Goal: Information Seeking & Learning: Find specific fact

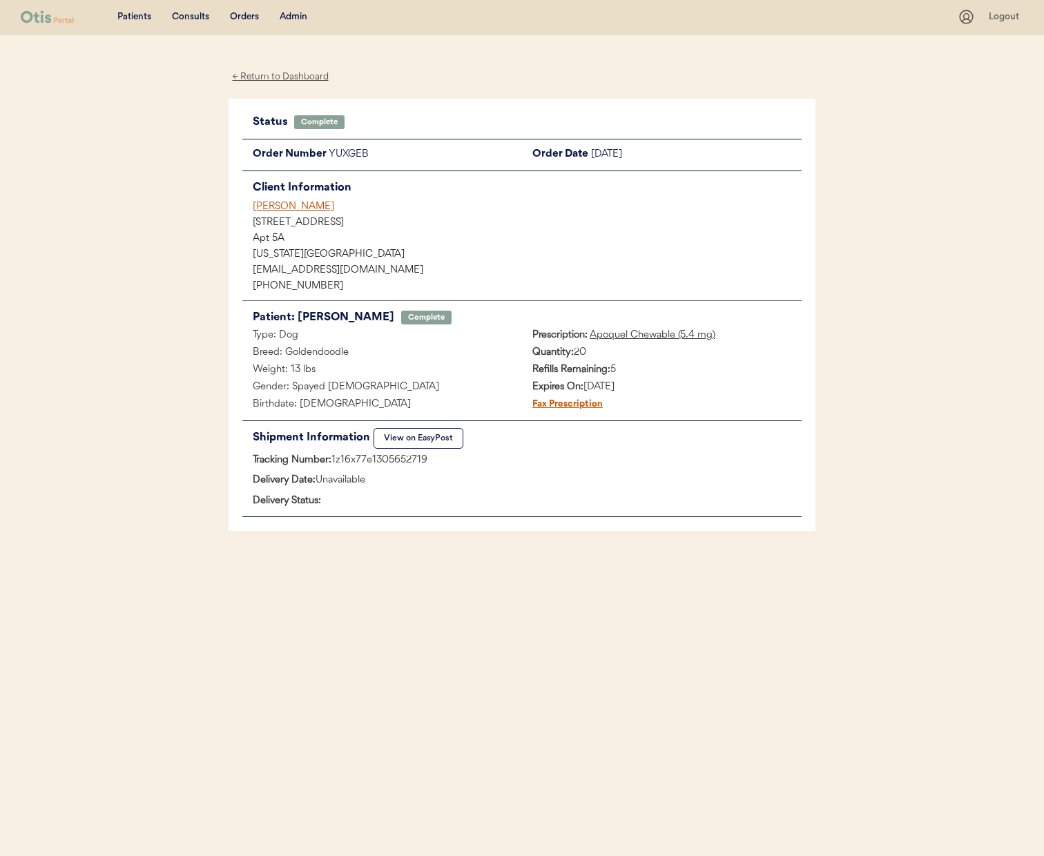
click at [297, 204] on div "[PERSON_NAME]" at bounding box center [527, 207] width 549 height 15
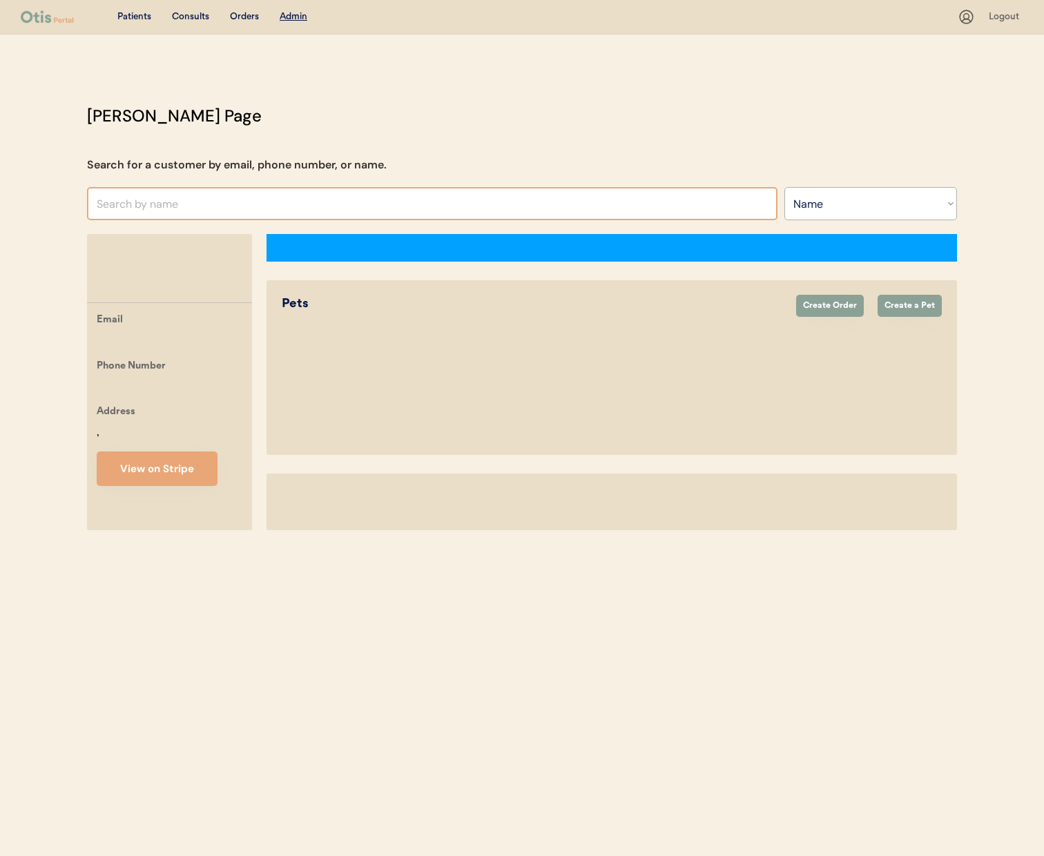
select select ""Name""
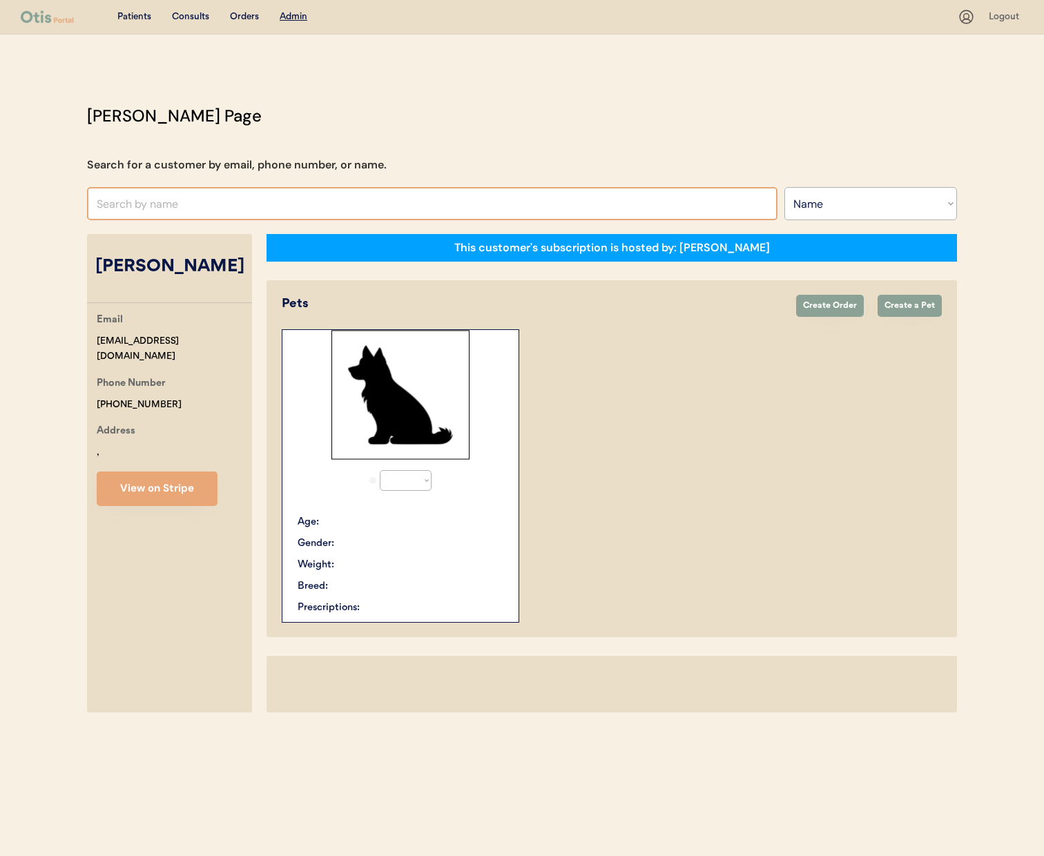
click at [332, 198] on input "text" at bounding box center [432, 203] width 691 height 33
select select "true"
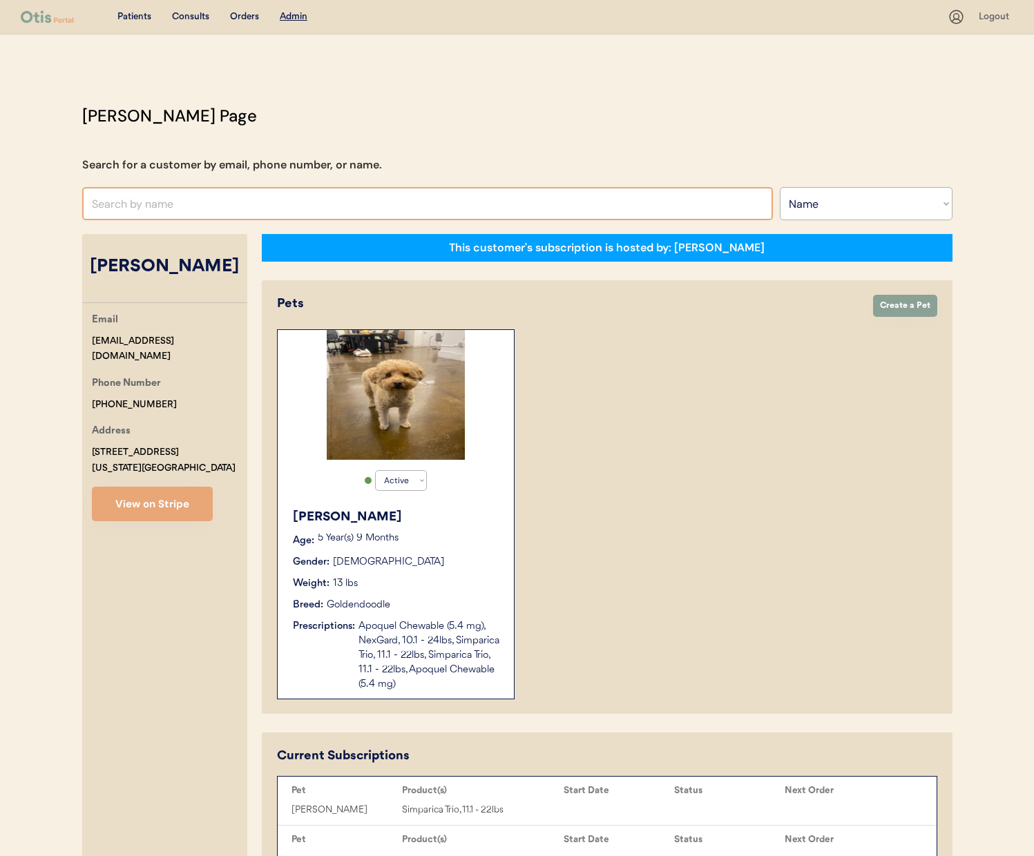
type input "a"
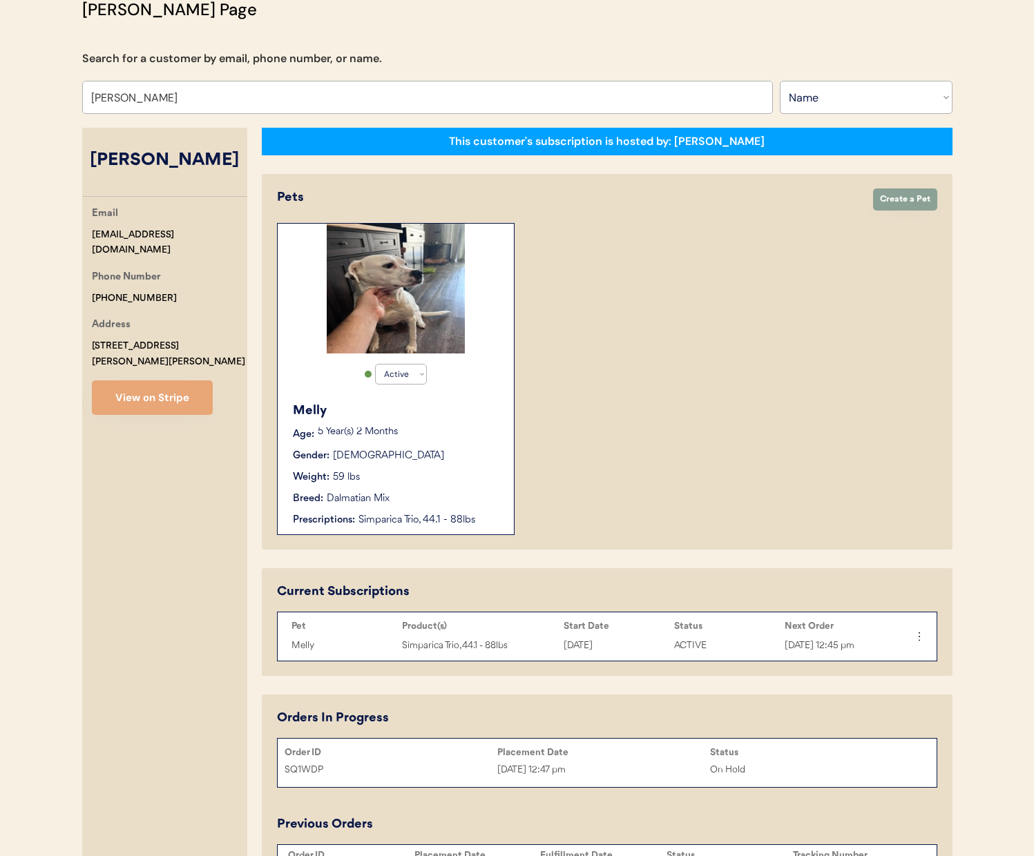
scroll to position [64, 0]
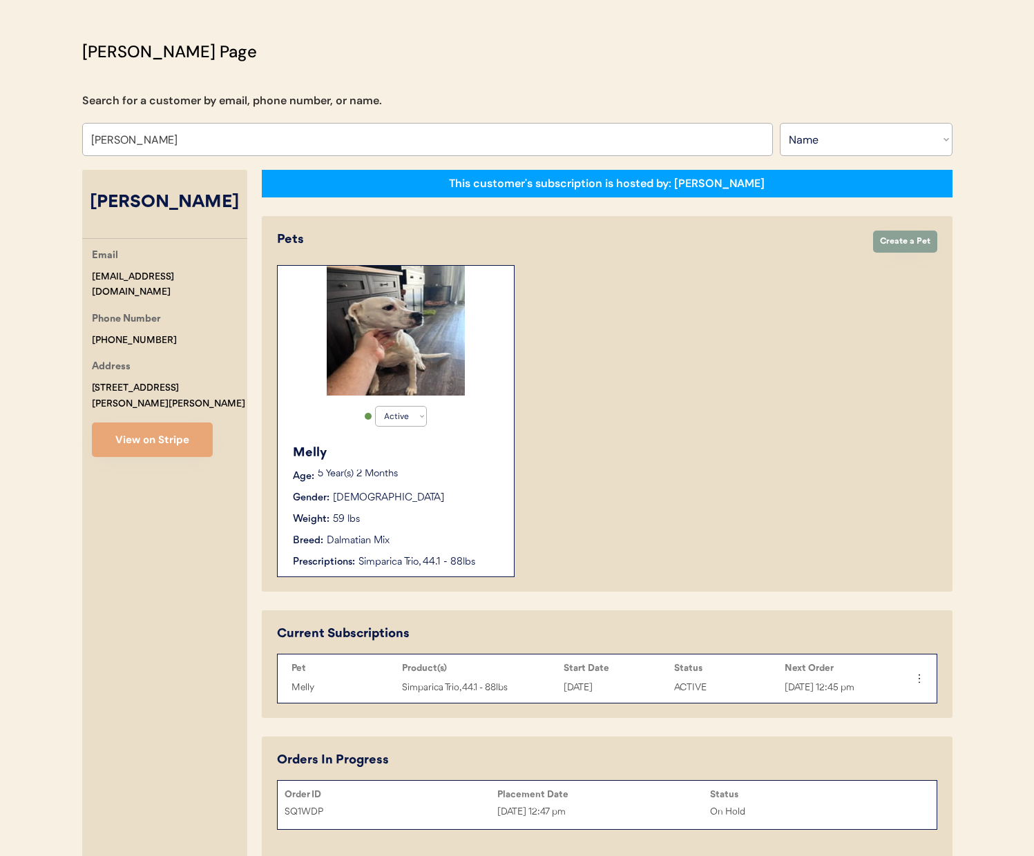
type input "Jay Green"
click at [434, 539] on div "Breed: Dalmatian Mix" at bounding box center [396, 541] width 207 height 15
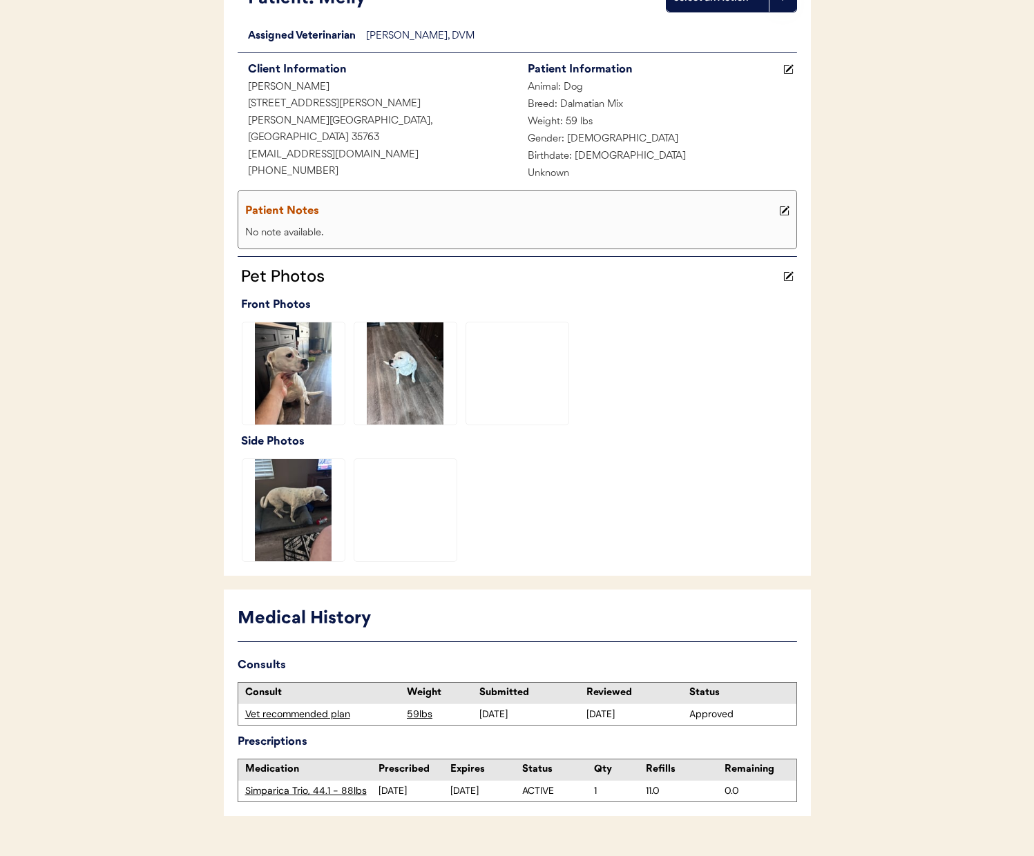
scroll to position [172, 0]
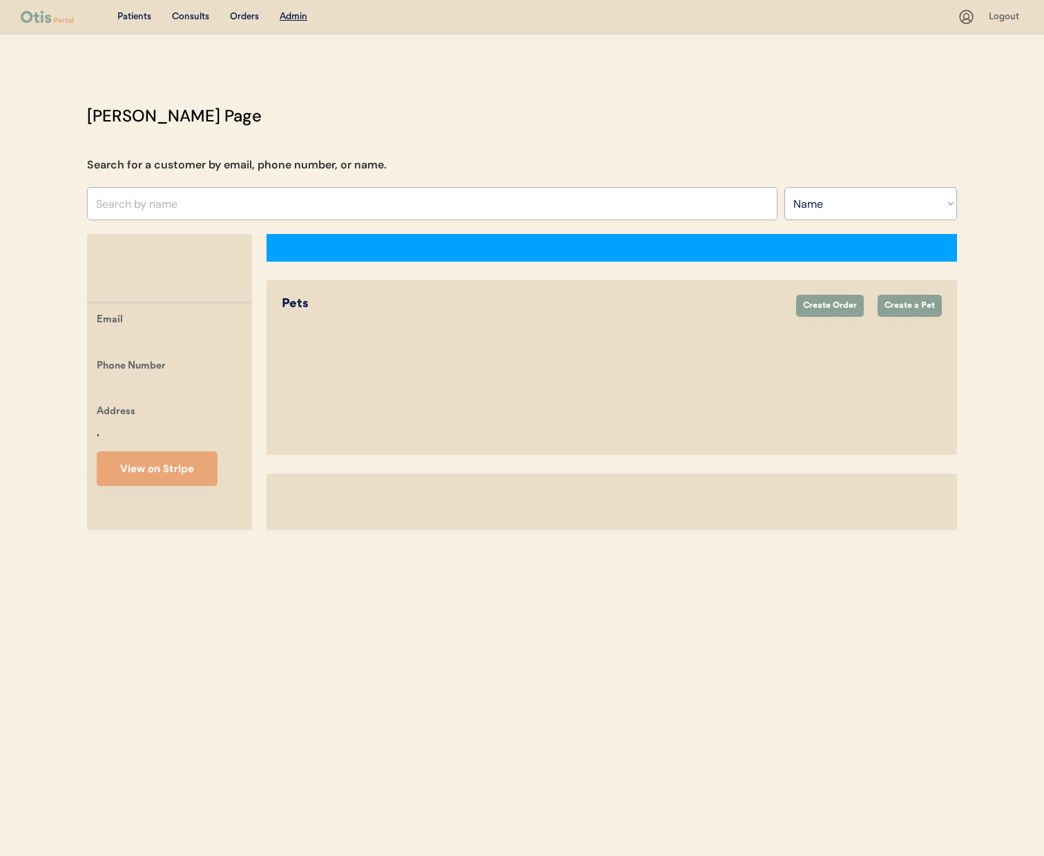
select select ""Name""
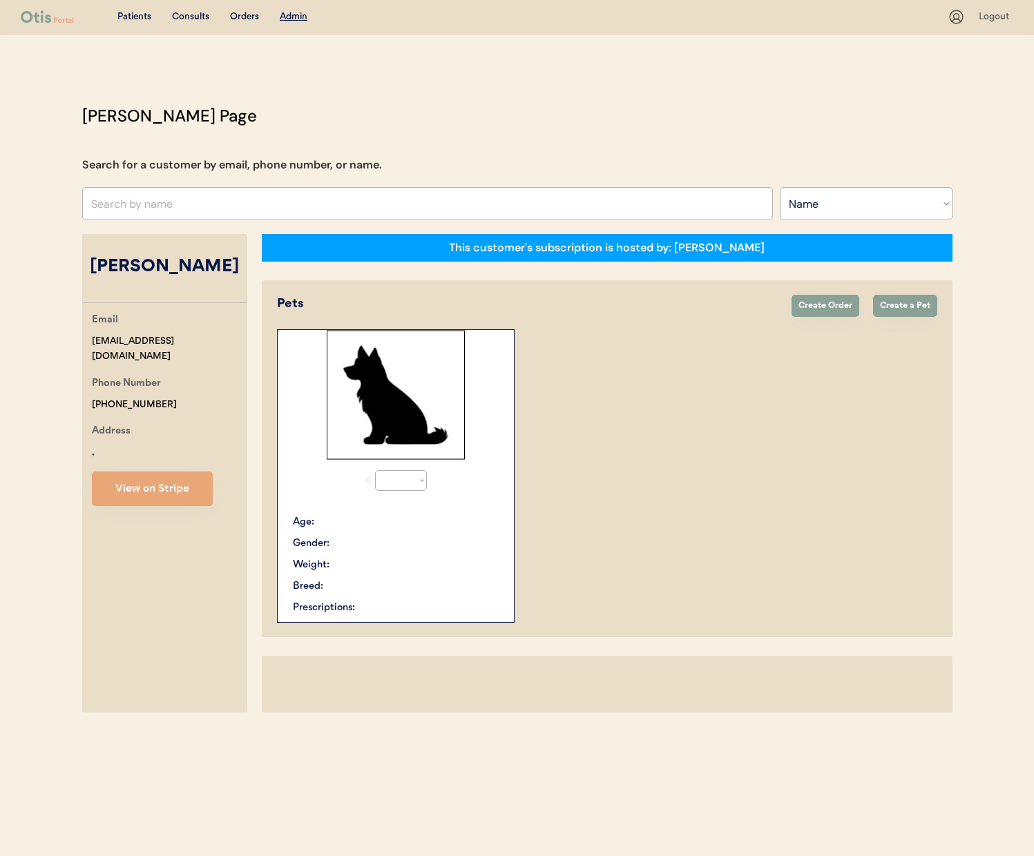
select select "true"
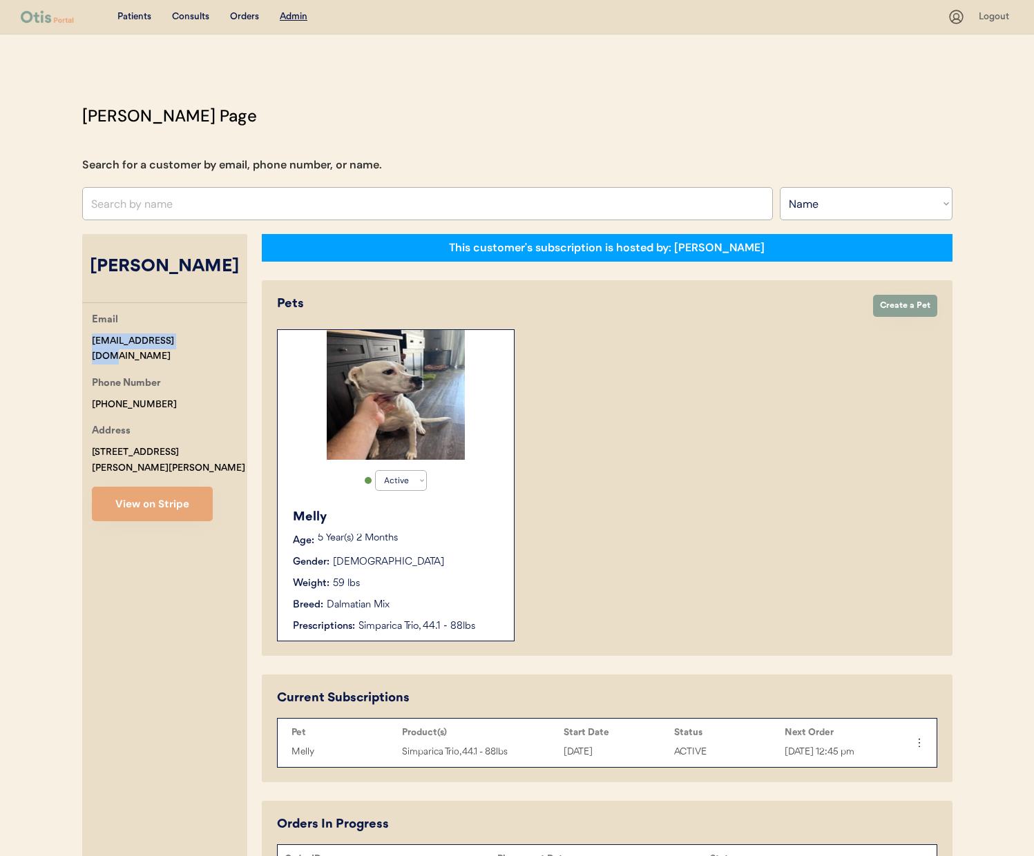
drag, startPoint x: 213, startPoint y: 345, endPoint x: 85, endPoint y: 341, distance: 128.5
click at [85, 341] on div "Email greenjc89@proton.me Phone Number +15122161188 Address 171 Winstead Circle…" at bounding box center [164, 416] width 165 height 209
copy div "greenjc89@proton.me"
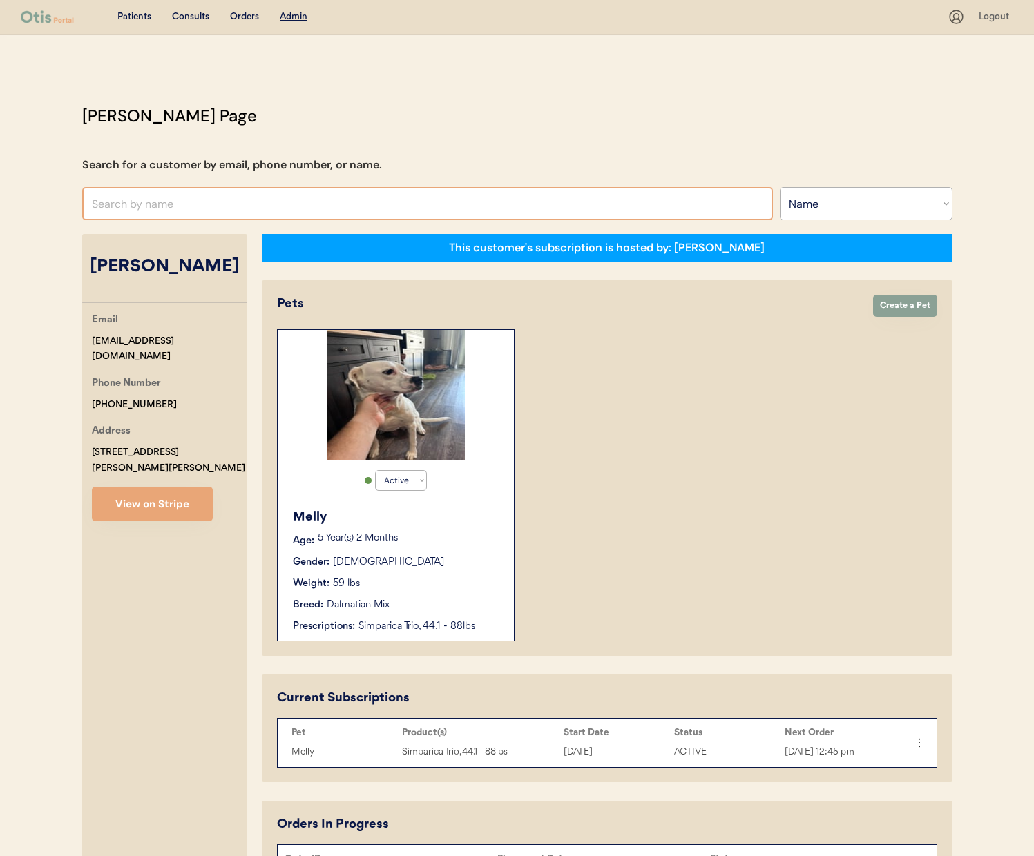
click at [407, 205] on input "text" at bounding box center [427, 203] width 691 height 33
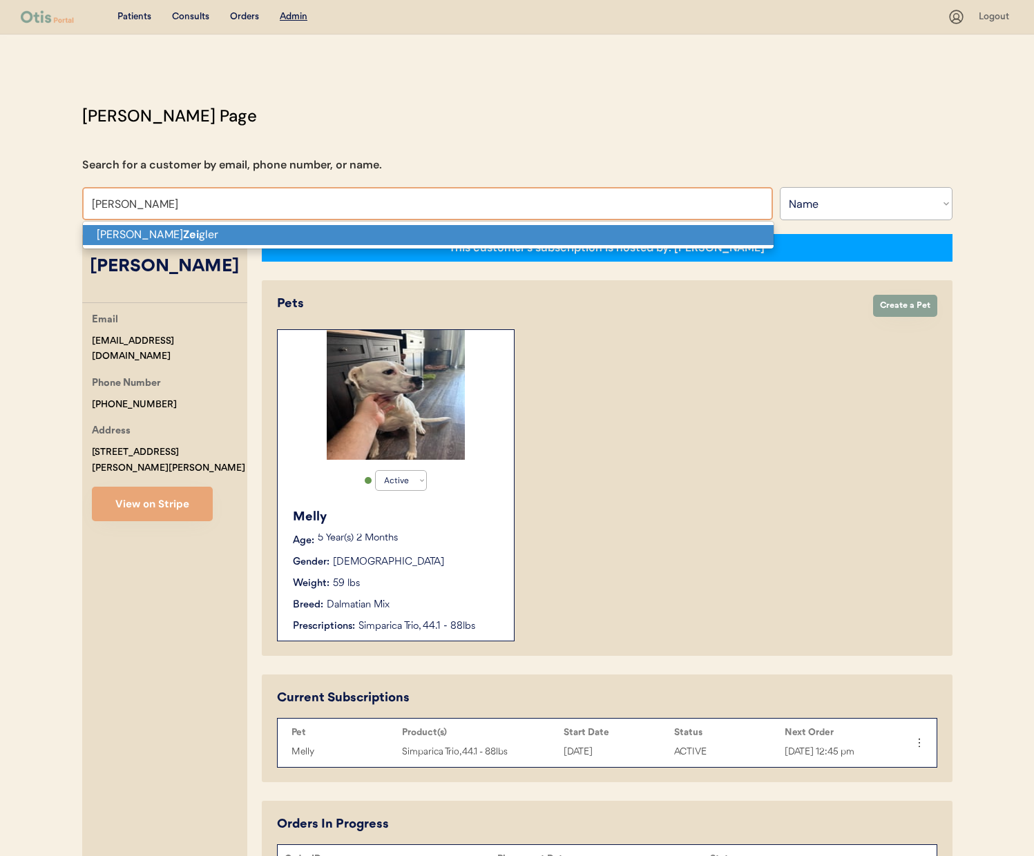
type input "Jennifer Zeigler"
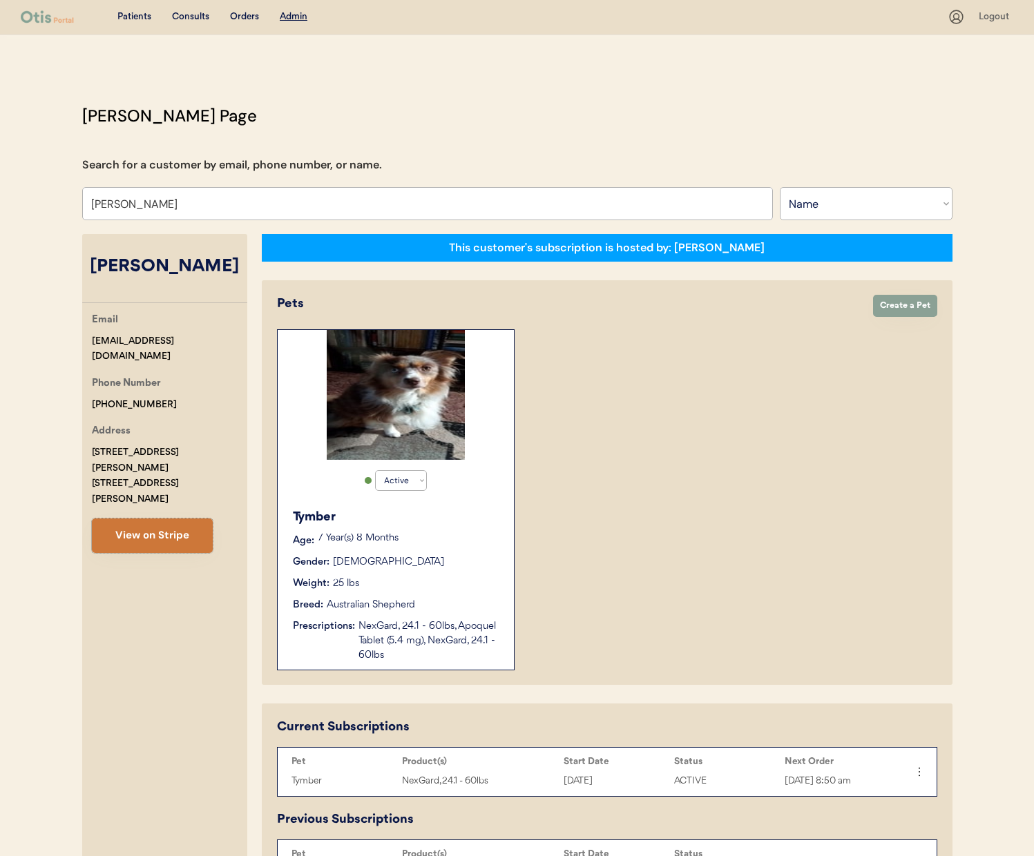
click at [117, 519] on button "View on Stripe" at bounding box center [152, 536] width 121 height 35
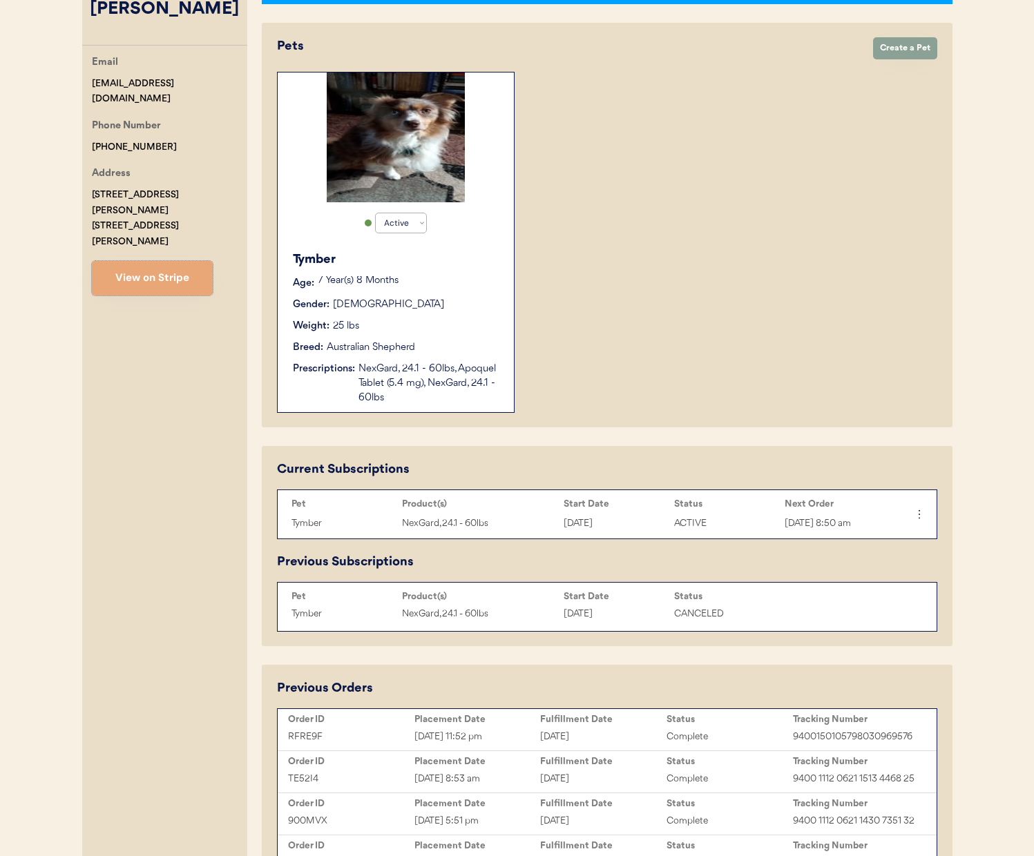
scroll to position [269, 0]
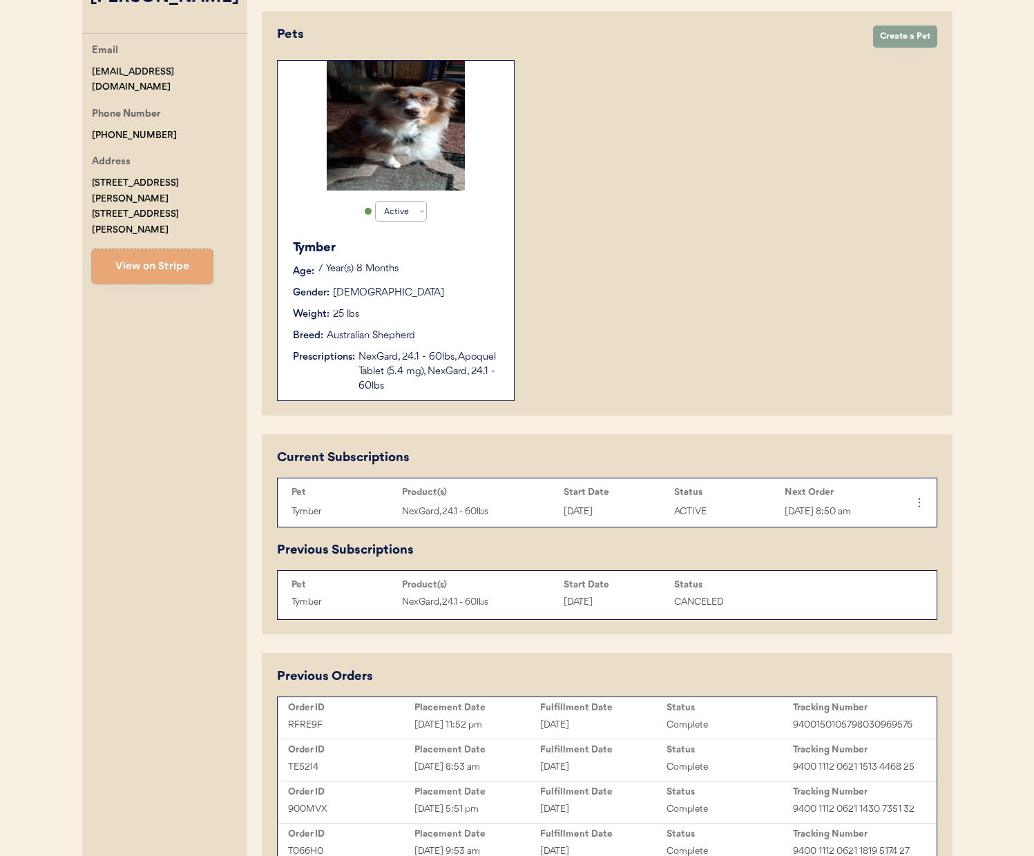
click at [466, 319] on div "Weight: 25 lbs" at bounding box center [396, 314] width 207 height 15
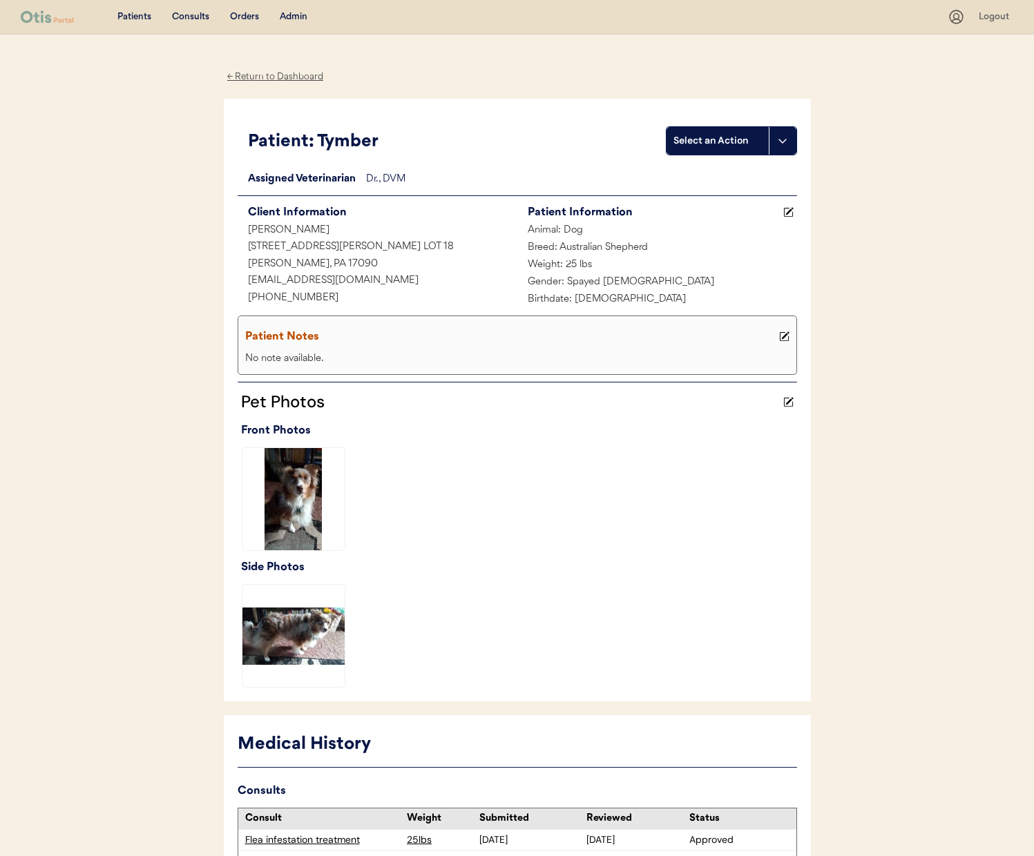
click at [167, 121] on div "Patients Consults Orders Admin Logout ← Return to Dashboard Patient: Tymber Sel…" at bounding box center [517, 544] width 1034 height 1089
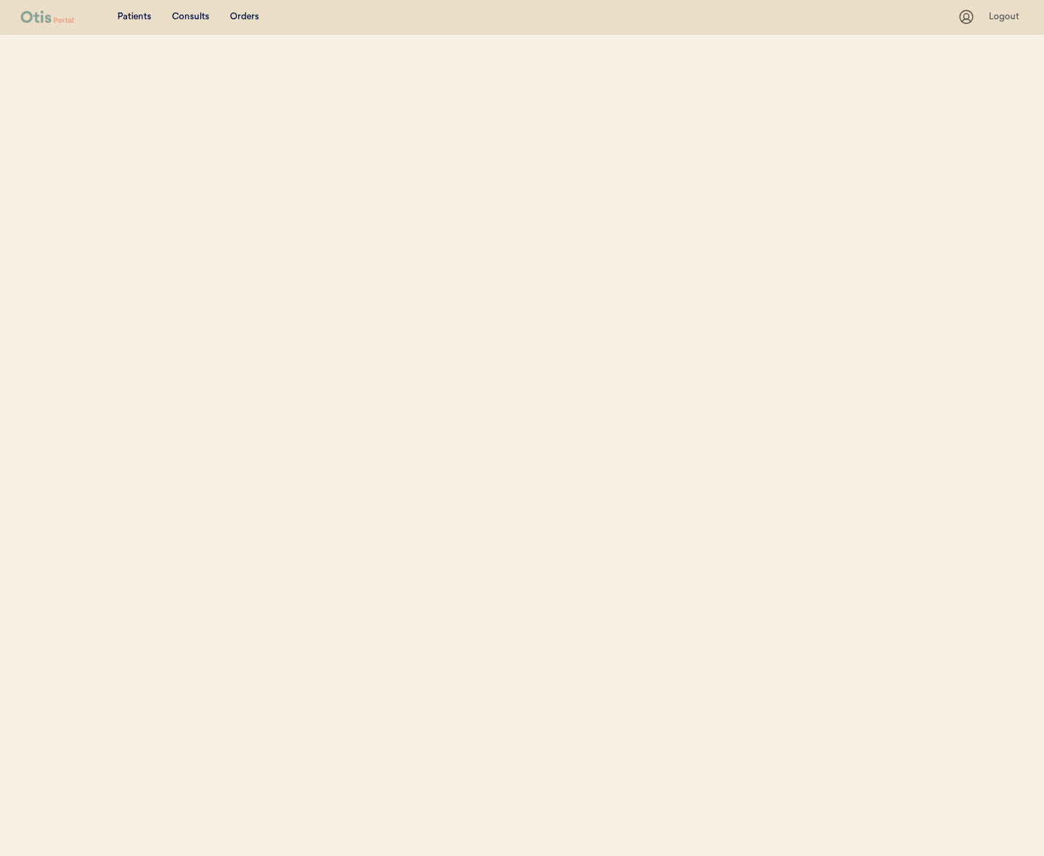
select select ""Name""
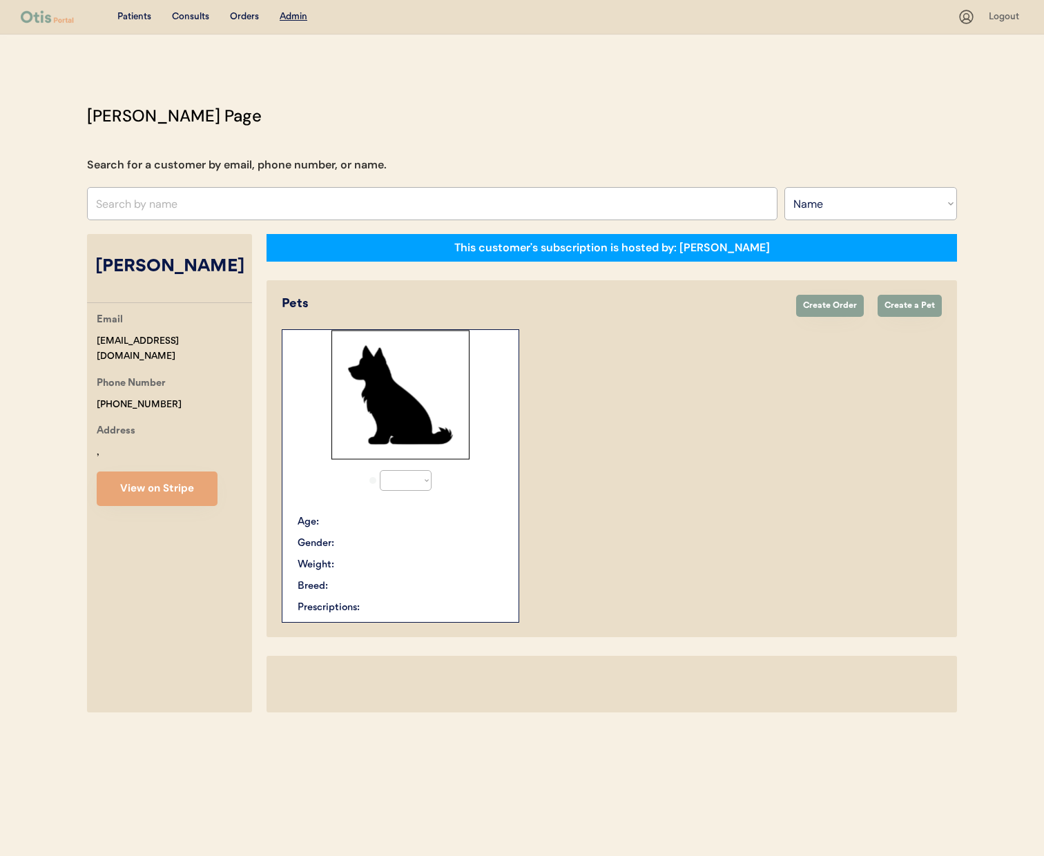
select select "true"
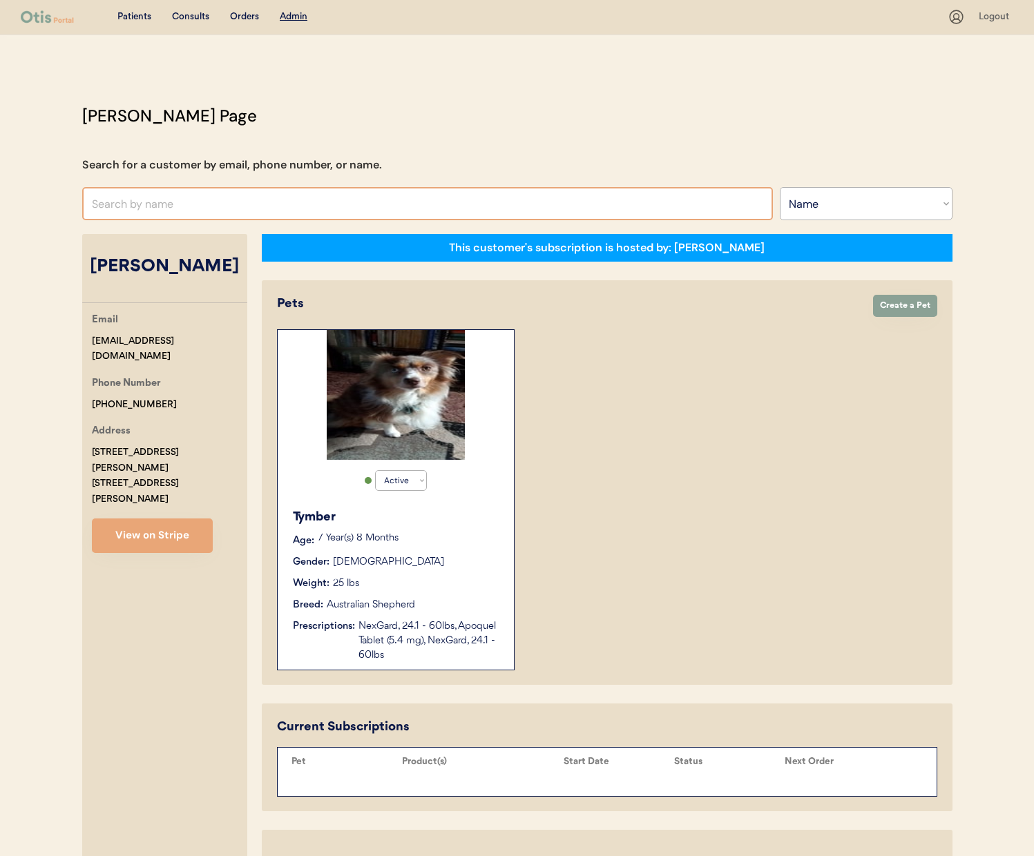
click at [316, 215] on input "text" at bounding box center [427, 203] width 691 height 33
type input "JESSICA FLET"
type input "JESSICA FLETcher"
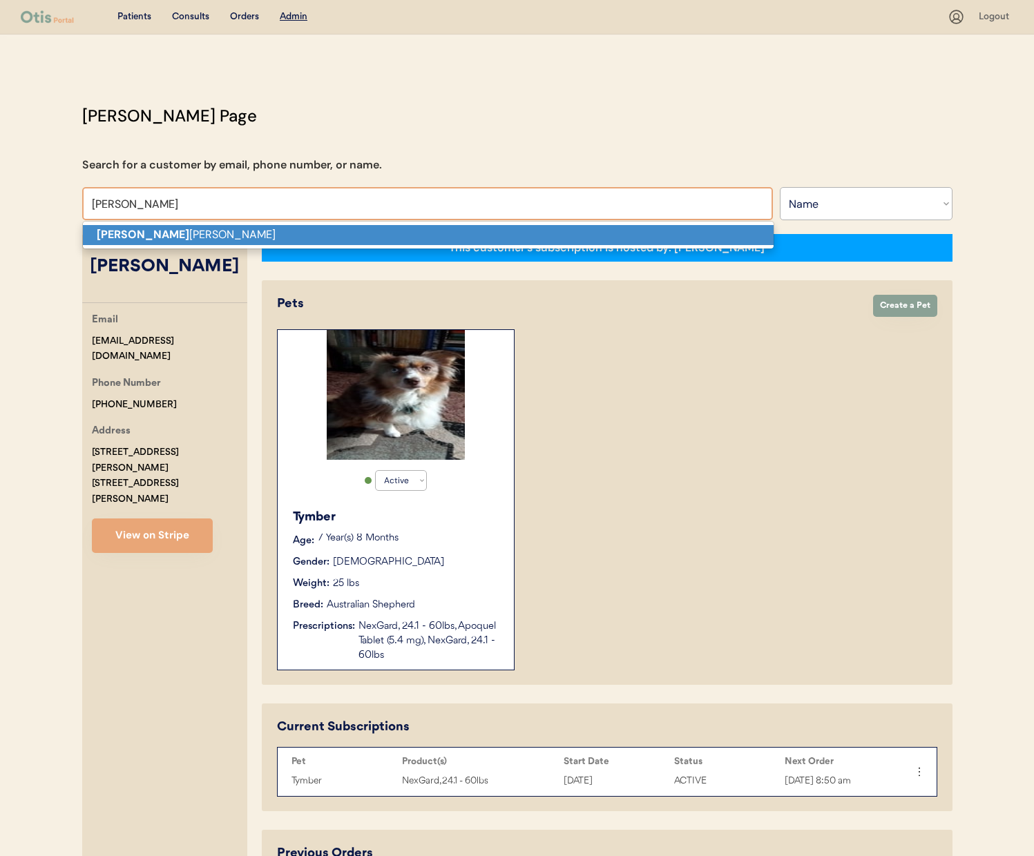
click at [315, 232] on p "Jessica Flet cher" at bounding box center [428, 235] width 691 height 20
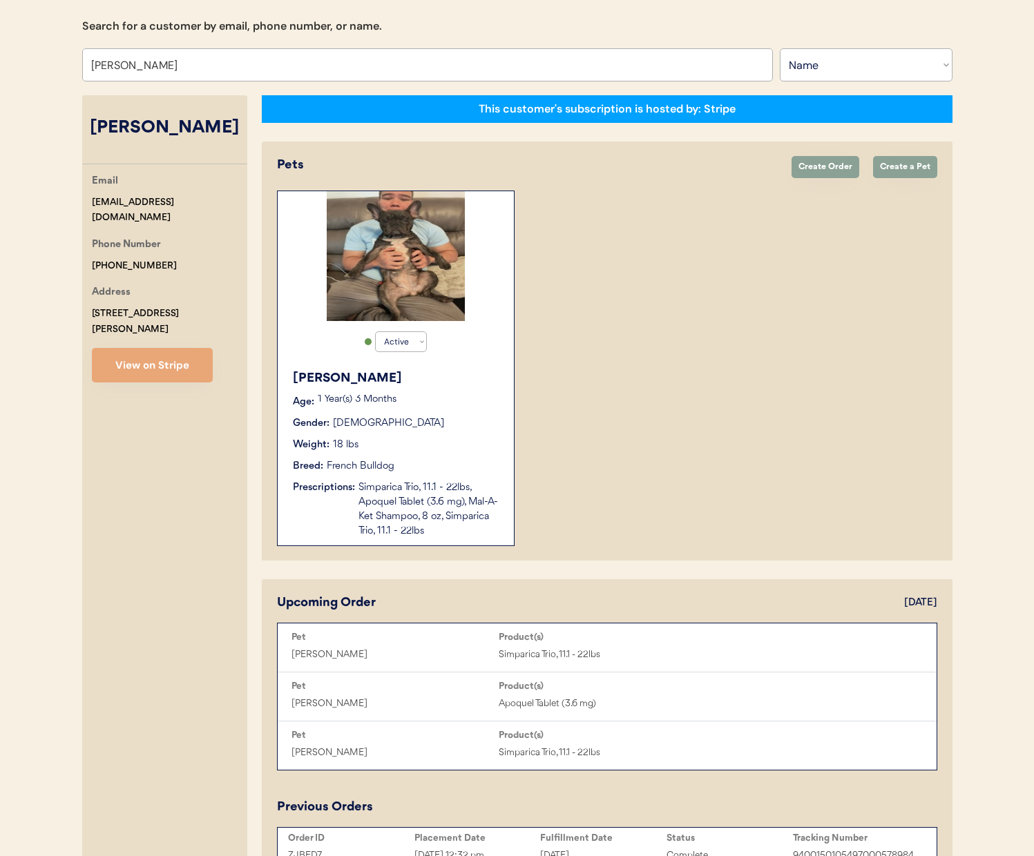
scroll to position [231, 0]
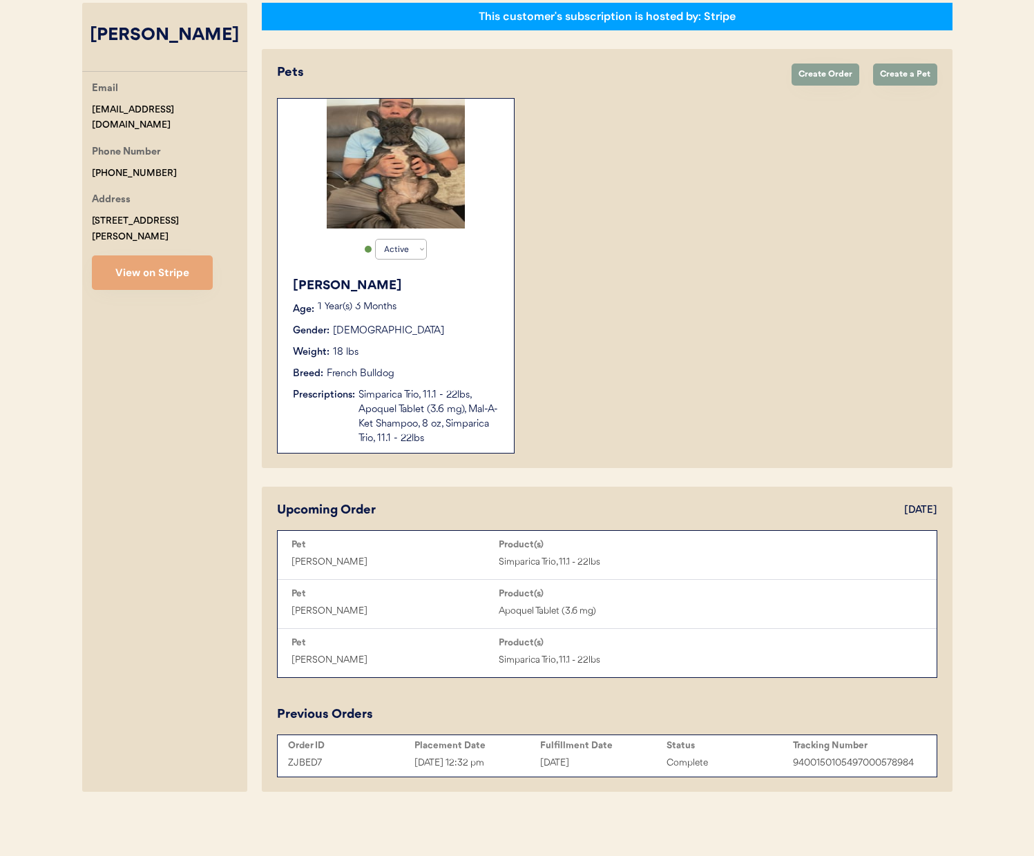
type input "Jessica Fletcher"
click at [457, 435] on div "Simparica Trio, 11.1 - 22lbs, Apoquel Tablet (3.6 mg), Mal-A-Ket Shampoo, 8 oz,…" at bounding box center [429, 417] width 142 height 58
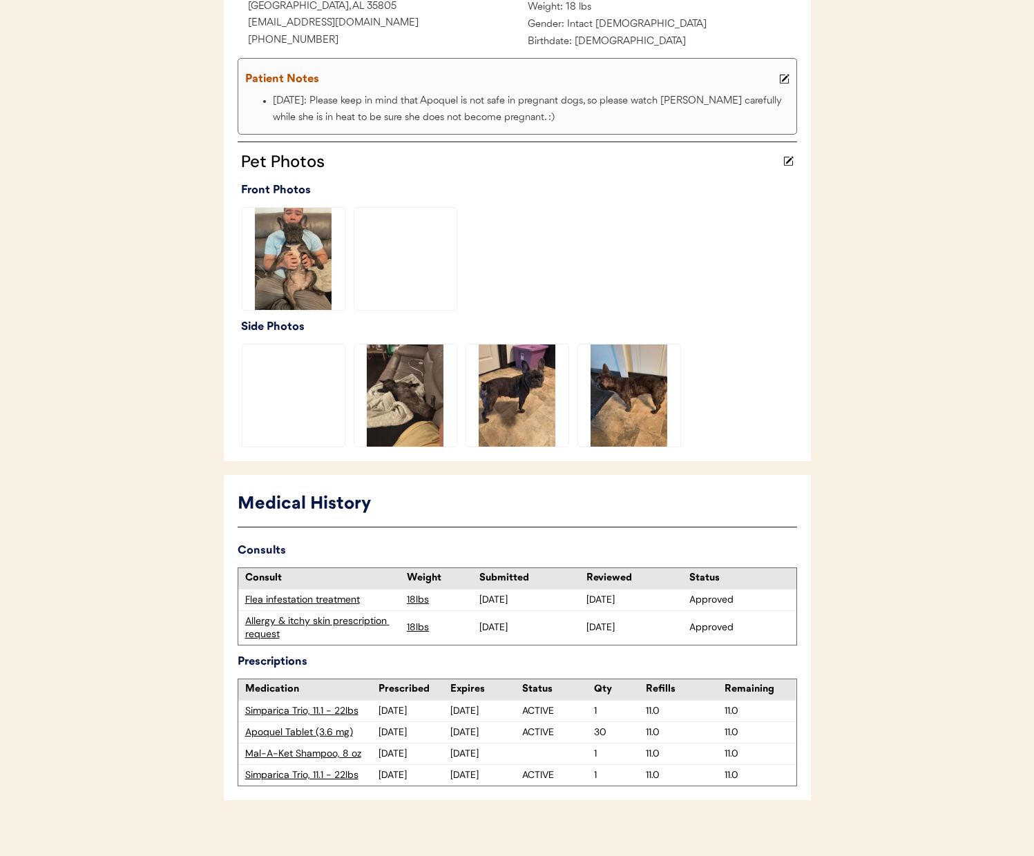
scroll to position [271, 0]
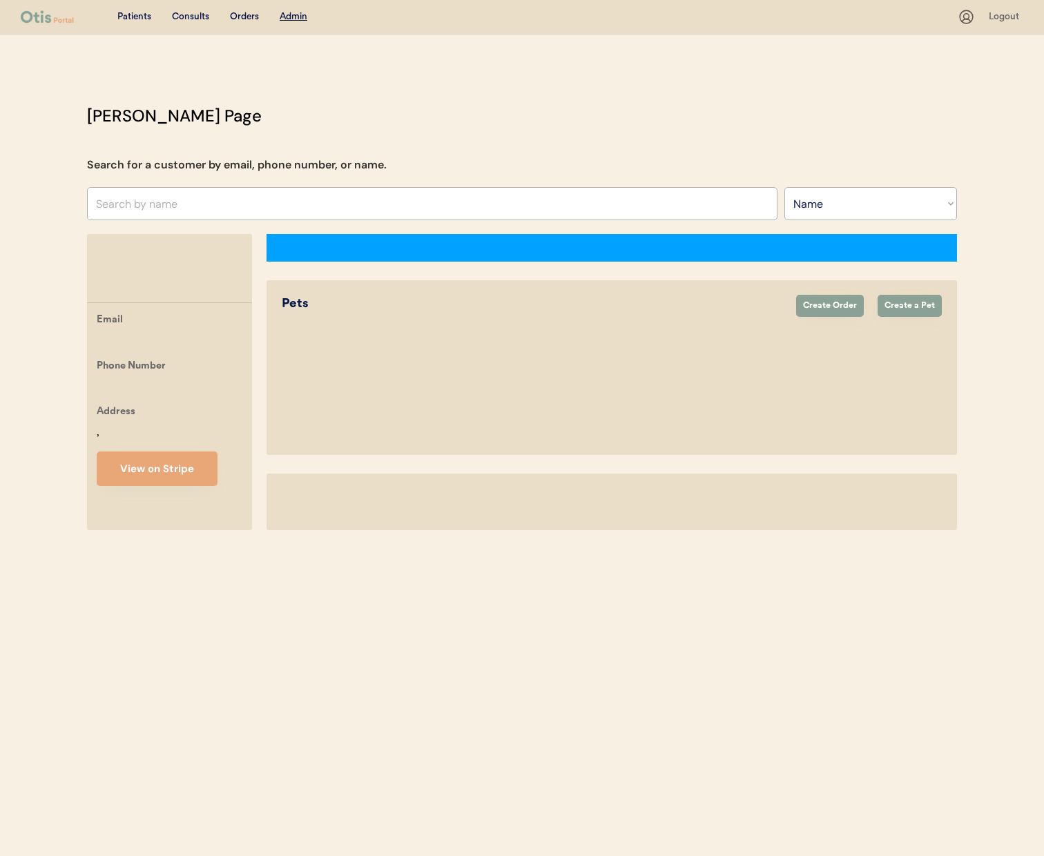
select select ""Name""
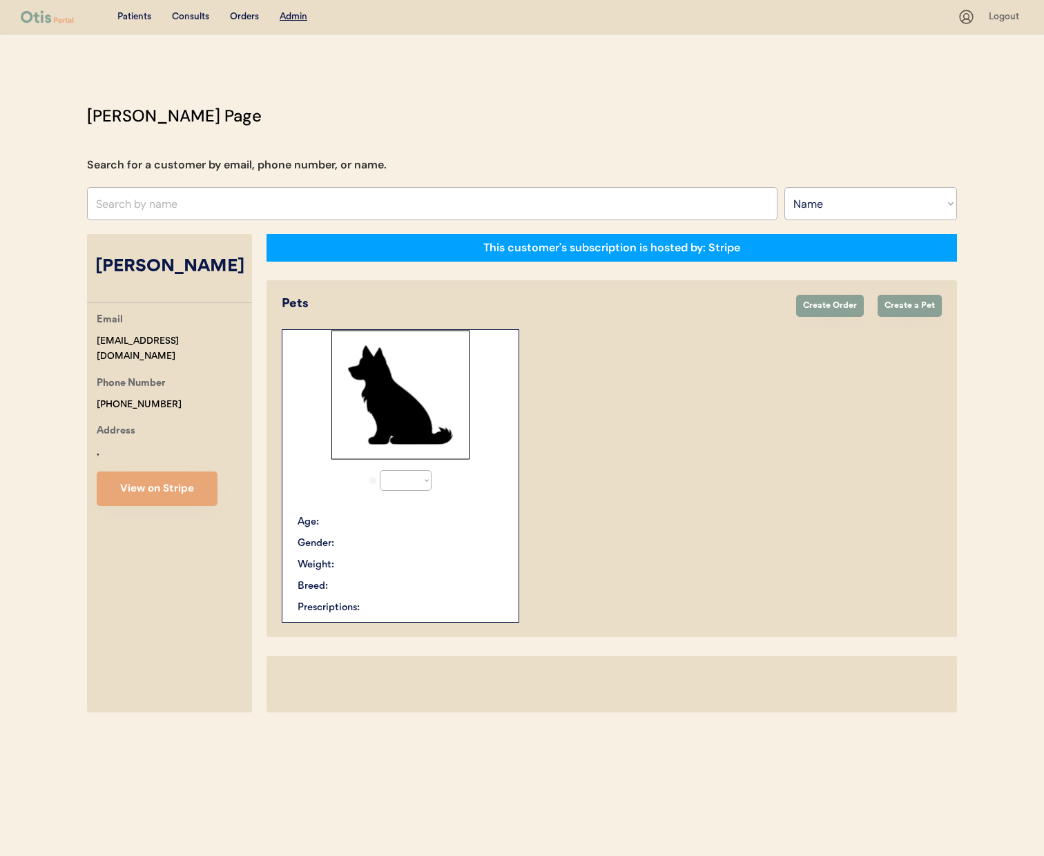
select select "true"
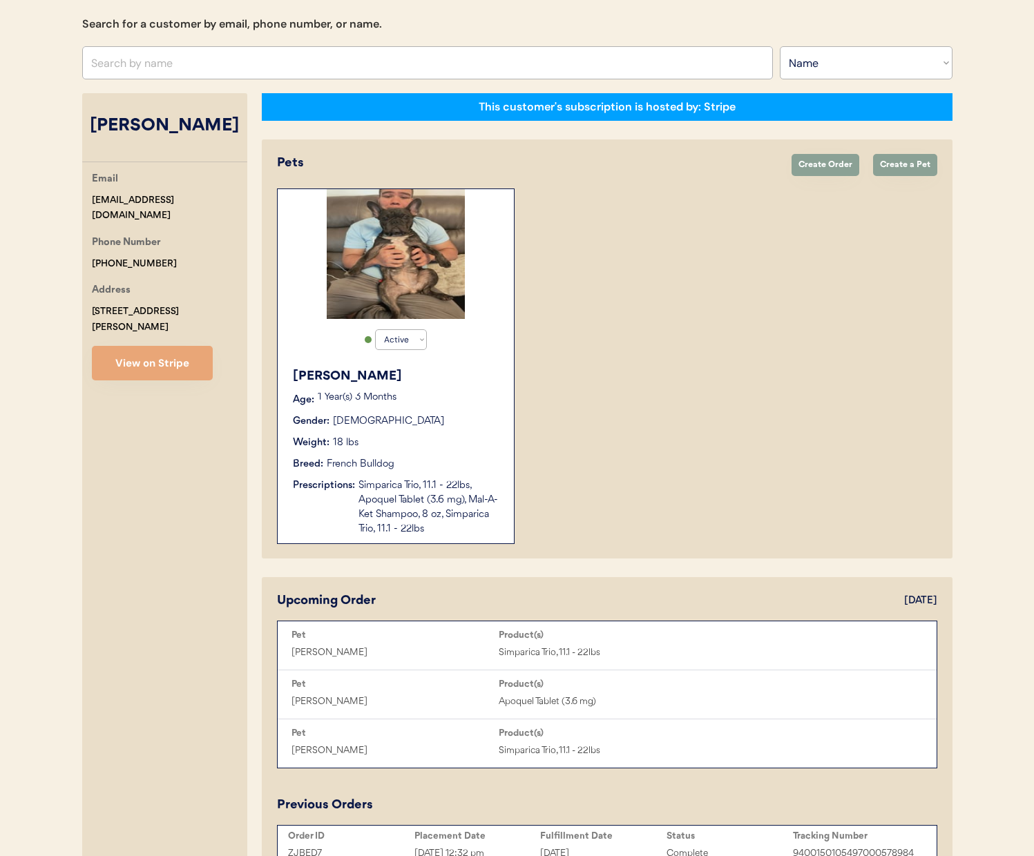
scroll to position [98, 0]
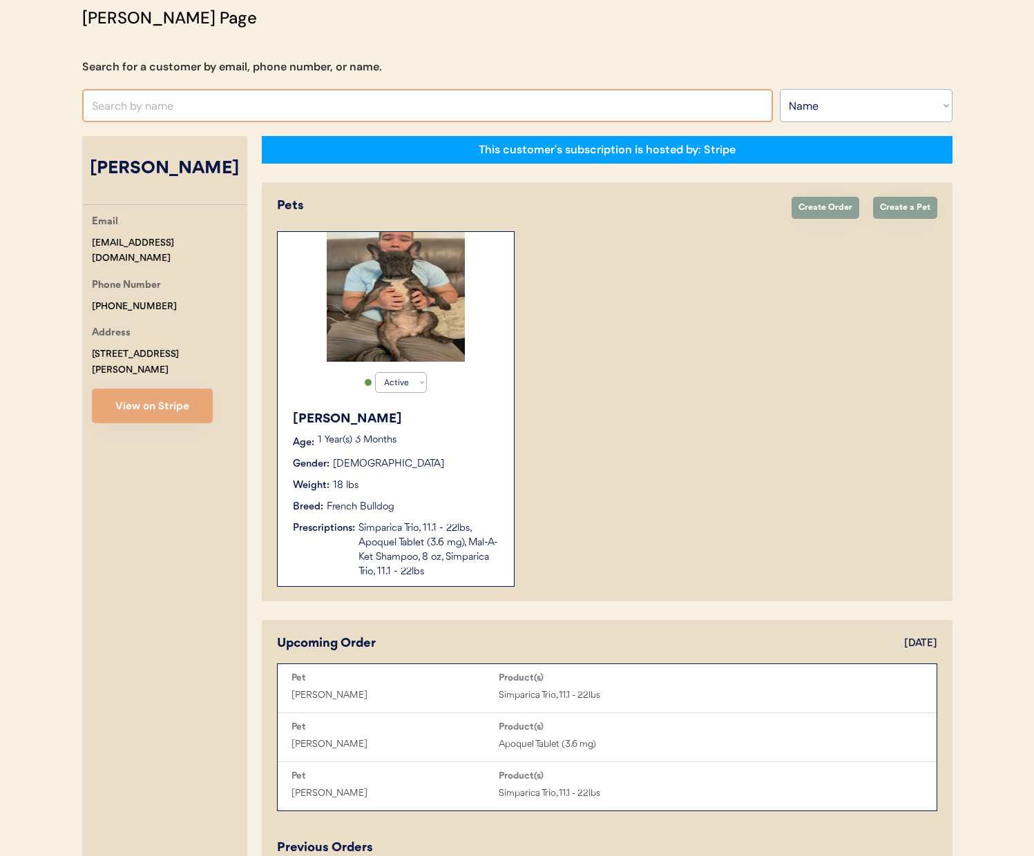
click at [336, 117] on input "text" at bounding box center [427, 105] width 691 height 33
type input "tanya h"
type input "tanya hostetter"
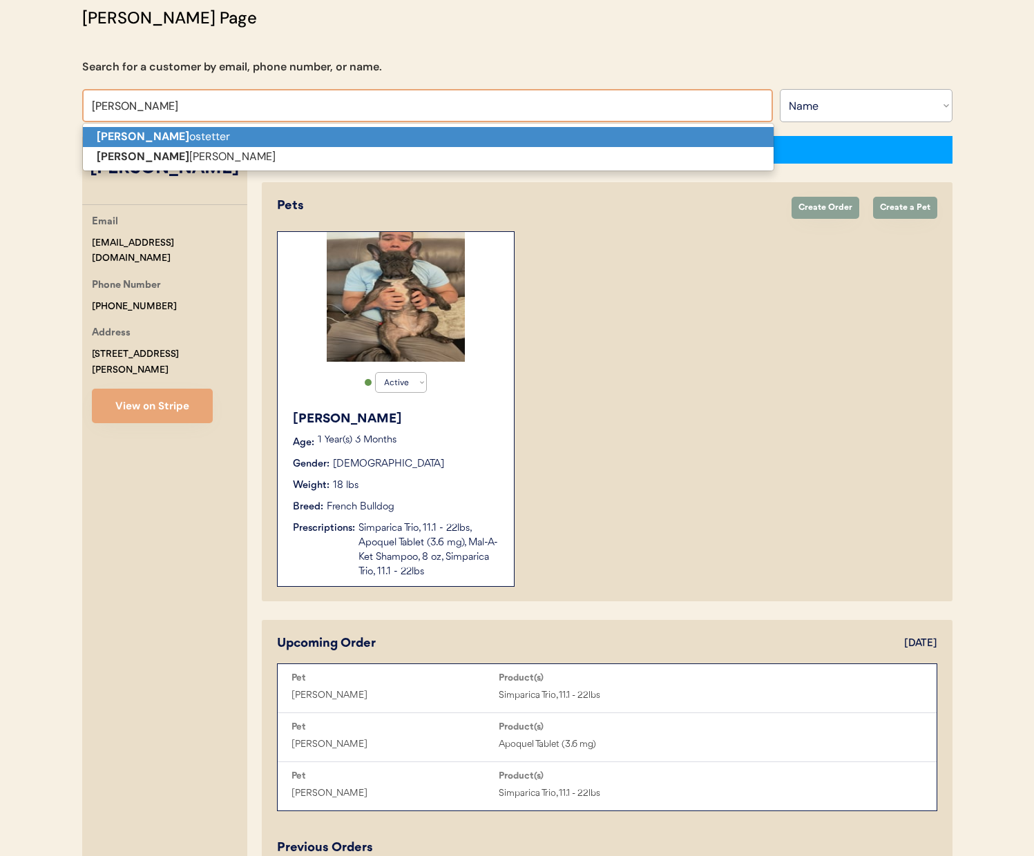
click at [343, 145] on p "Tanya H ostetter" at bounding box center [428, 137] width 691 height 20
type input "Tanya Hostetter"
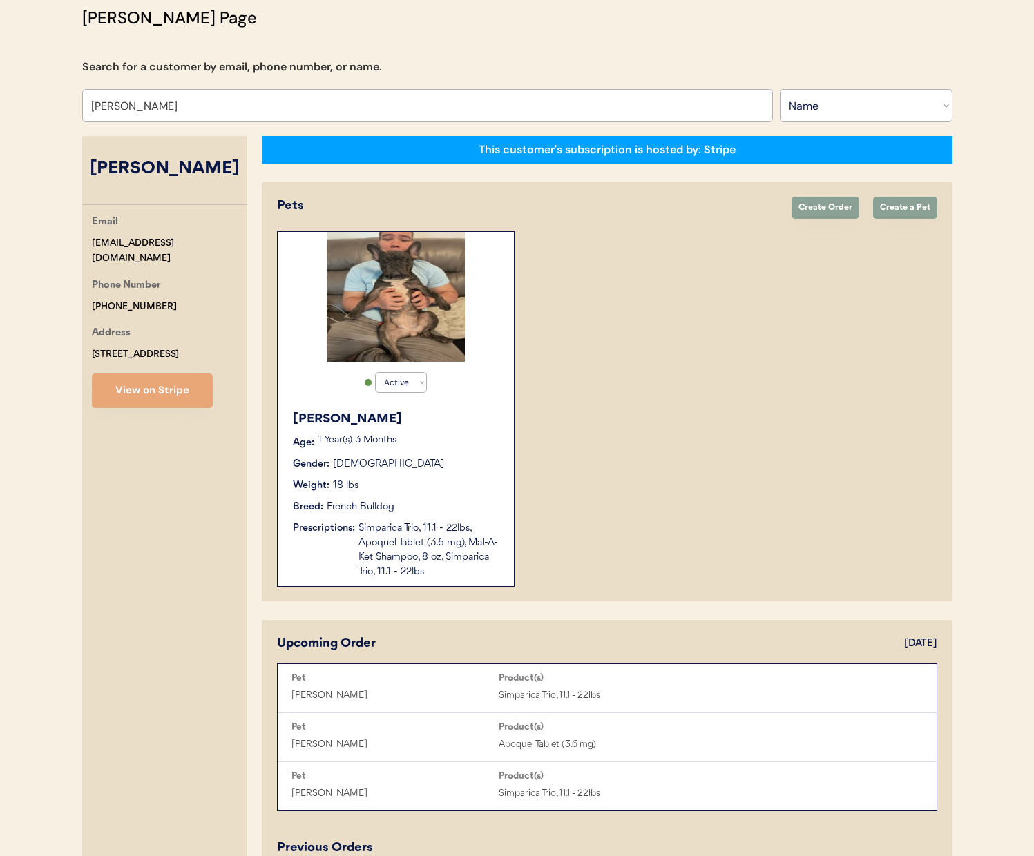
select select "true"
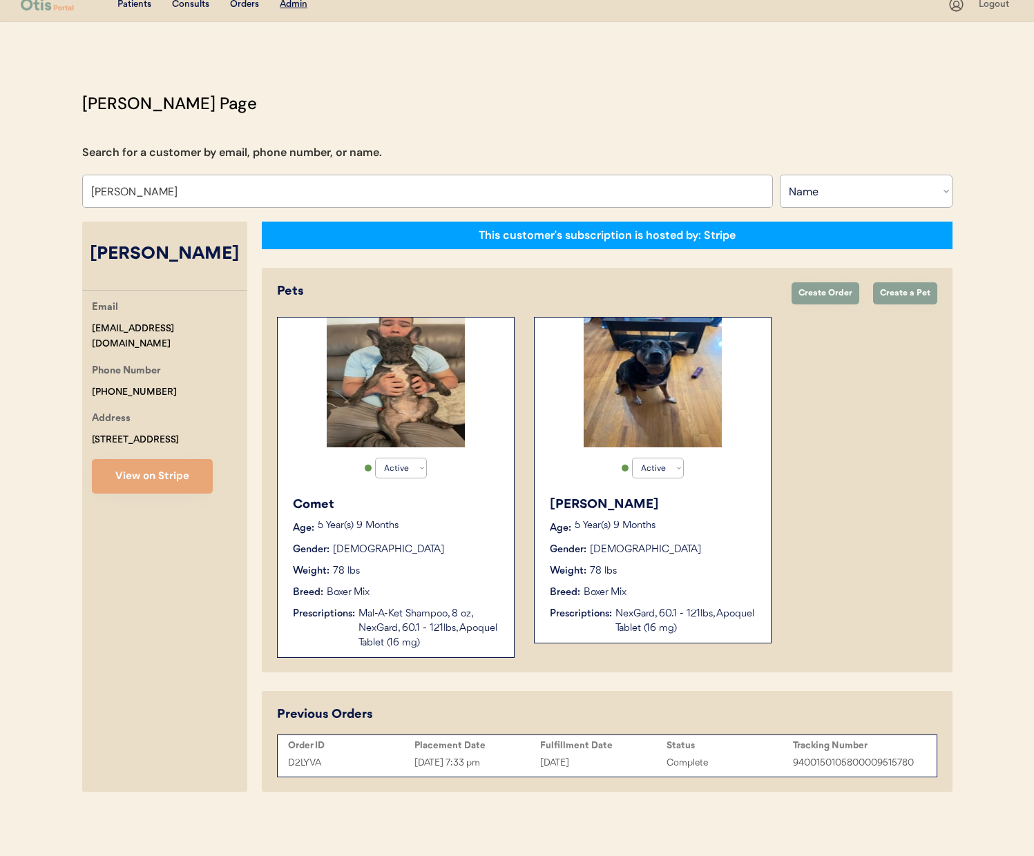
scroll to position [12, 0]
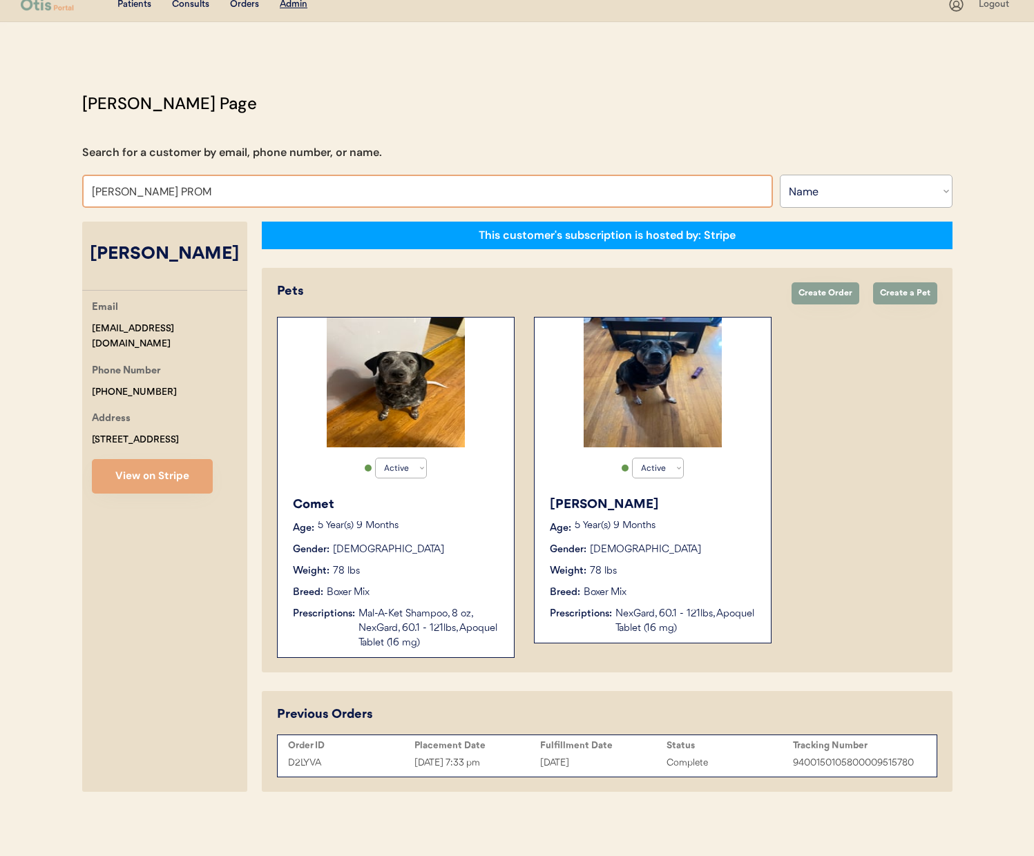
type input "CHUCK PROME"
type input "CHUCK PROMEnesky"
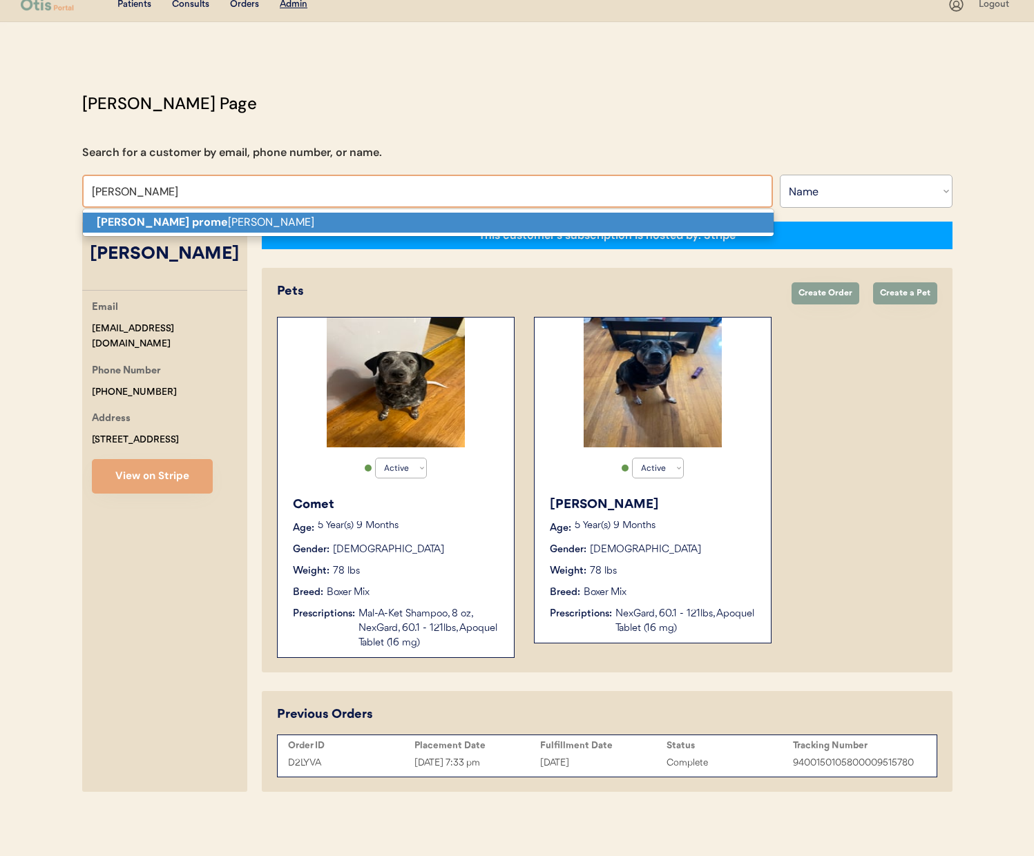
click at [530, 222] on p "Chuck prome nesky" at bounding box center [428, 223] width 691 height 20
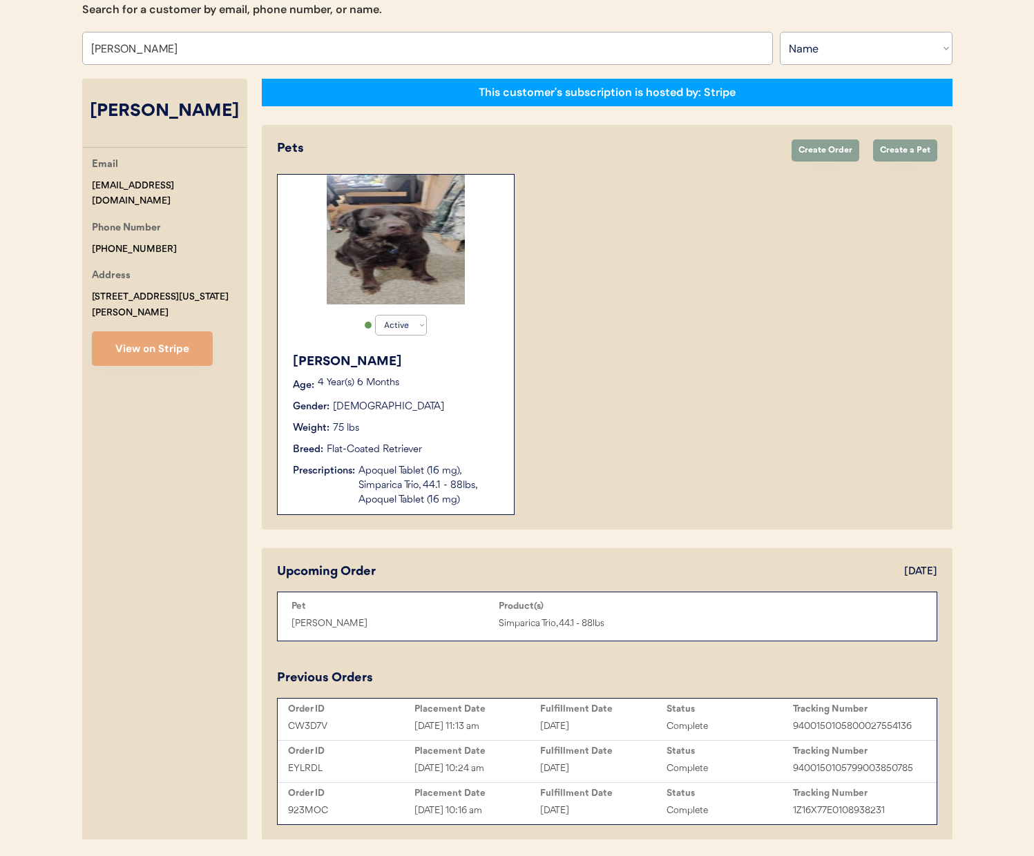
scroll to position [203, 0]
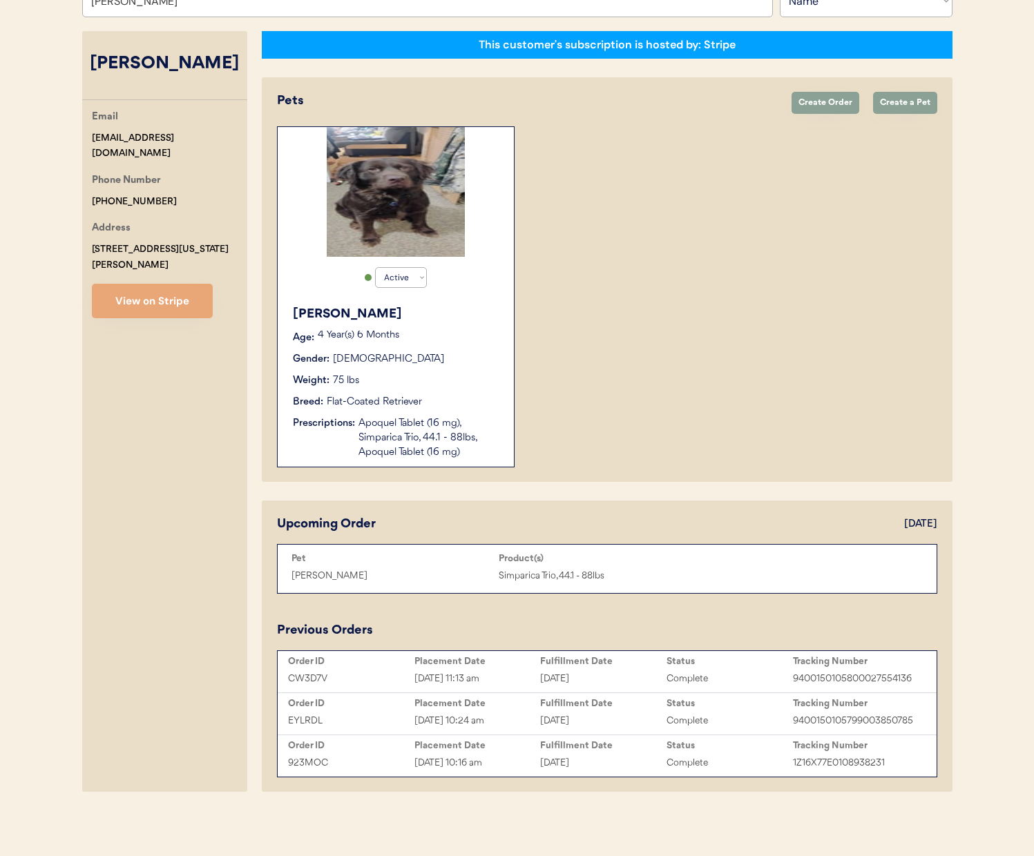
type input "[PERSON_NAME]"
click at [652, 716] on div "[DATE]" at bounding box center [603, 721] width 126 height 16
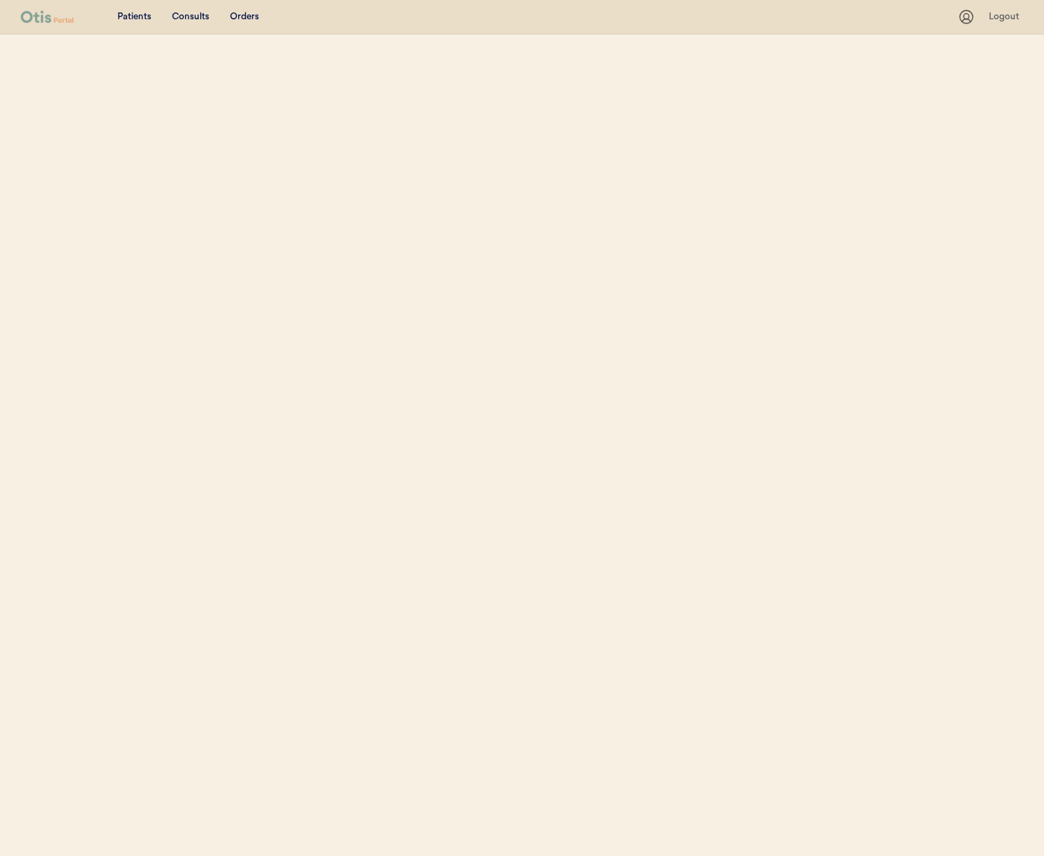
select select ""Name""
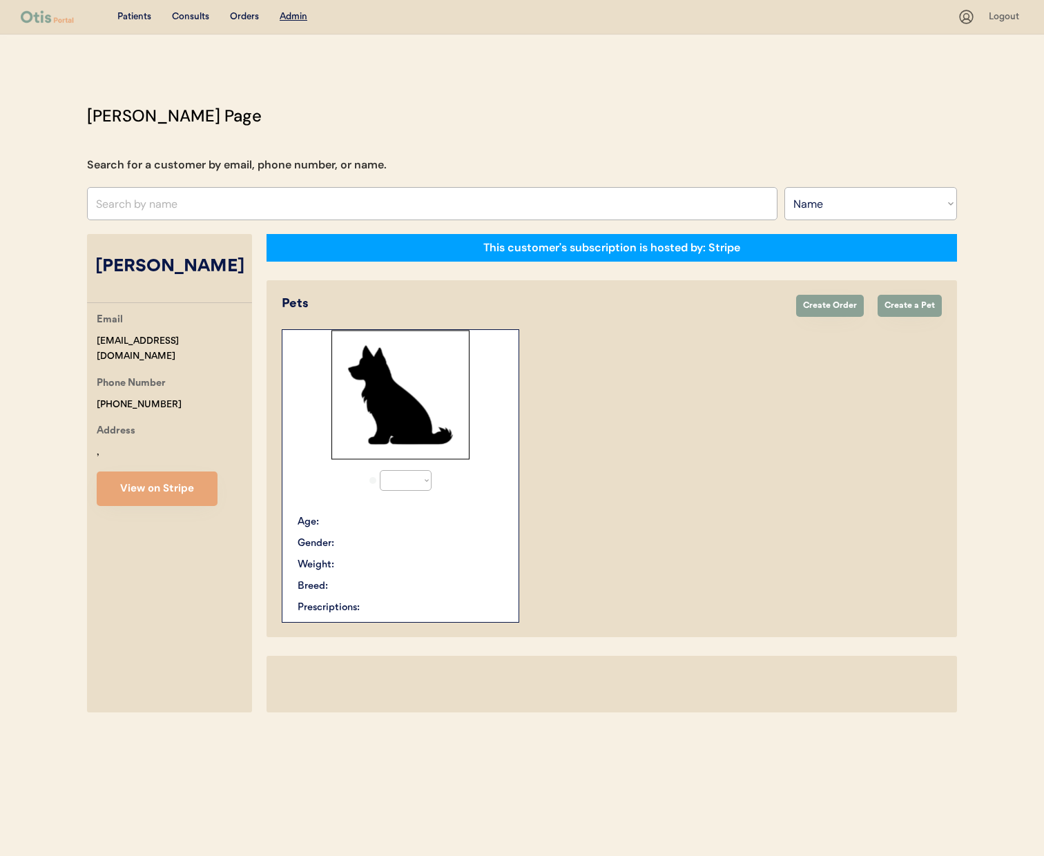
select select "true"
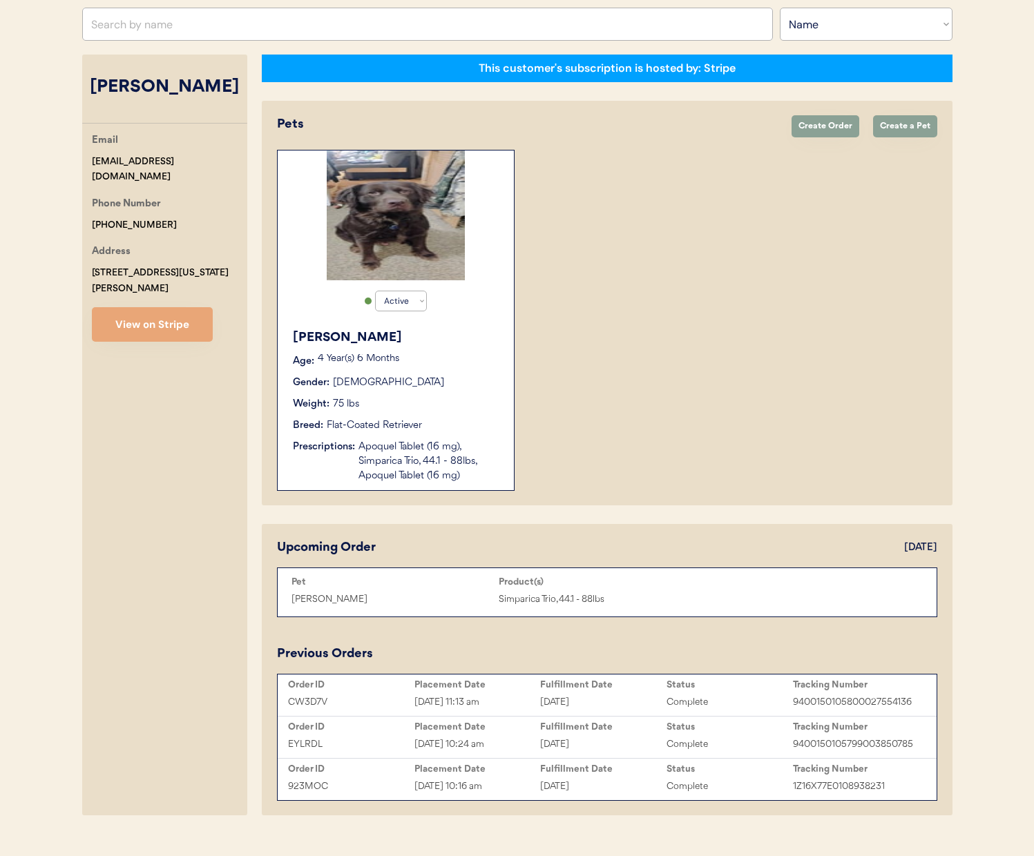
scroll to position [203, 0]
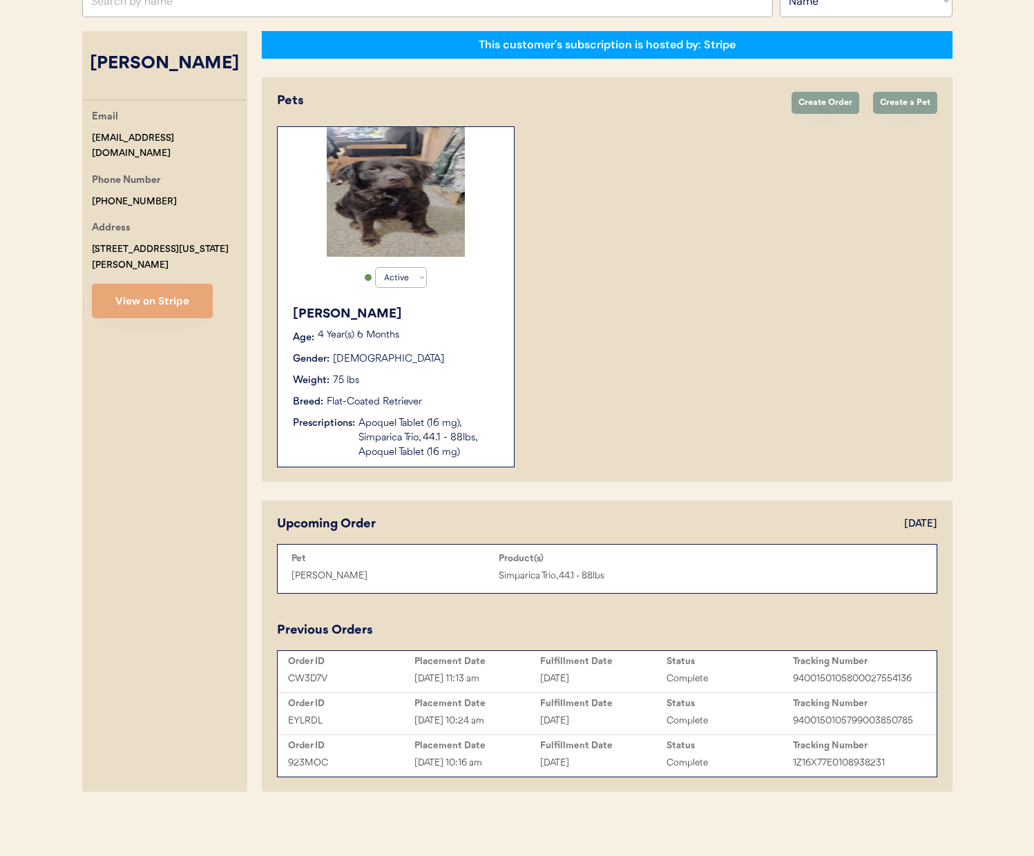
click at [585, 726] on div "[DATE]" at bounding box center [603, 721] width 126 height 16
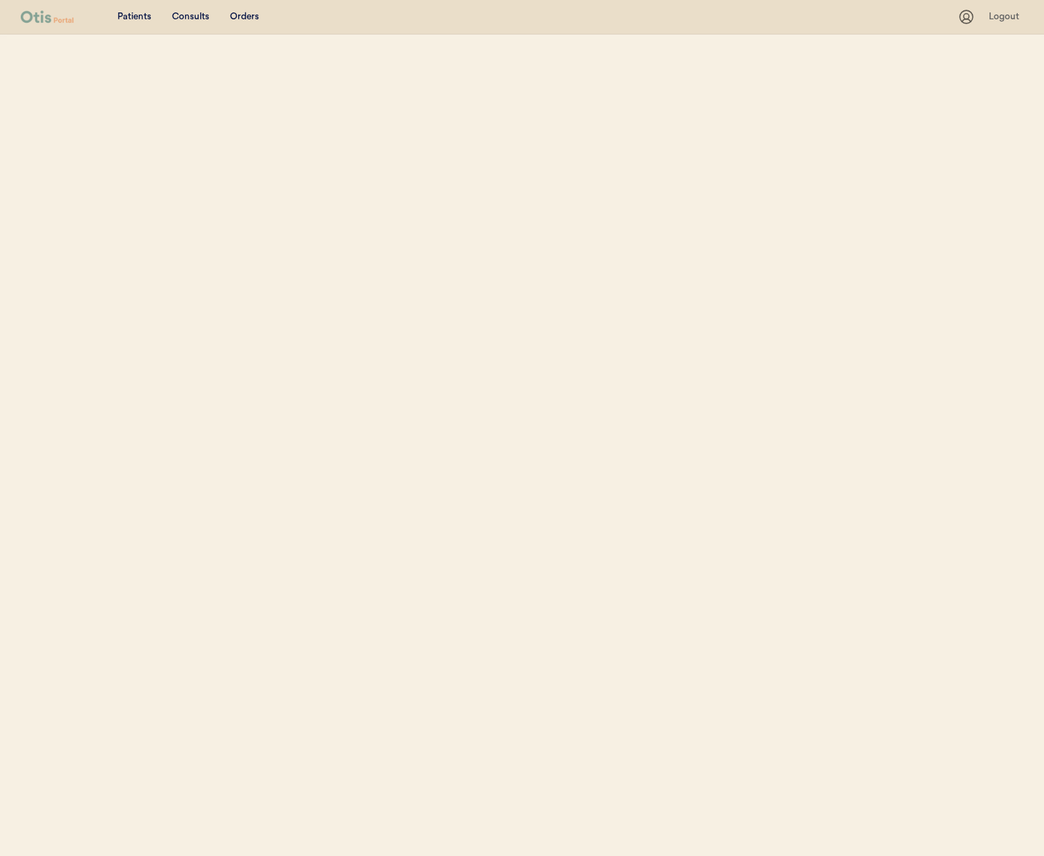
select select ""Name""
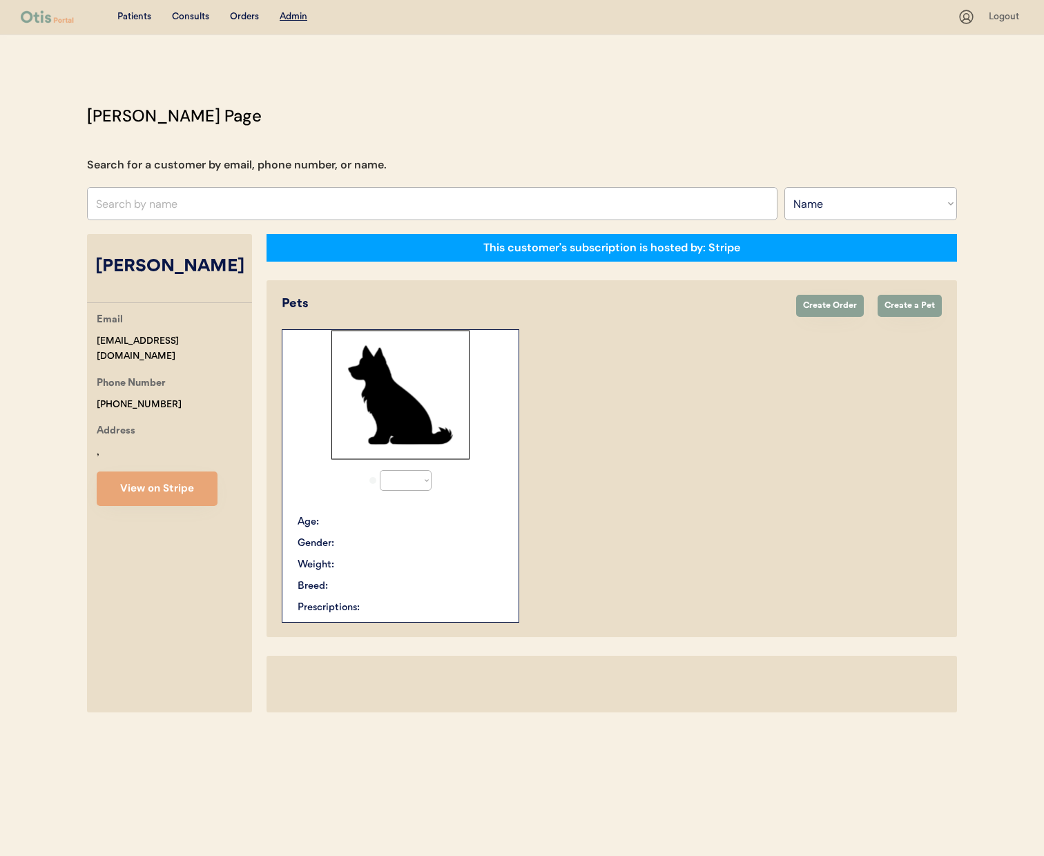
select select "true"
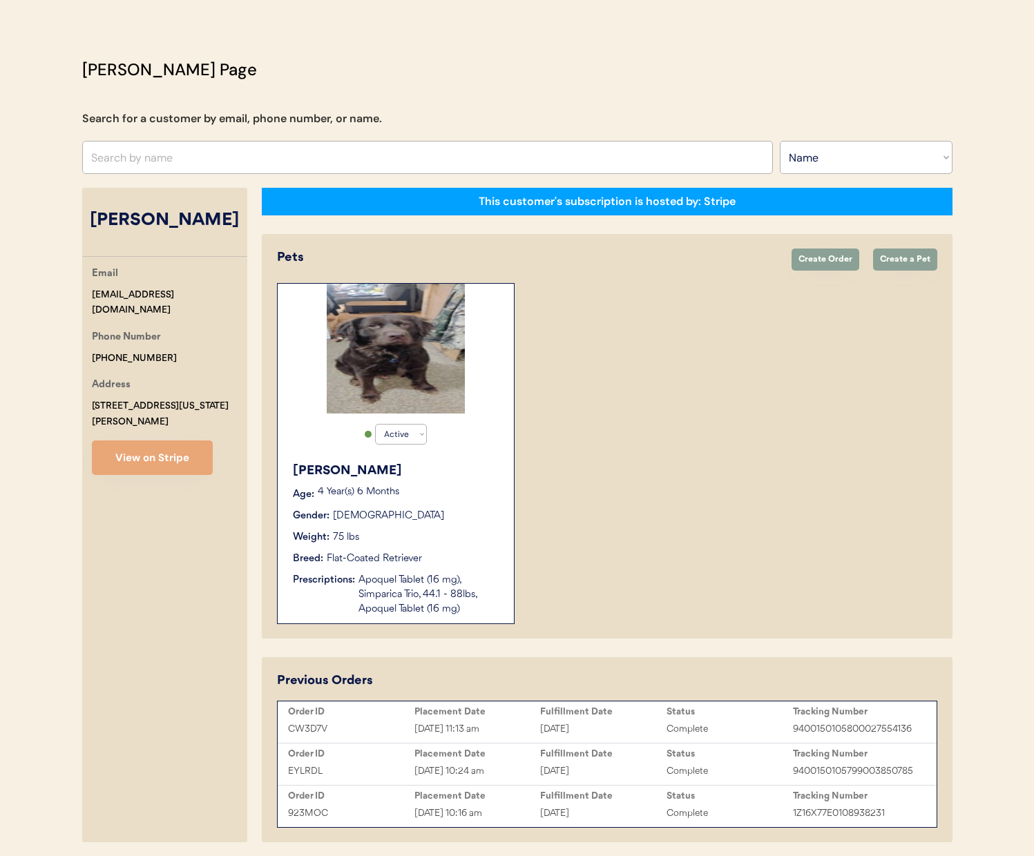
scroll to position [97, 0]
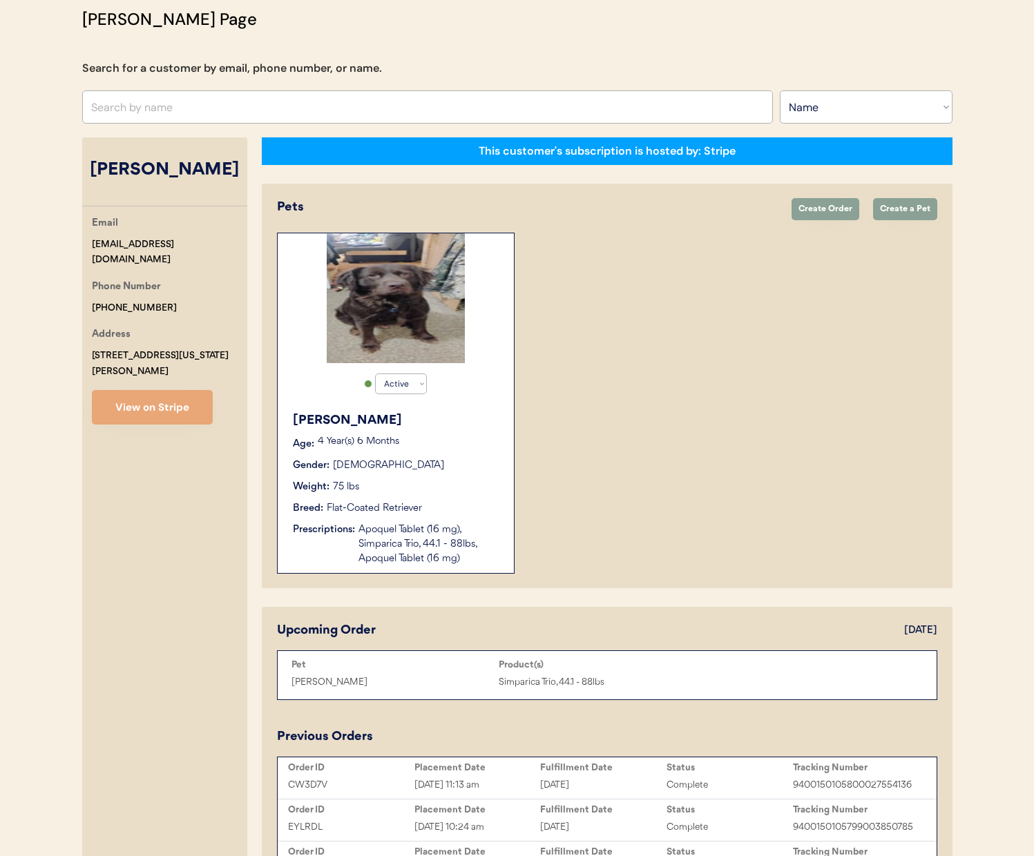
click at [602, 789] on div "[DATE]" at bounding box center [603, 786] width 126 height 16
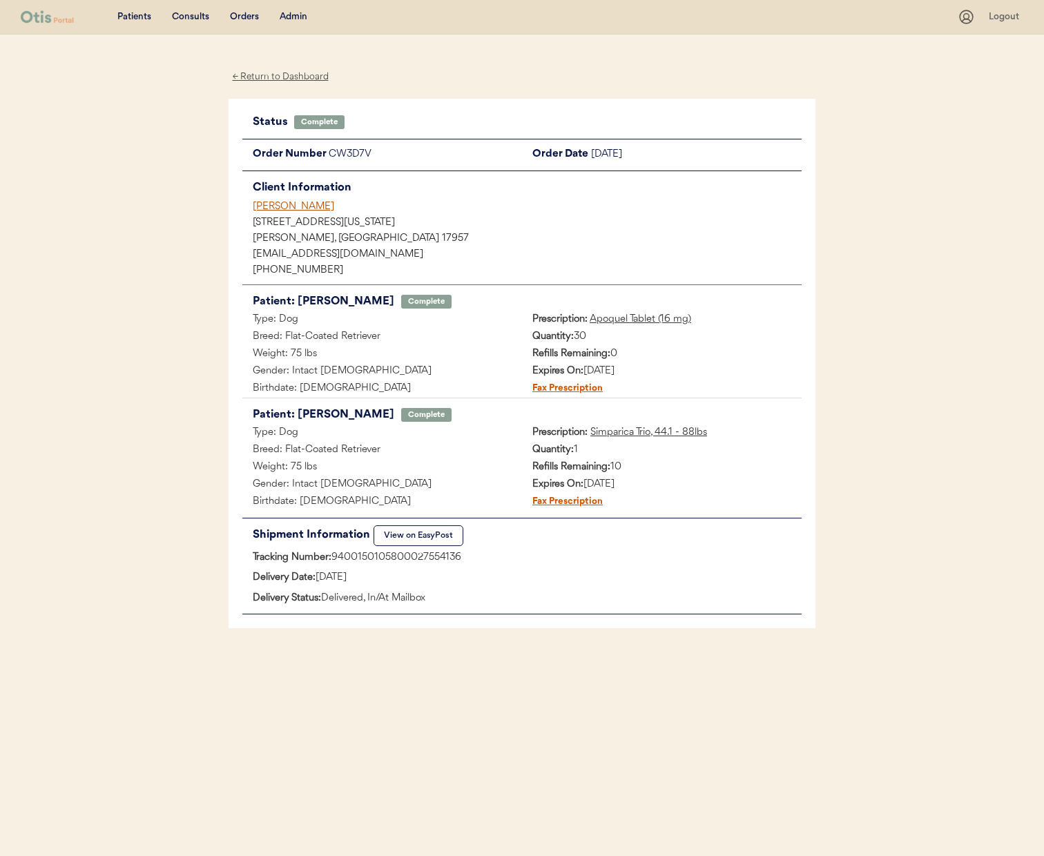
click at [303, 204] on div "Chuck promenesky" at bounding box center [527, 207] width 549 height 15
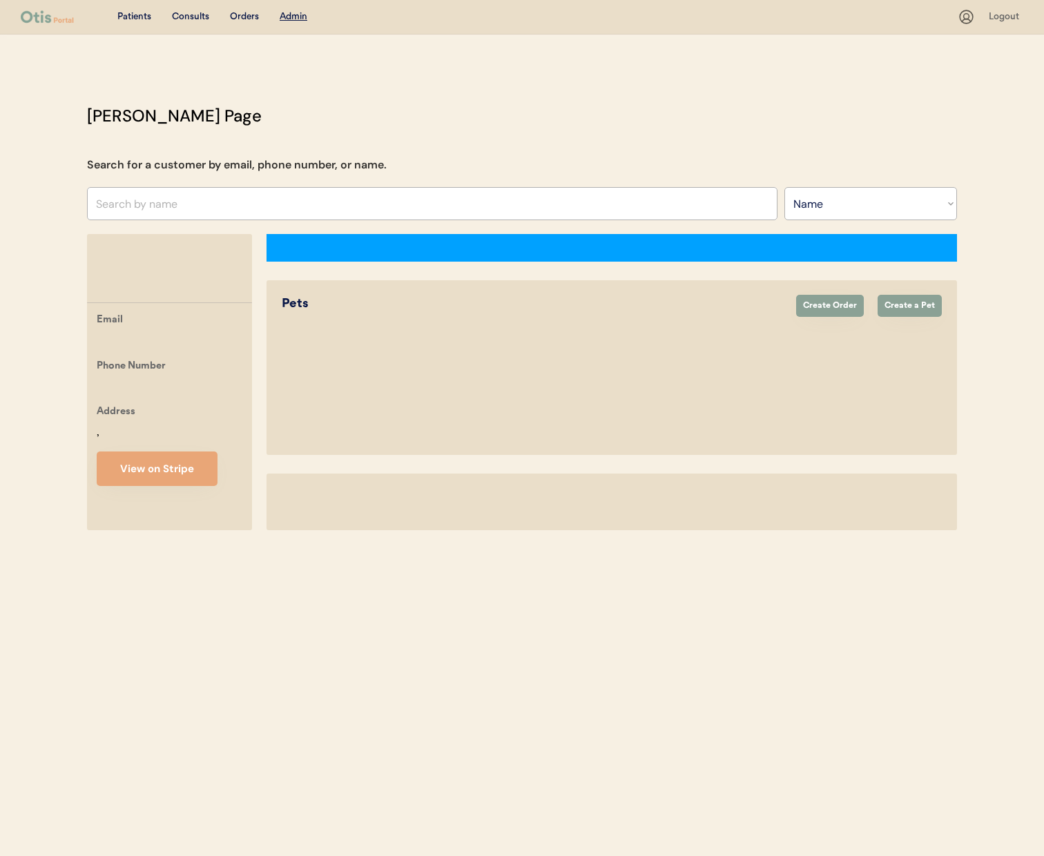
select select ""Name""
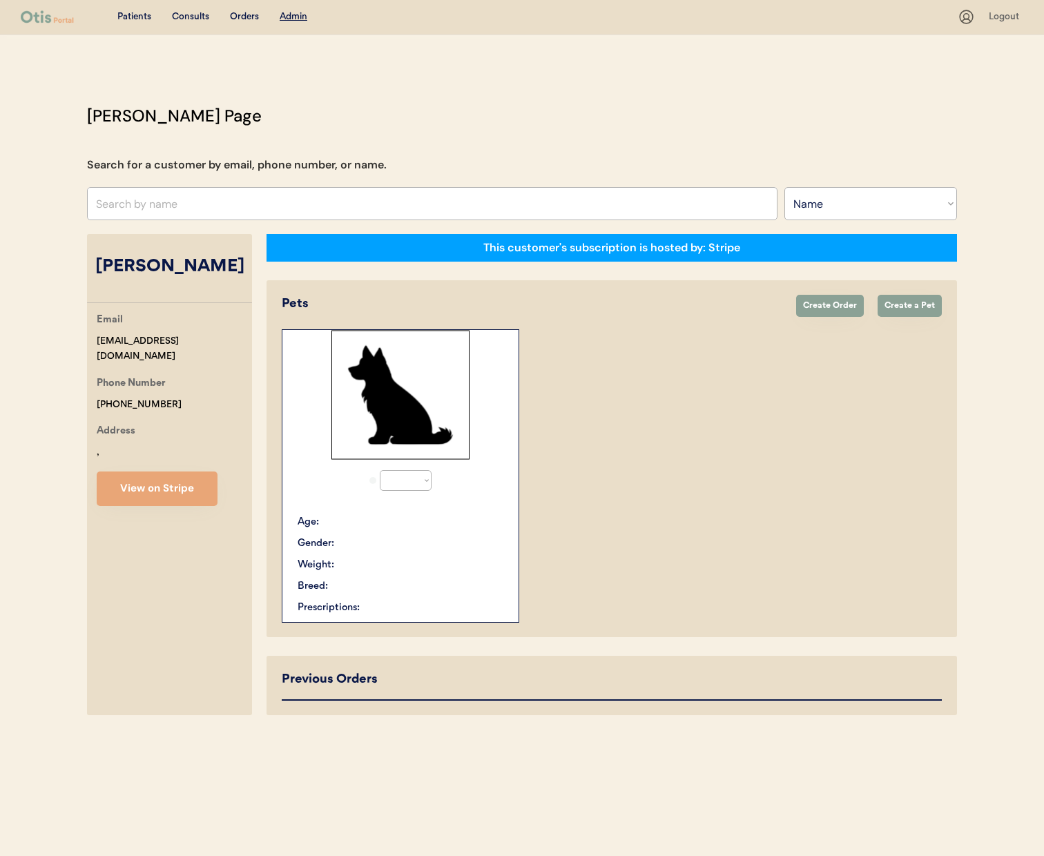
select select "true"
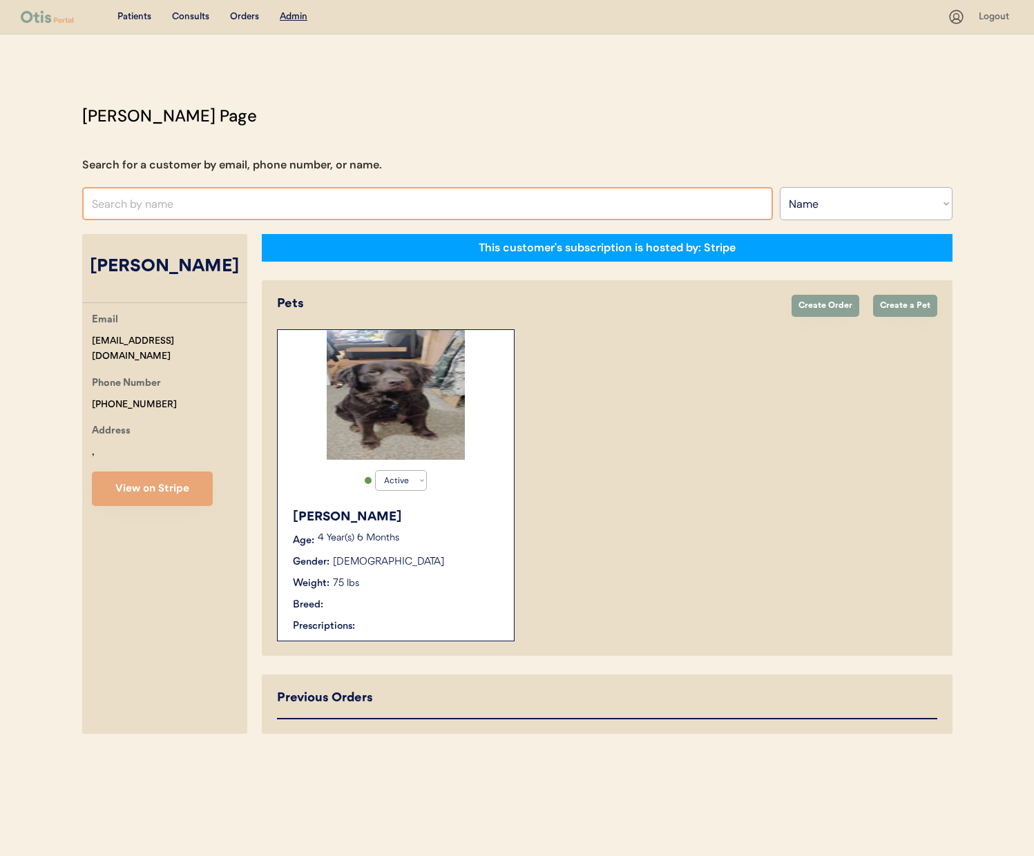
click at [315, 205] on input "text" at bounding box center [427, 203] width 691 height 33
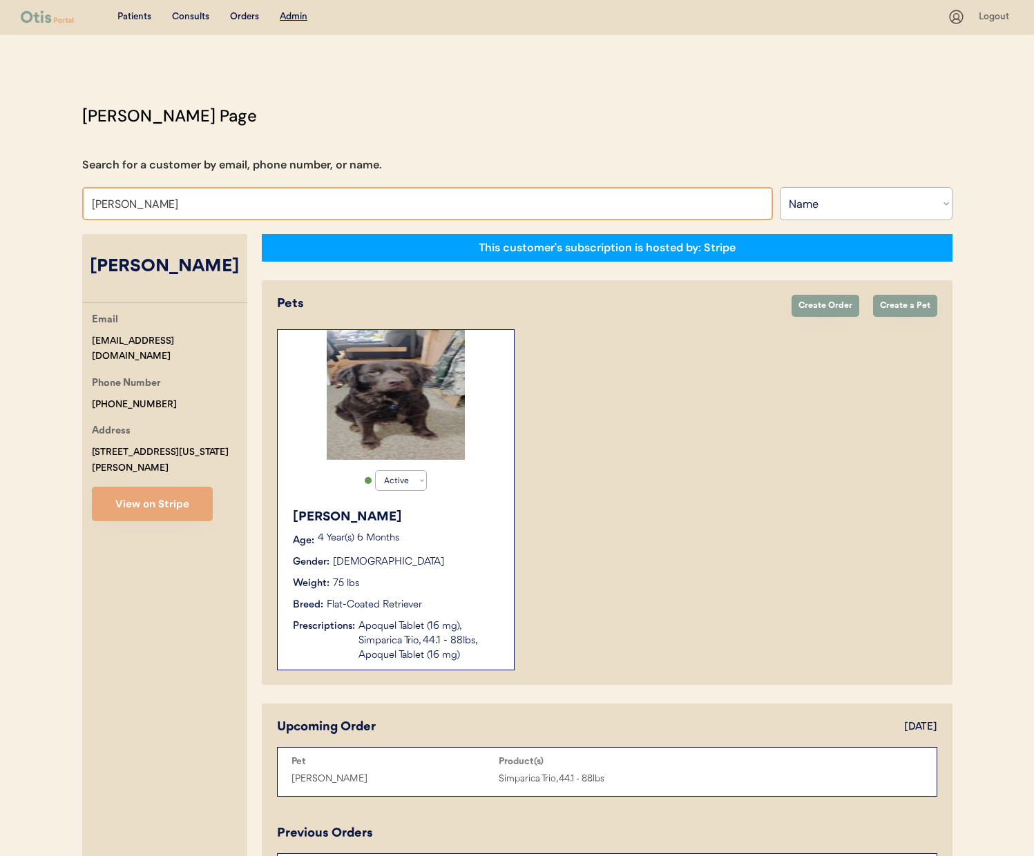
type input "HANNAH WH"
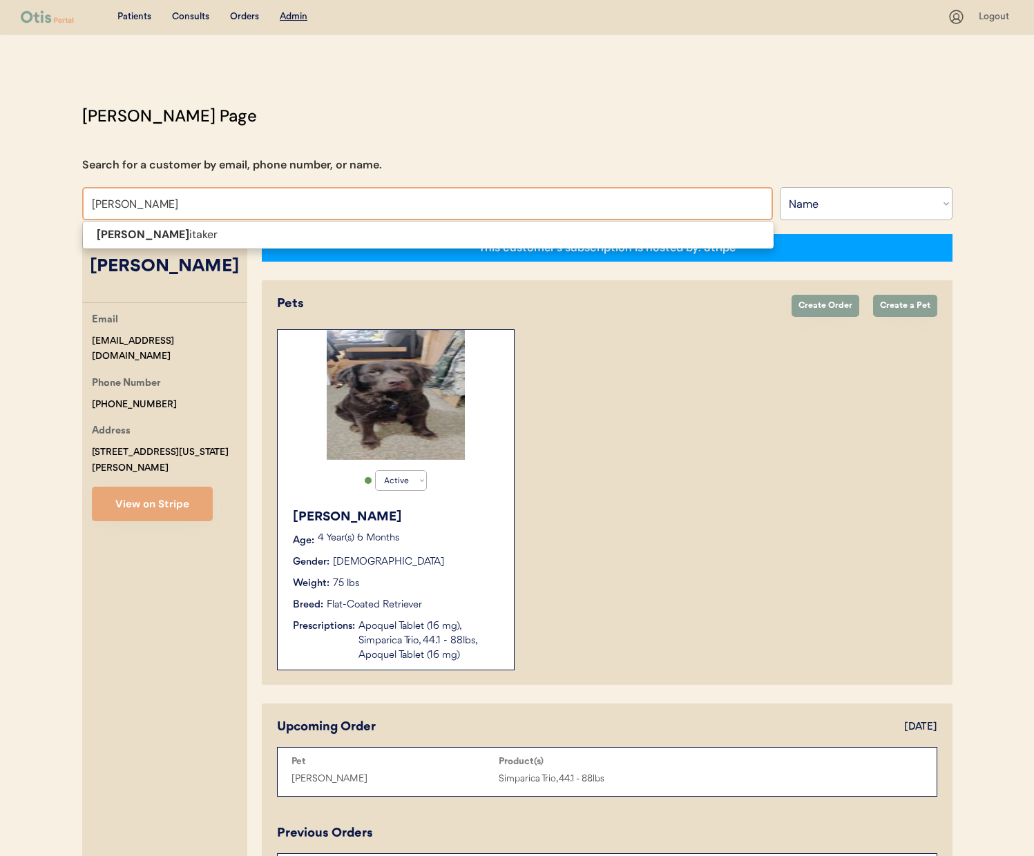
type input "HANNAH WHitaker"
type input "HANNAH W"
type input "HANNAH Whitaker"
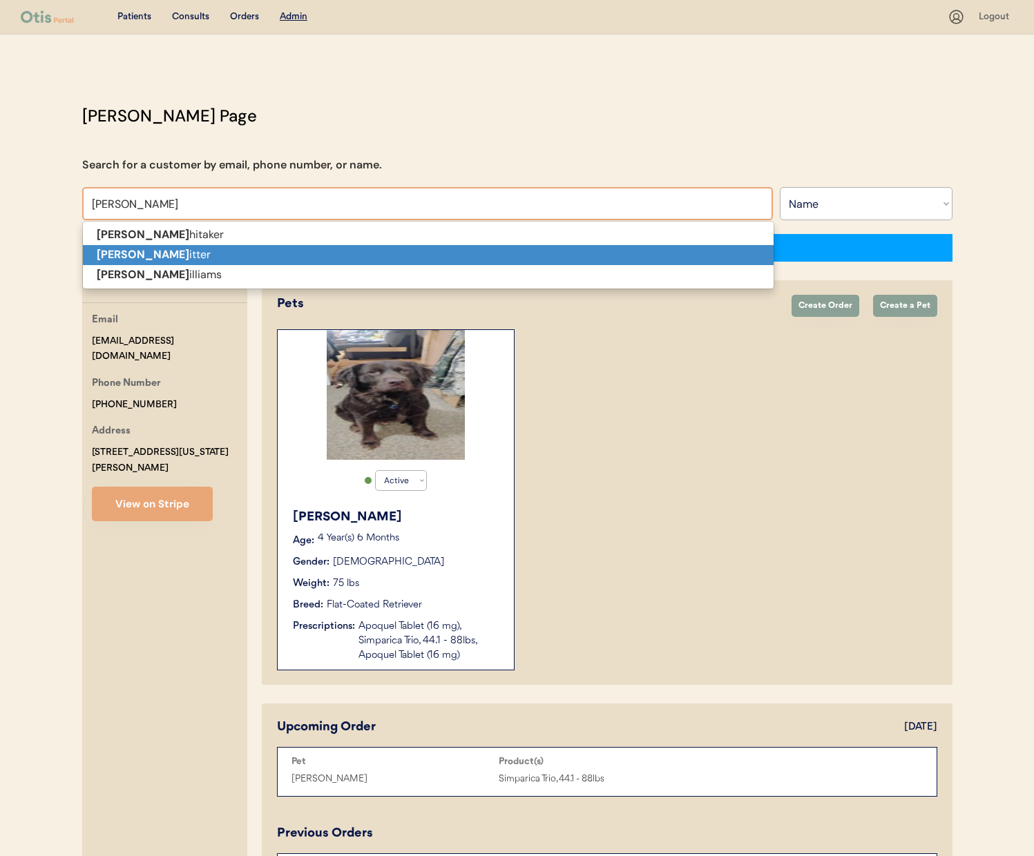
click at [305, 250] on p "Hannah W itter" at bounding box center [428, 255] width 691 height 20
type input "Hannah Witter"
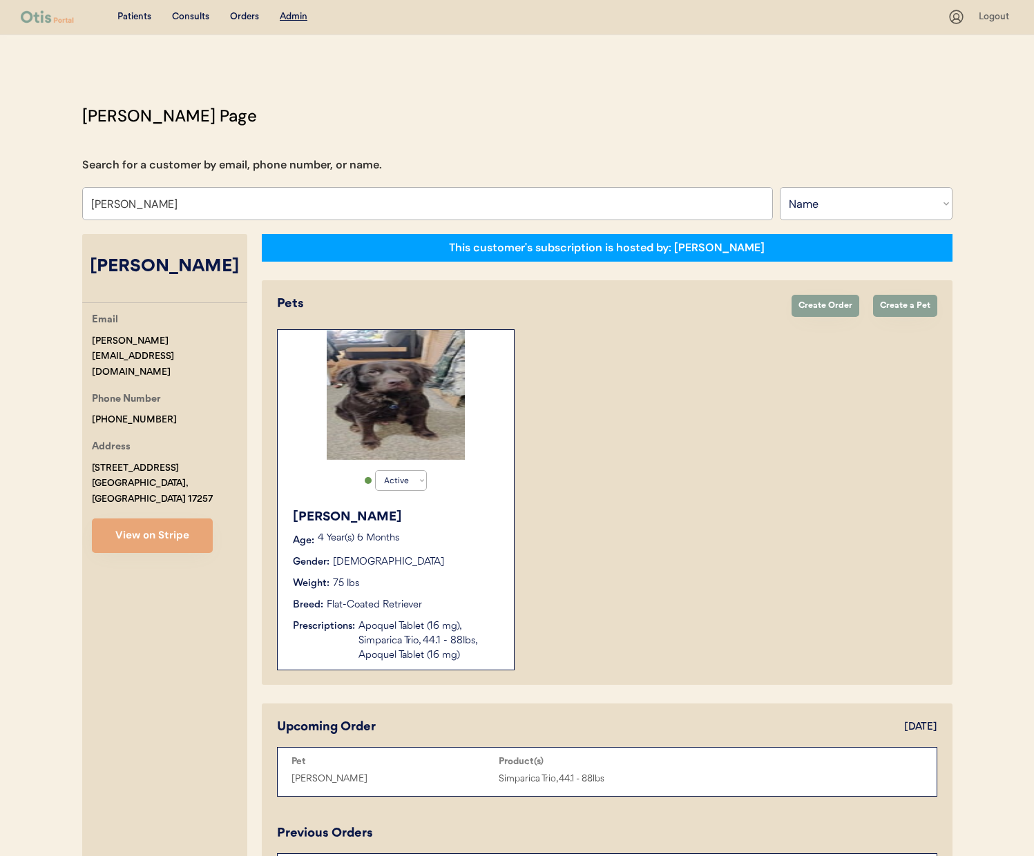
select select "true"
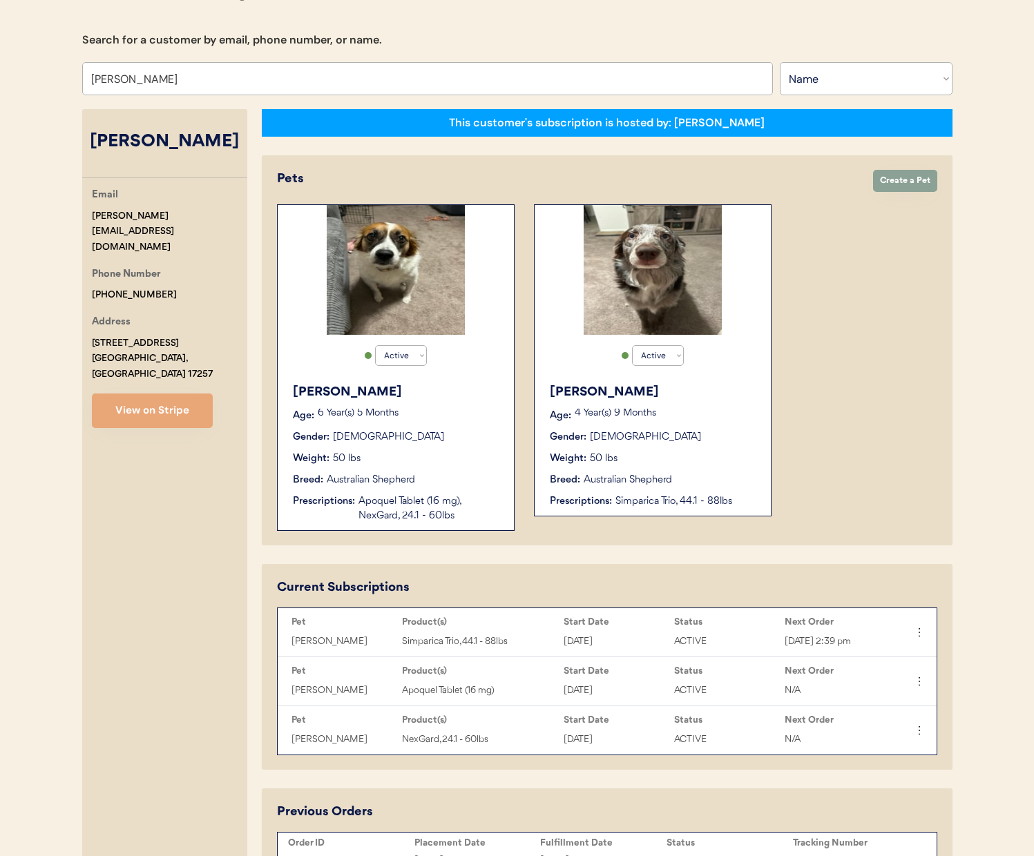
scroll to position [131, 0]
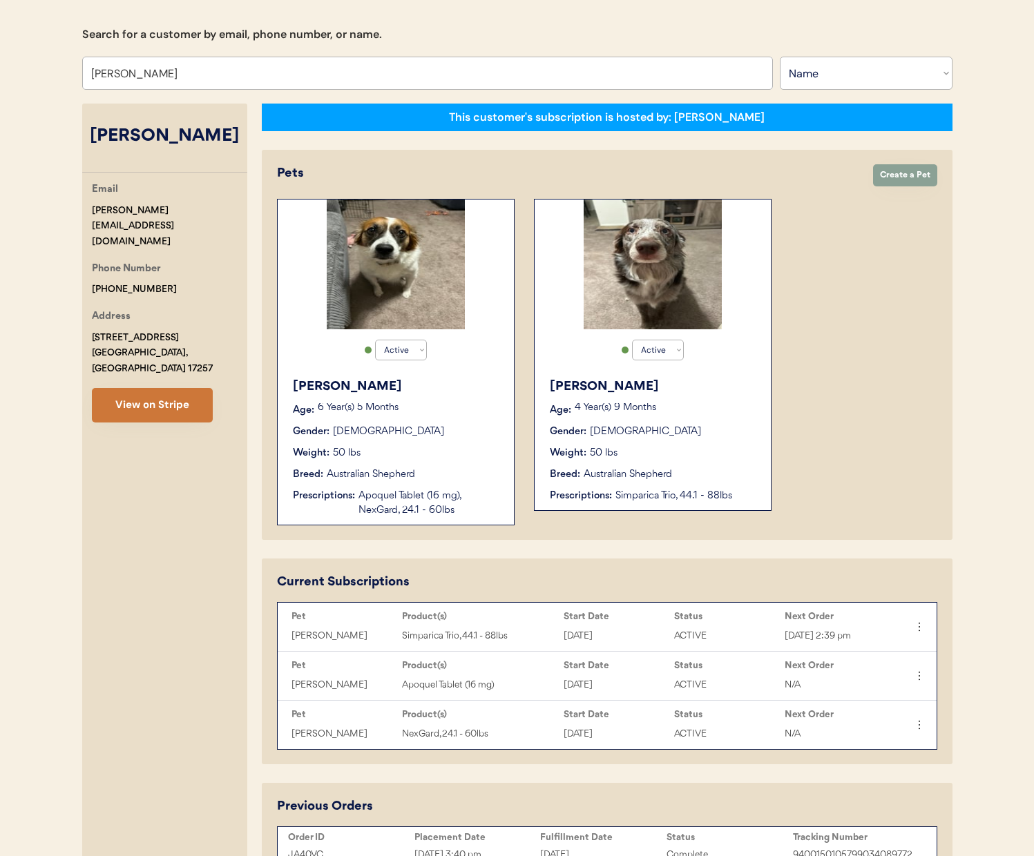
click at [184, 388] on button "View on Stripe" at bounding box center [152, 405] width 121 height 35
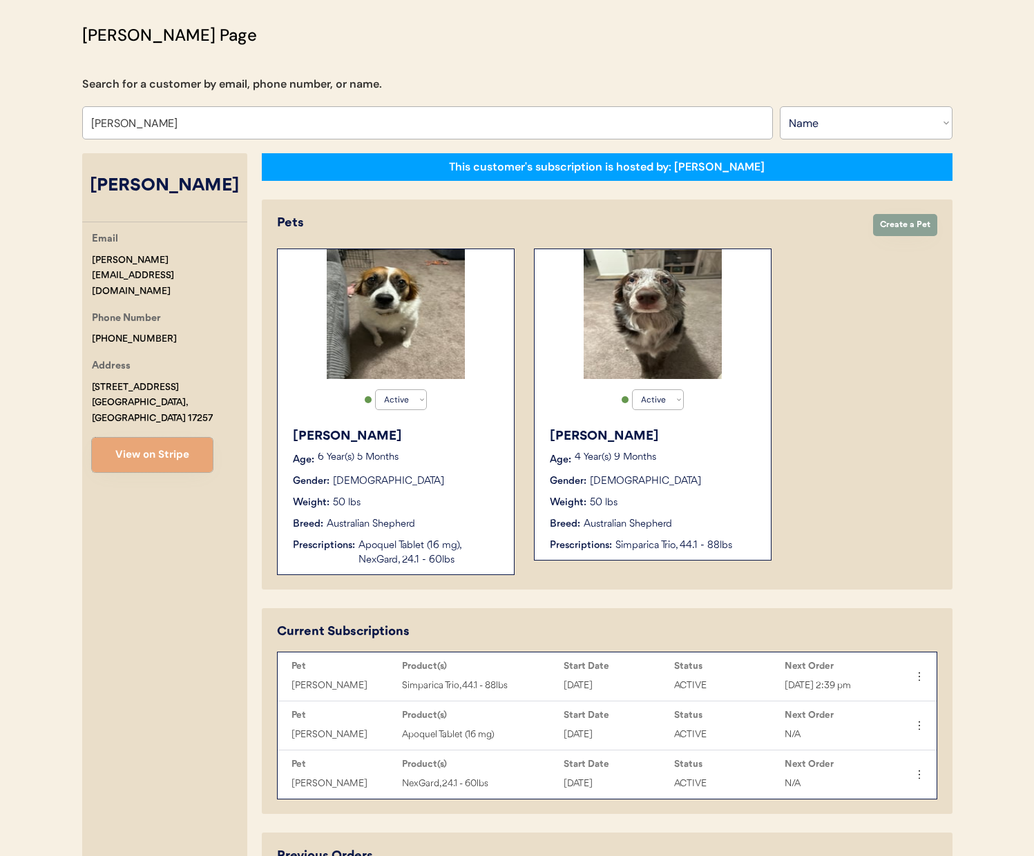
scroll to position [0, 0]
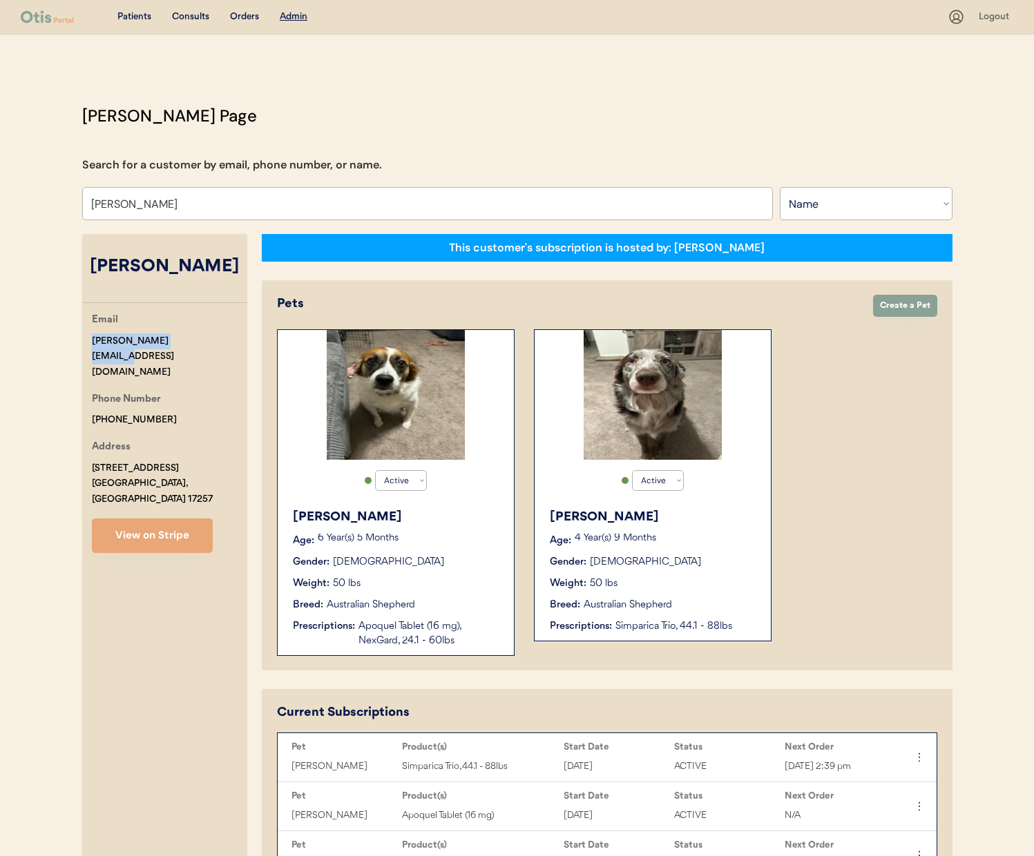
drag, startPoint x: 200, startPoint y: 342, endPoint x: 65, endPoint y: 335, distance: 134.9
click at [65, 335] on div "Patients Consults Orders Admin Logout Otis Admin Page Search for a customer by …" at bounding box center [517, 581] width 1034 height 1163
copy div "hannah.yohe@yahoo.com"
click at [314, 198] on input "Hannah Witter" at bounding box center [427, 203] width 691 height 33
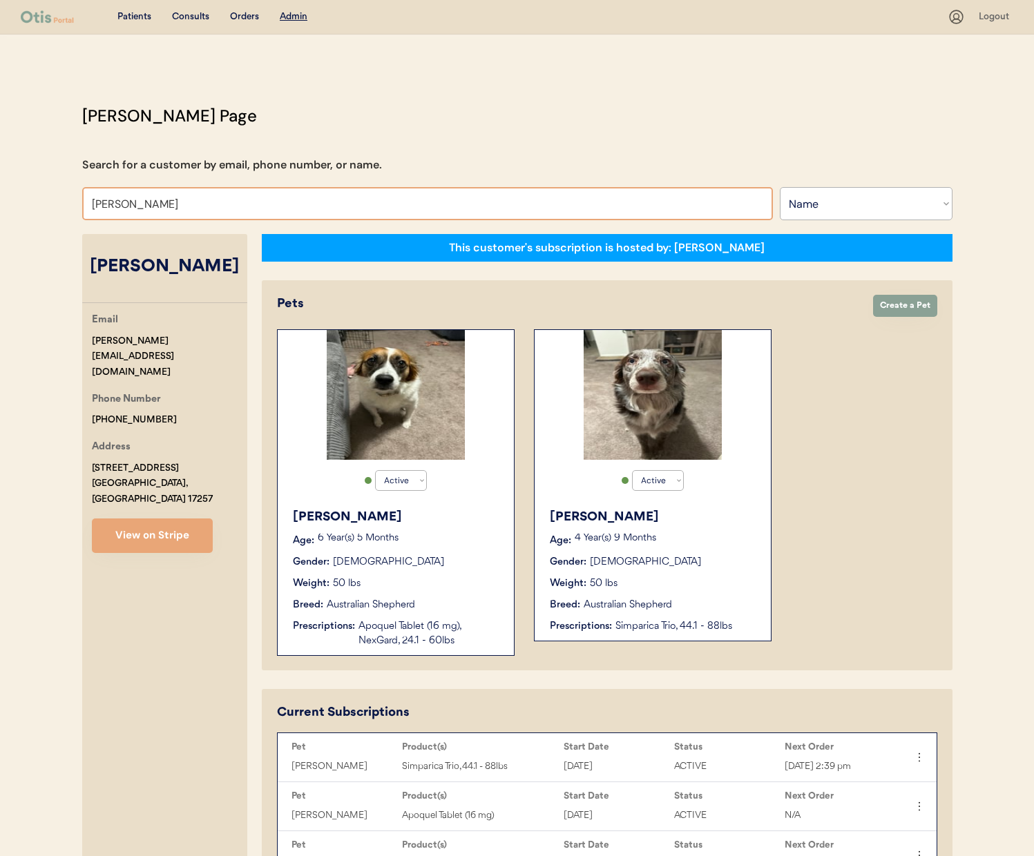
type input "STEPHANIE COOLE"
type input "STEPHANIE COOLEy"
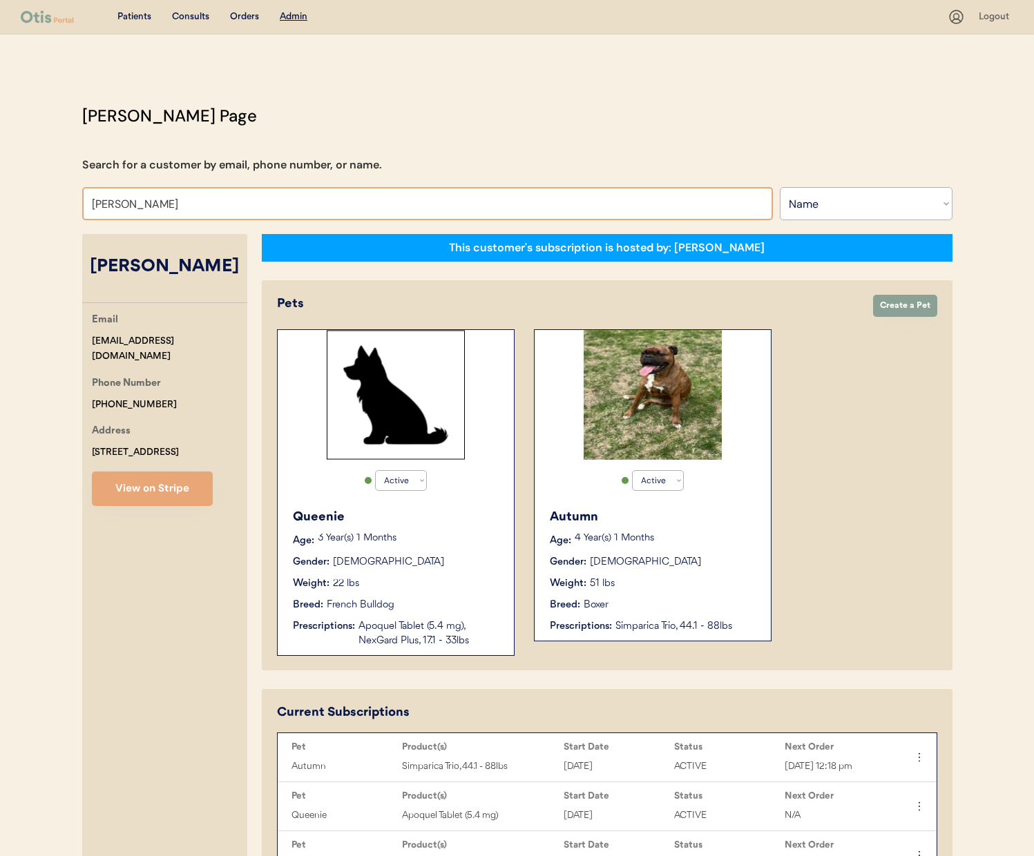
click at [200, 201] on input "Stephanie Cooley" at bounding box center [427, 203] width 691 height 33
type input "a"
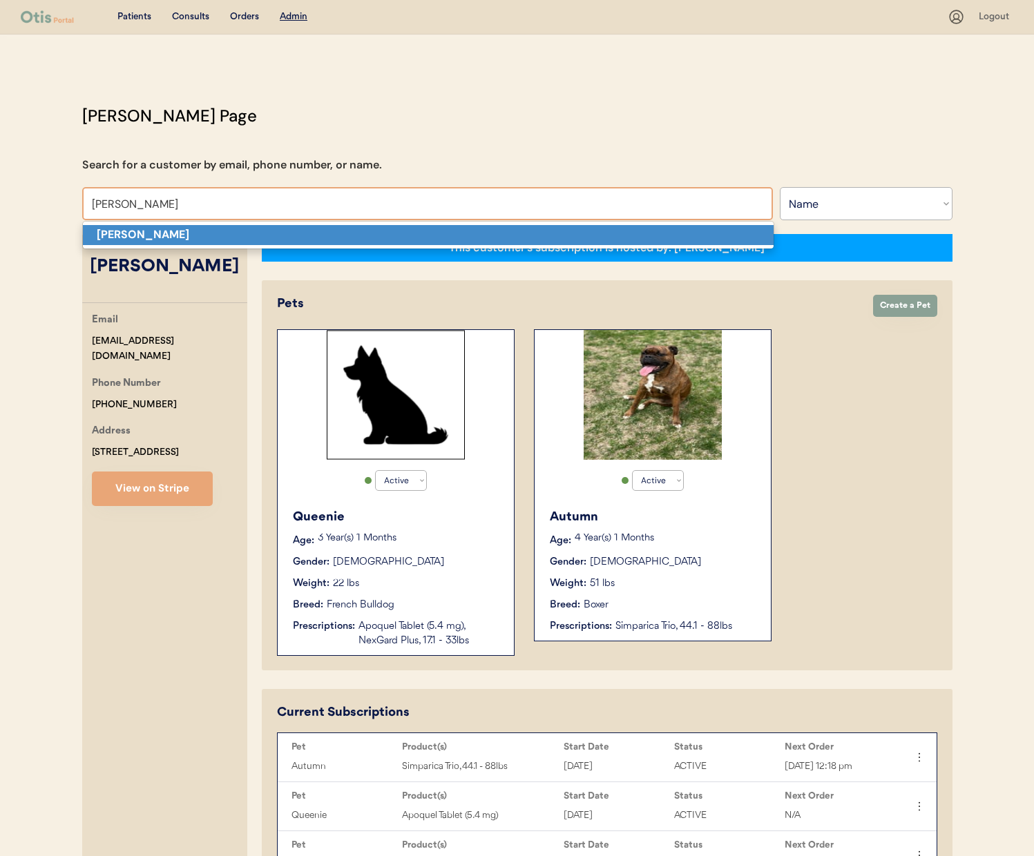
click at [211, 229] on p "[PERSON_NAME]" at bounding box center [428, 235] width 691 height 20
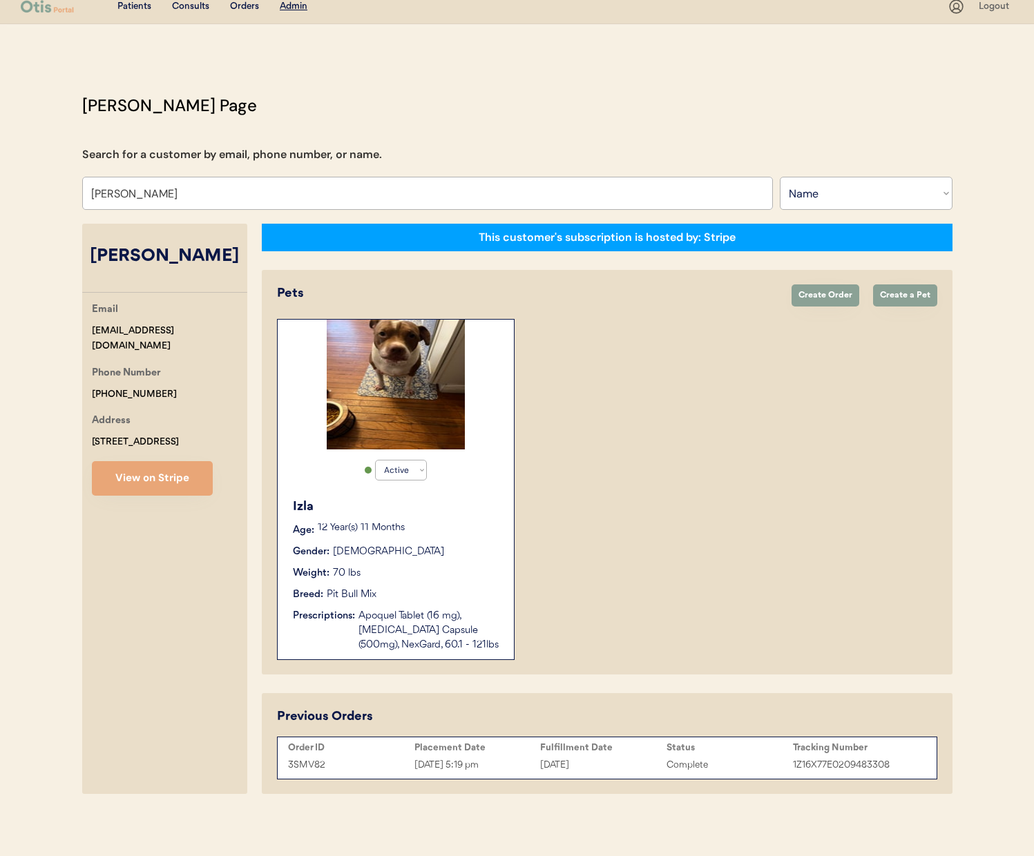
scroll to position [12, 0]
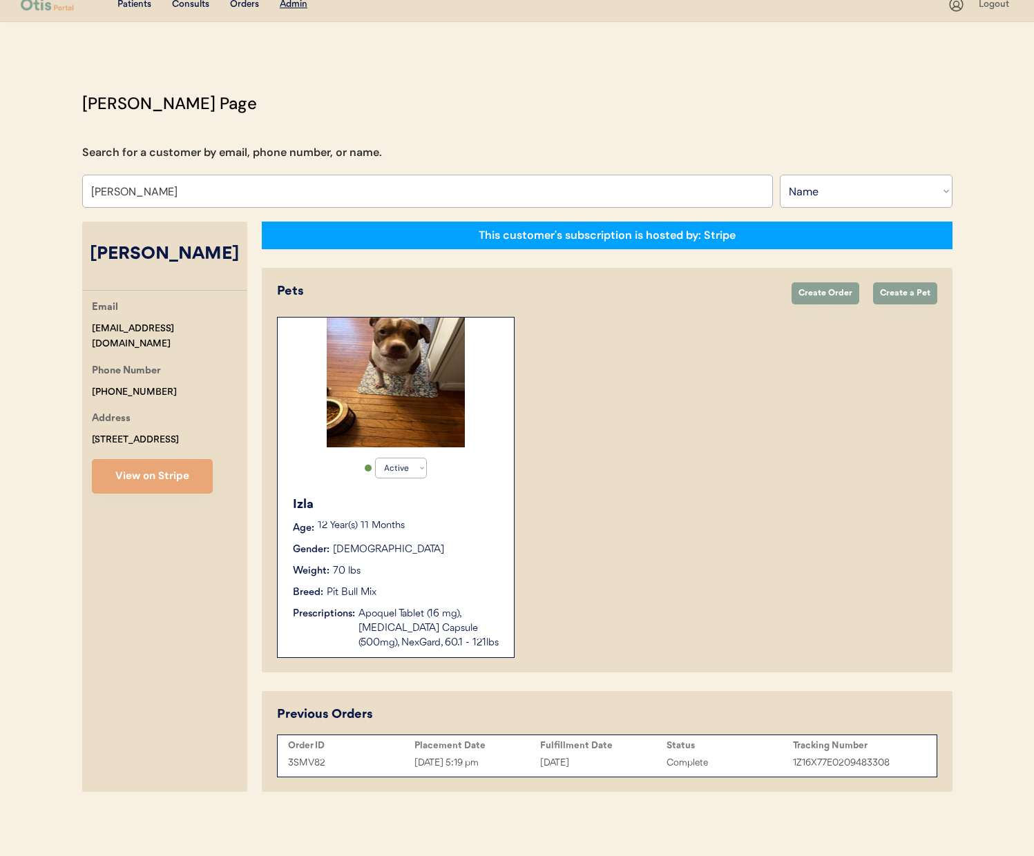
type input "[PERSON_NAME]"
click at [454, 764] on div "[DATE] 5:19 pm" at bounding box center [477, 764] width 126 height 16
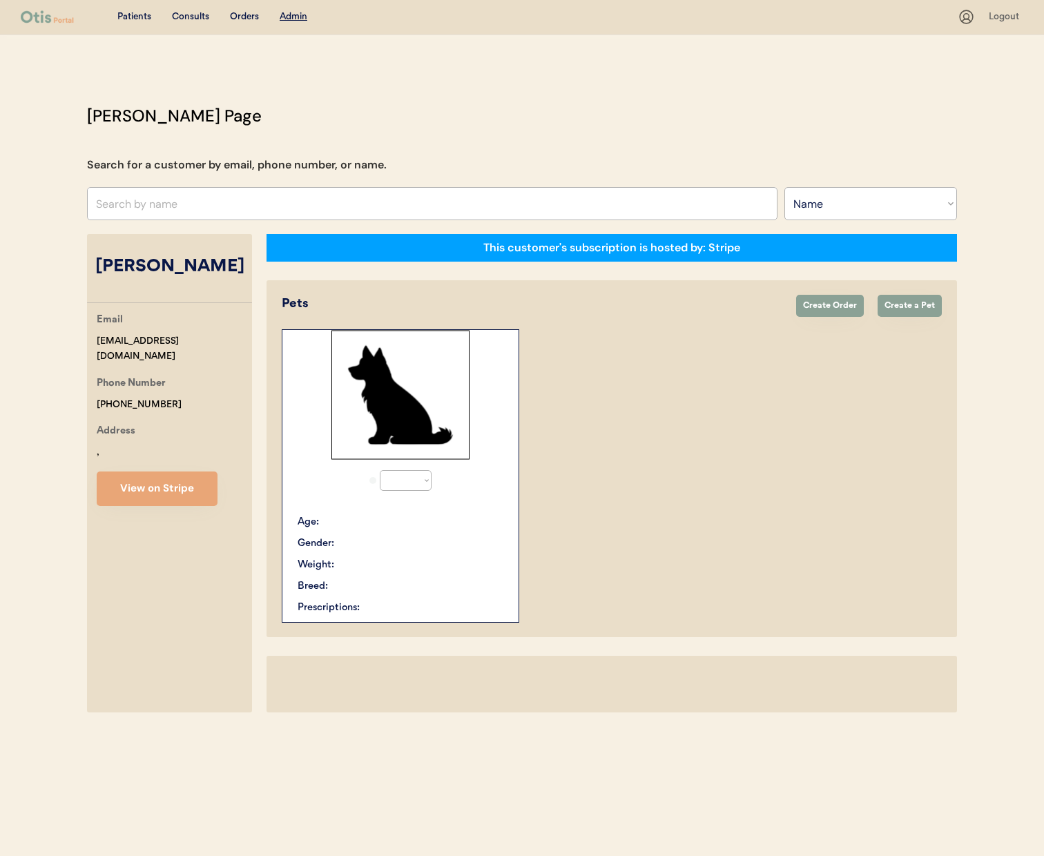
select select ""Name""
select select "true"
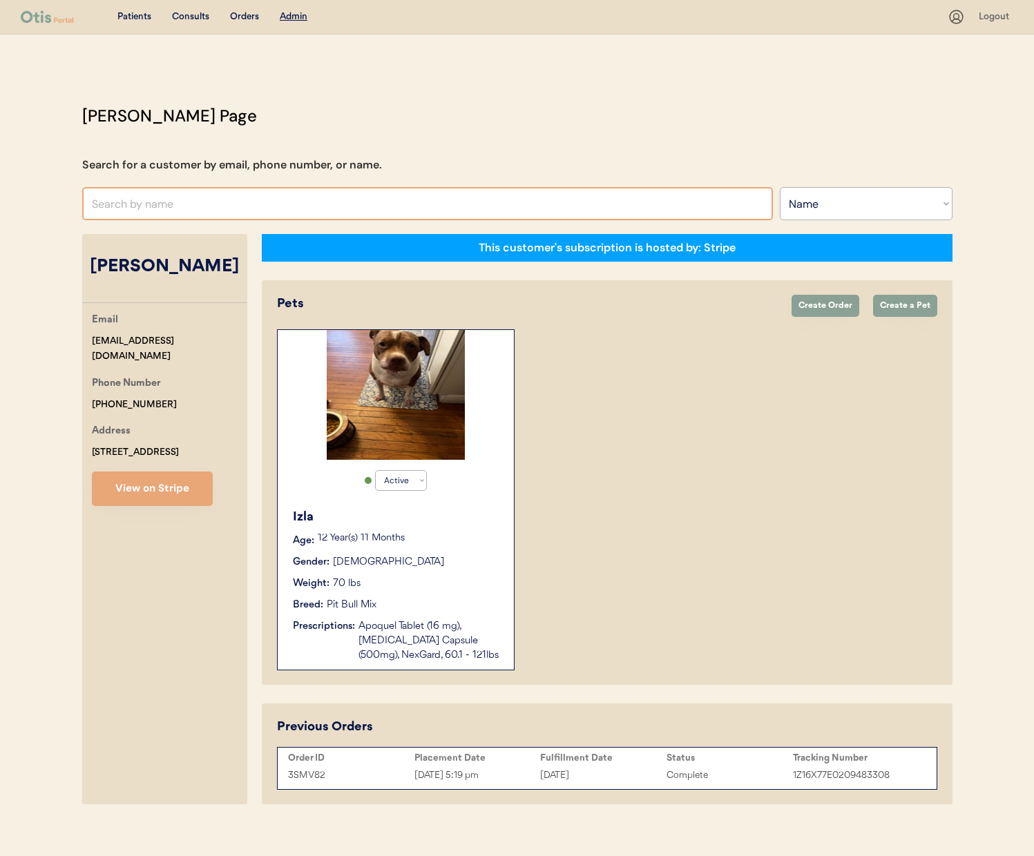
click at [309, 205] on input "text" at bounding box center [427, 203] width 691 height 33
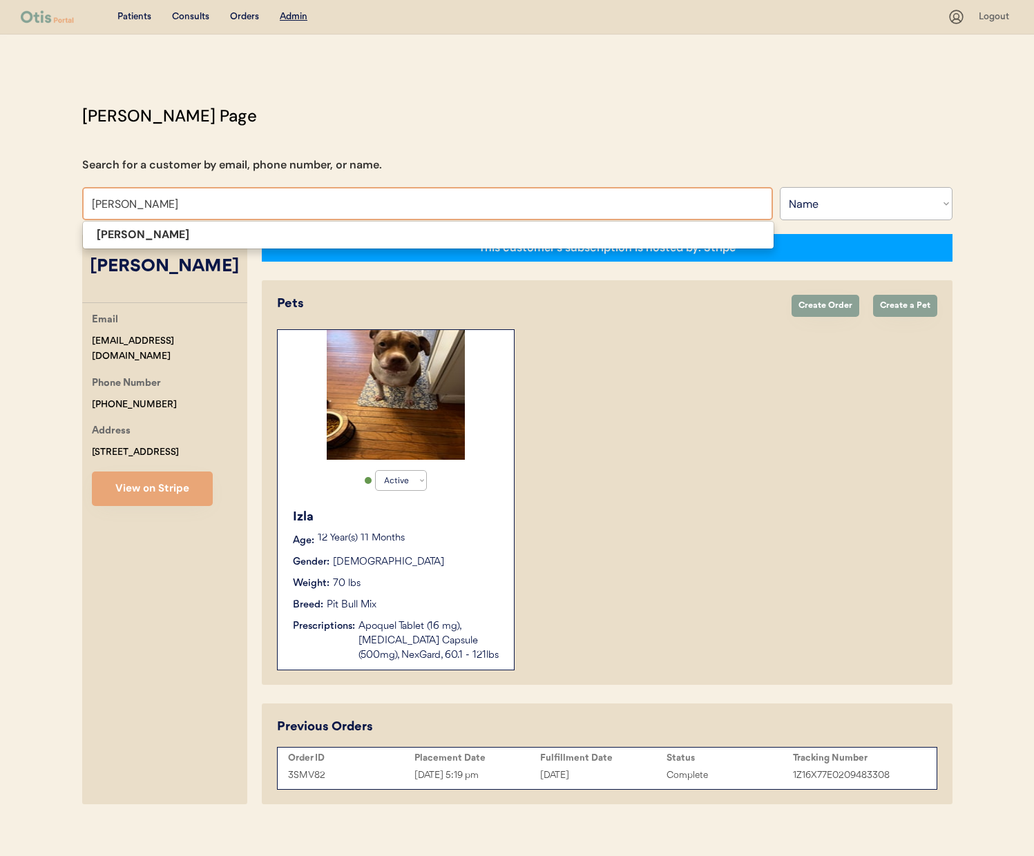
click at [329, 233] on p "[PERSON_NAME]" at bounding box center [428, 235] width 691 height 20
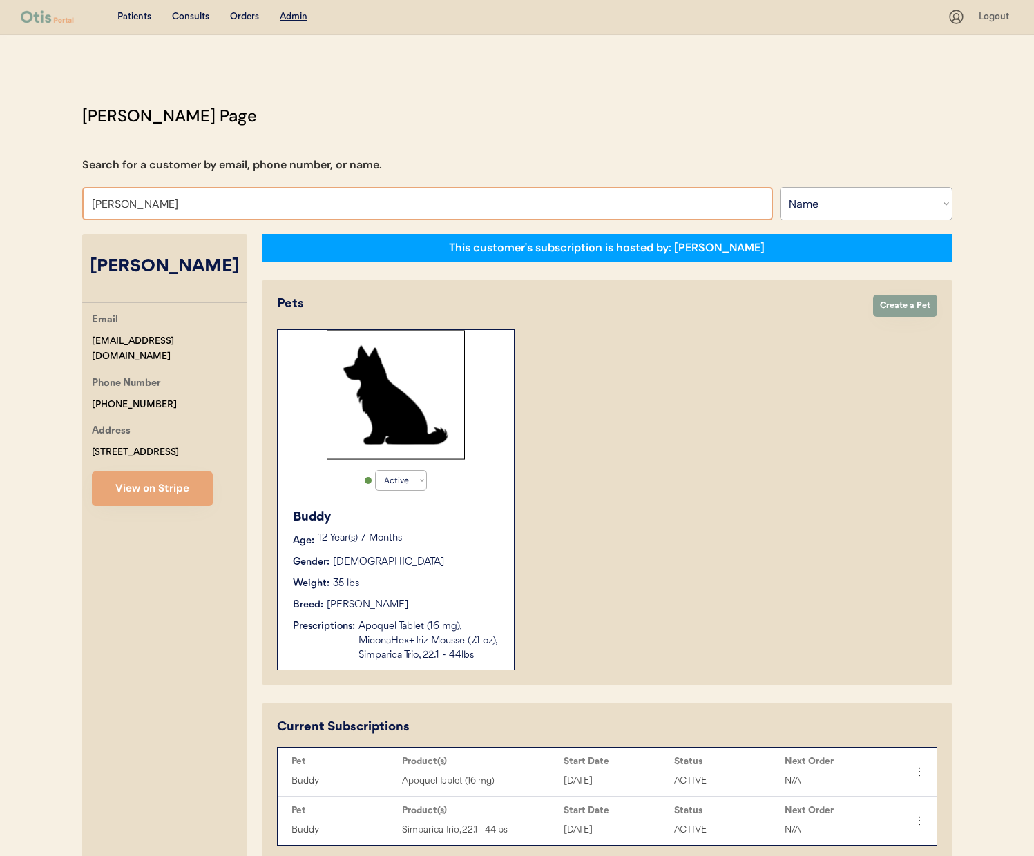
click at [242, 194] on input "[PERSON_NAME]" at bounding box center [427, 203] width 691 height 33
type input "h"
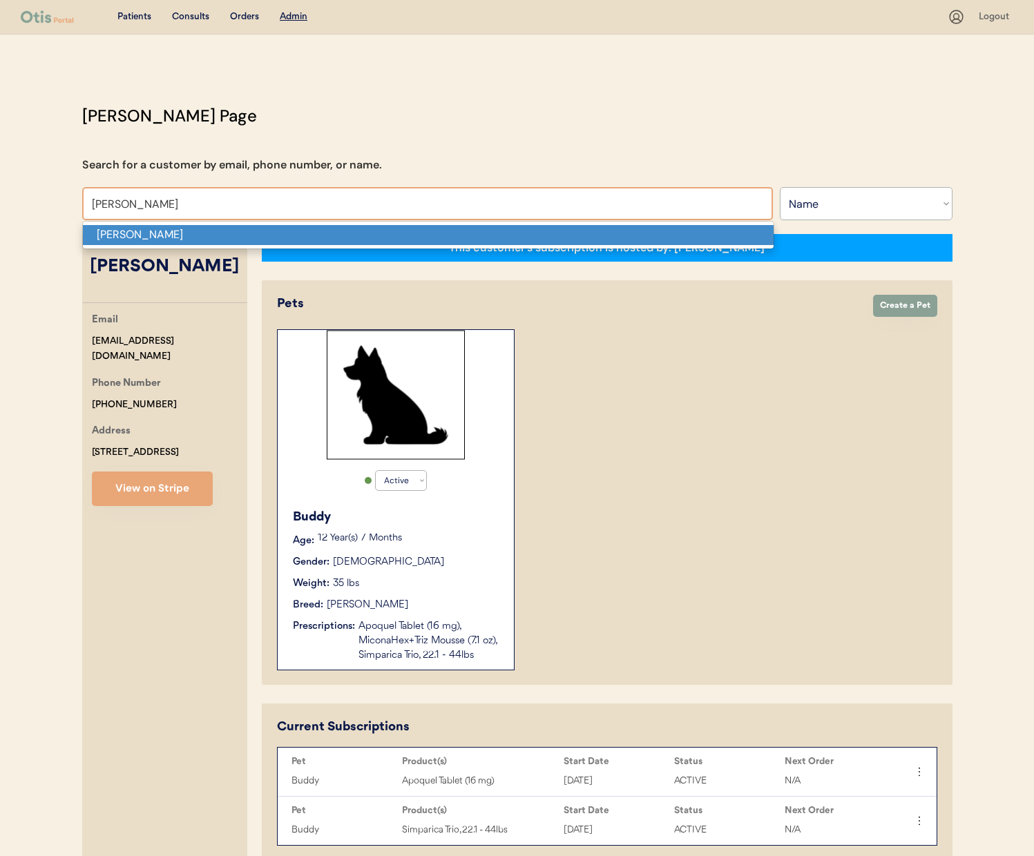
type input "[PERSON_NAME]"
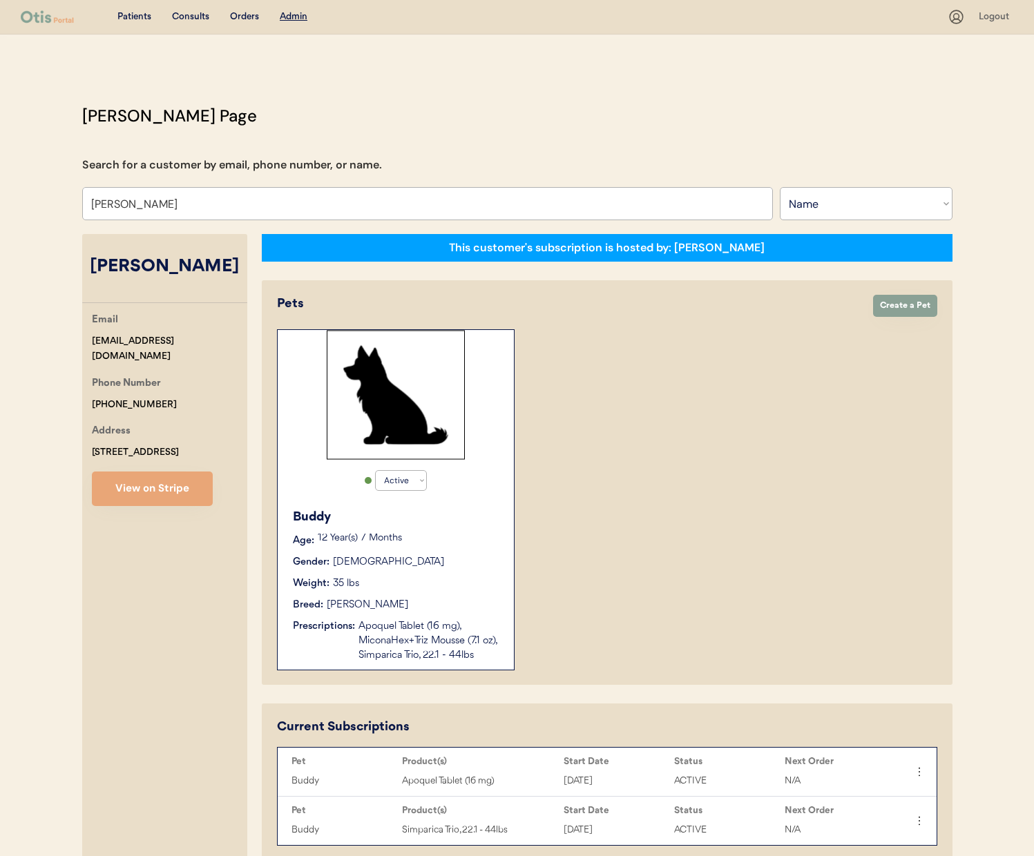
select select "true"
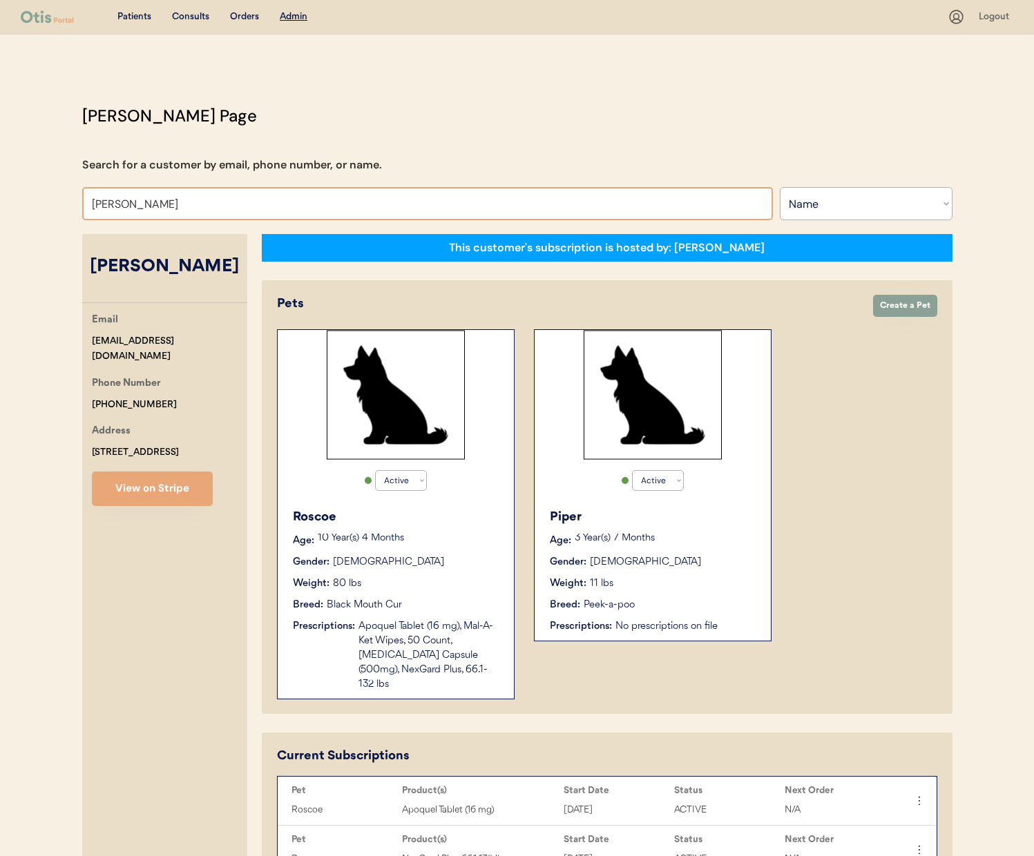
click at [259, 193] on input "[PERSON_NAME]" at bounding box center [427, 203] width 691 height 33
type input "[PERSON_NAME] SL"
type input "[PERSON_NAME]"
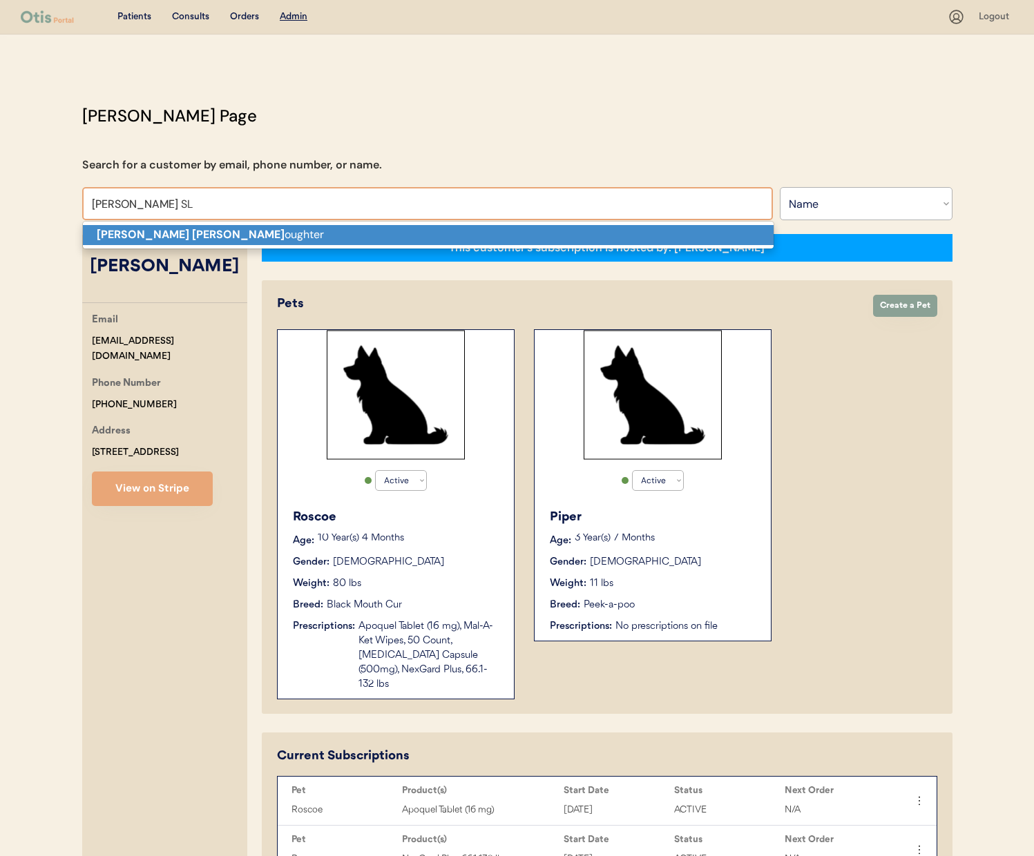
click at [265, 238] on p "Debra Sl oughter" at bounding box center [428, 235] width 691 height 20
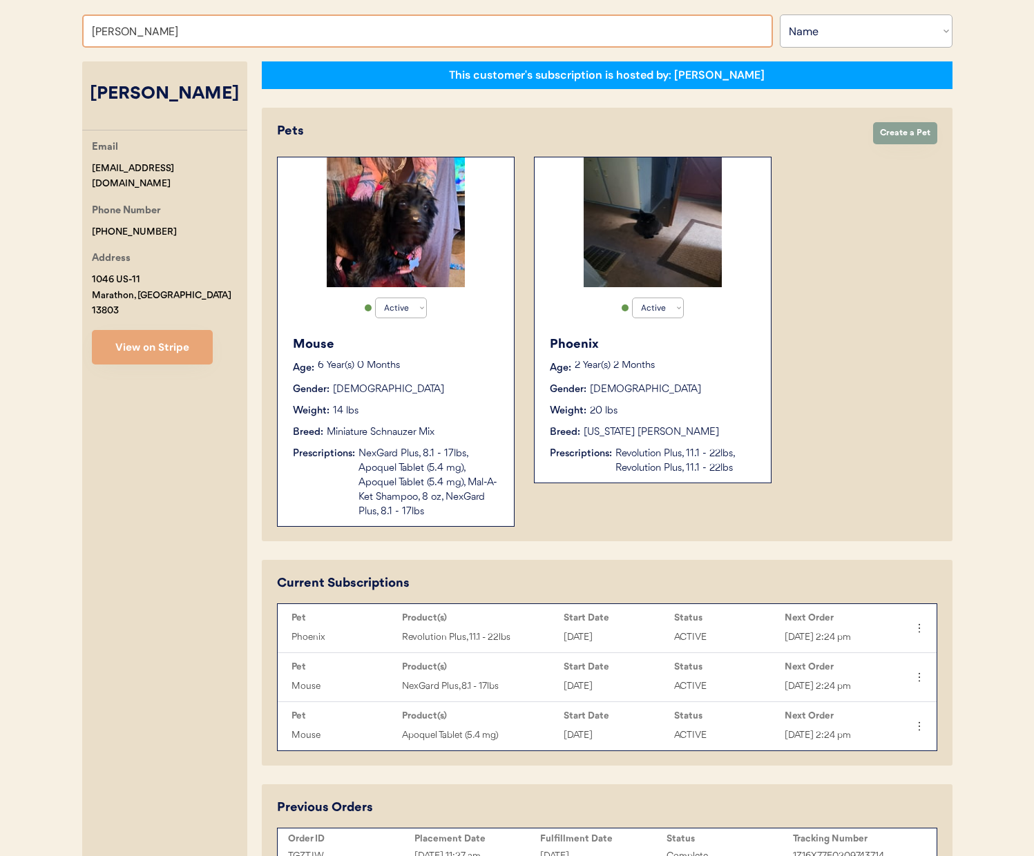
scroll to position [169, 0]
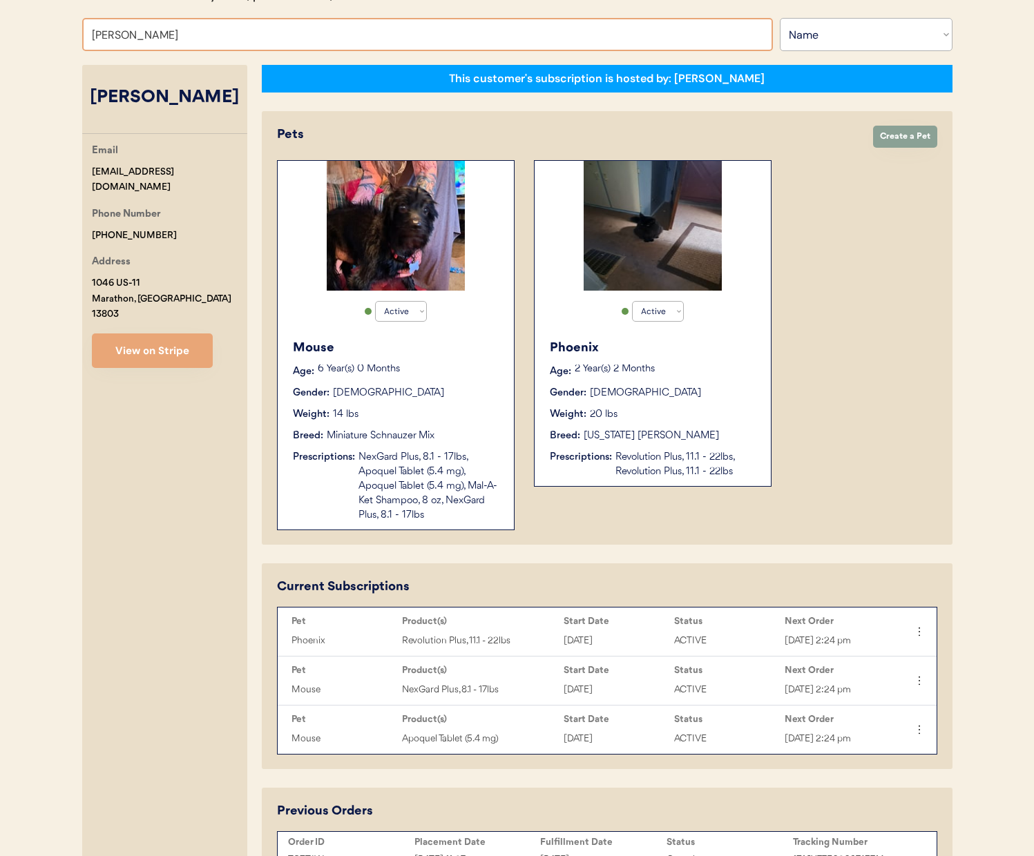
click at [392, 11] on div "Otis Admin Page Search for a customer by email, phone number, or name. Debra Sl…" at bounding box center [517, 730] width 898 height 1593
click at [390, 28] on input "Debra Sloughter" at bounding box center [427, 34] width 691 height 33
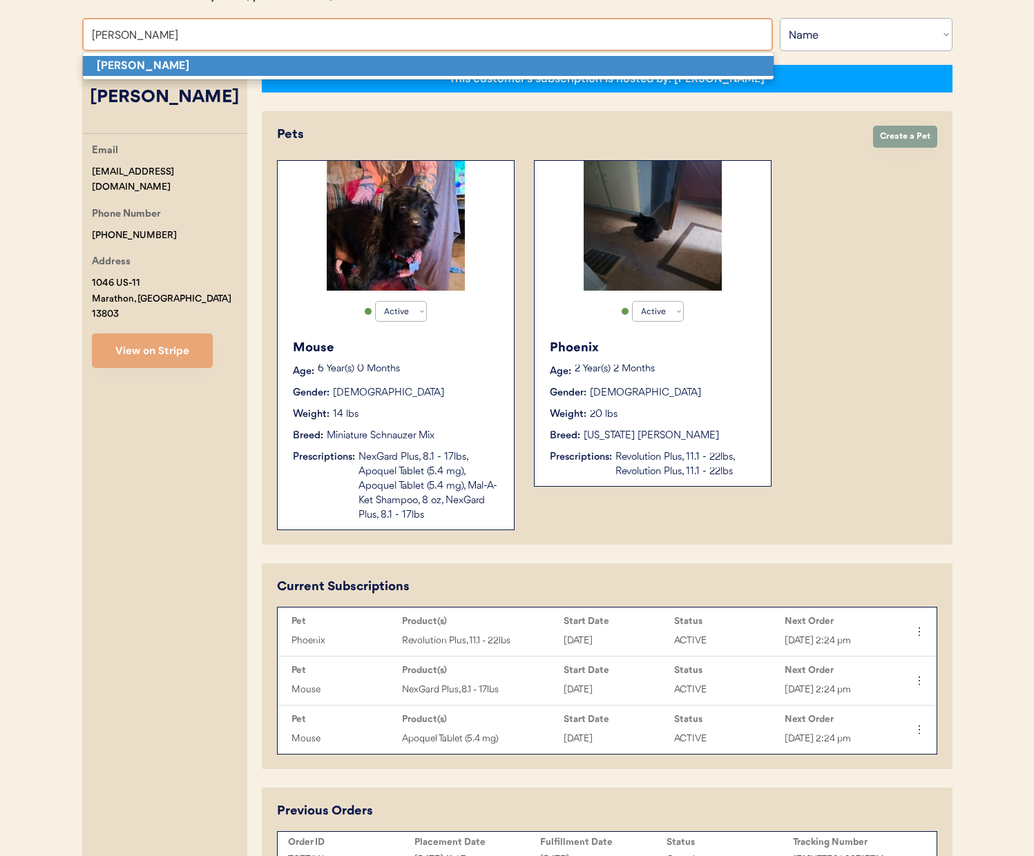
click at [380, 61] on p "Vivian Graves" at bounding box center [428, 66] width 691 height 20
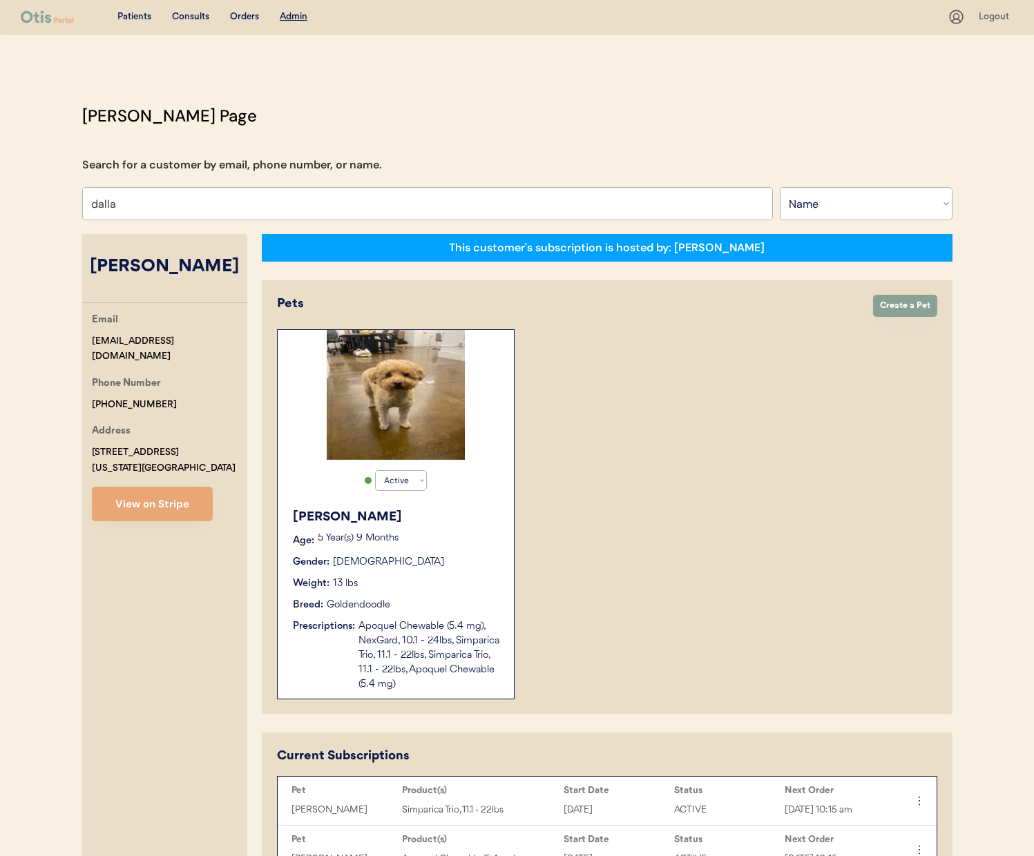
type input "dallas"
type input "dallas jones"
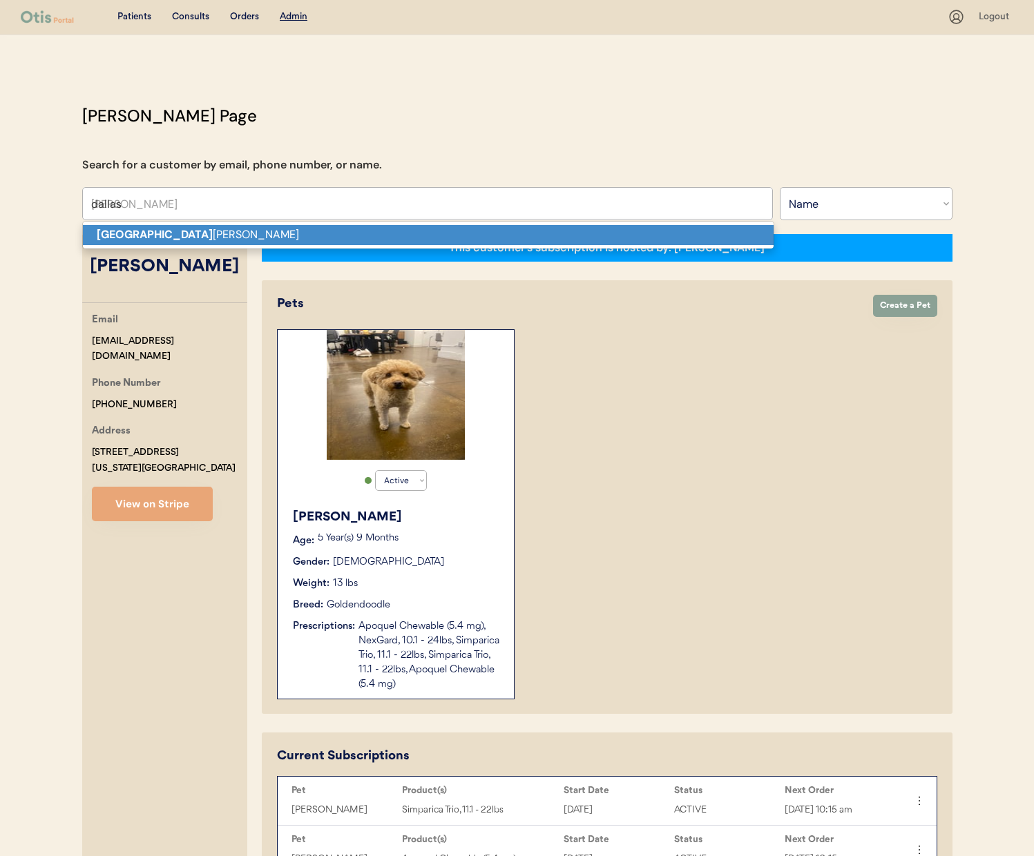
click at [459, 231] on p "Dallas jones" at bounding box center [428, 235] width 691 height 20
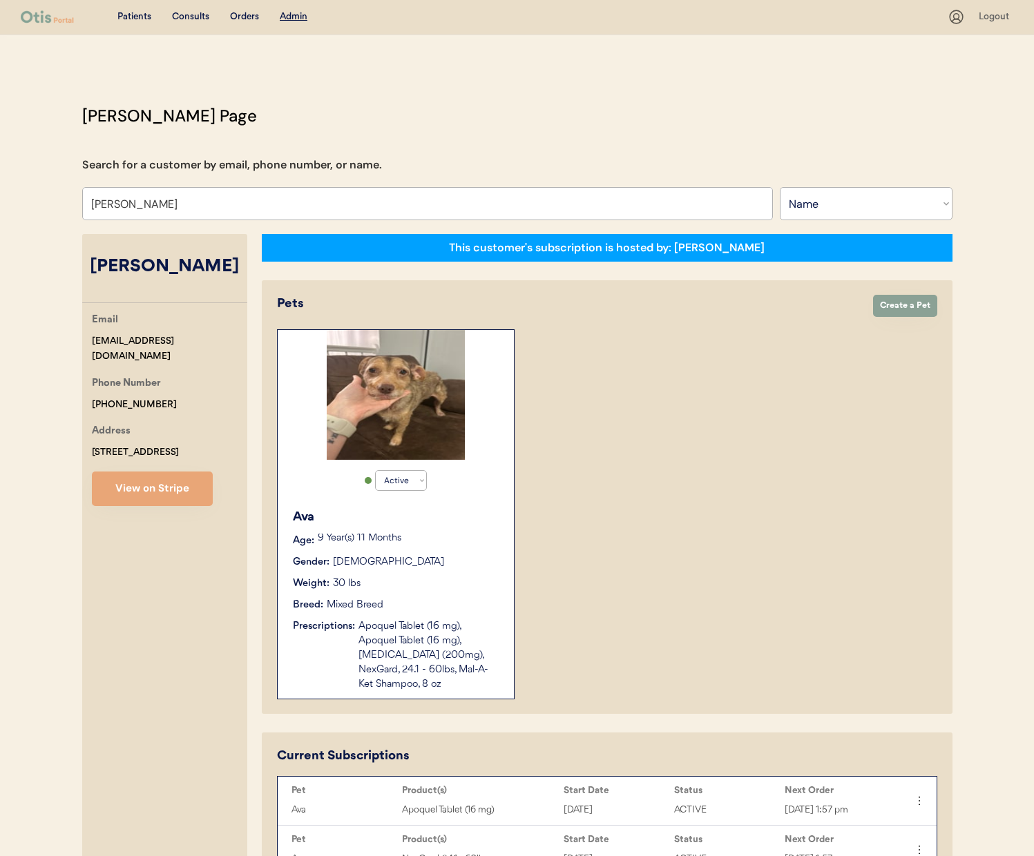
click at [504, 221] on div "Otis Admin Page Search for a customer by email, phone number, or name. Dallas j…" at bounding box center [517, 797] width 898 height 1386
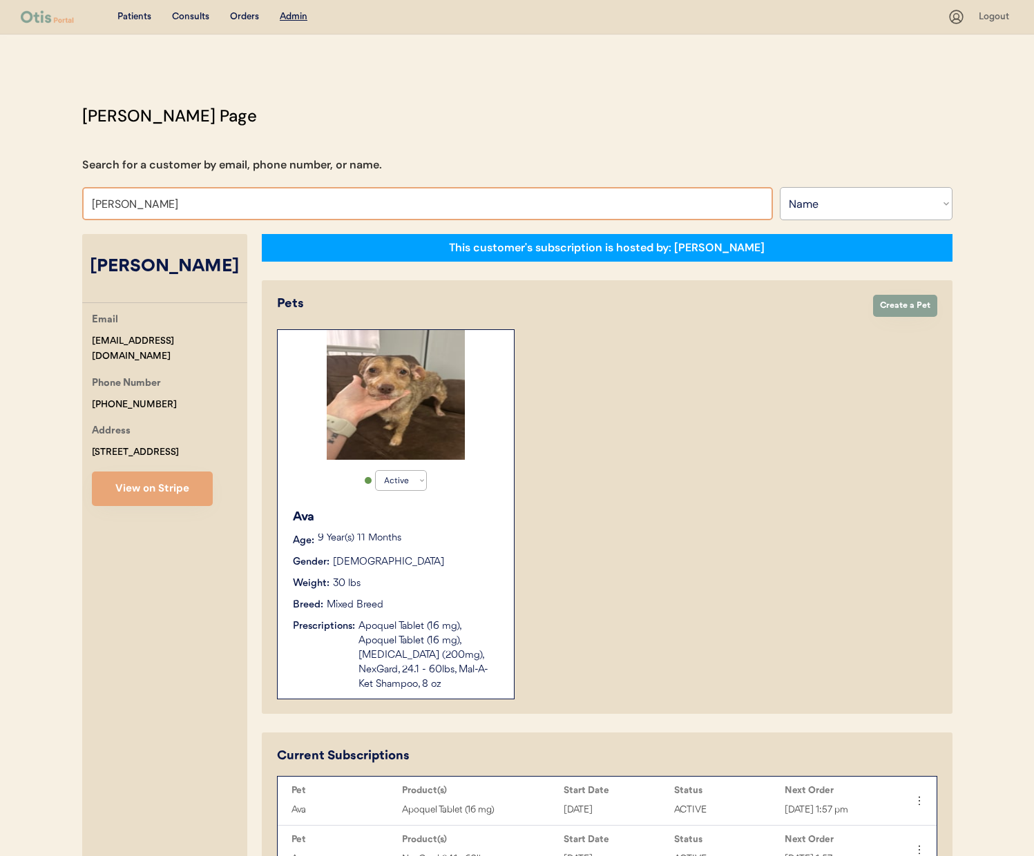
click at [505, 206] on input "Dallas jones" at bounding box center [427, 203] width 691 height 33
type input "chuc"
type input "chuck promenesky"
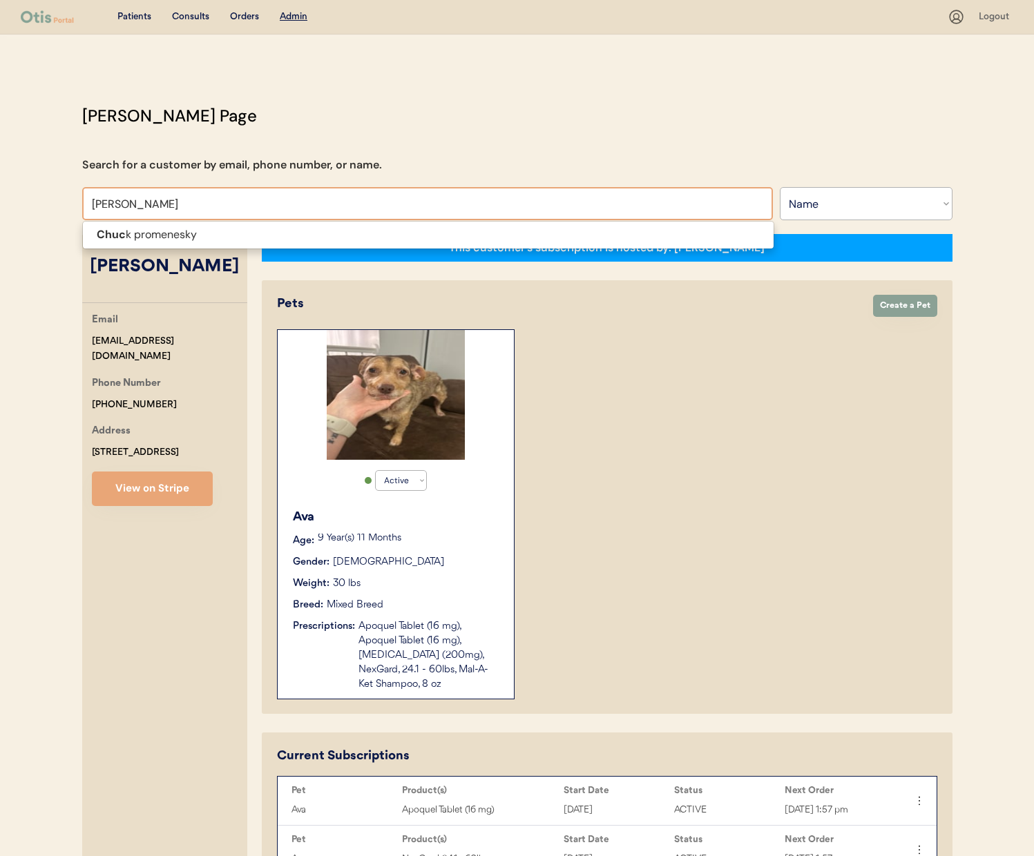
type input "chuck pr"
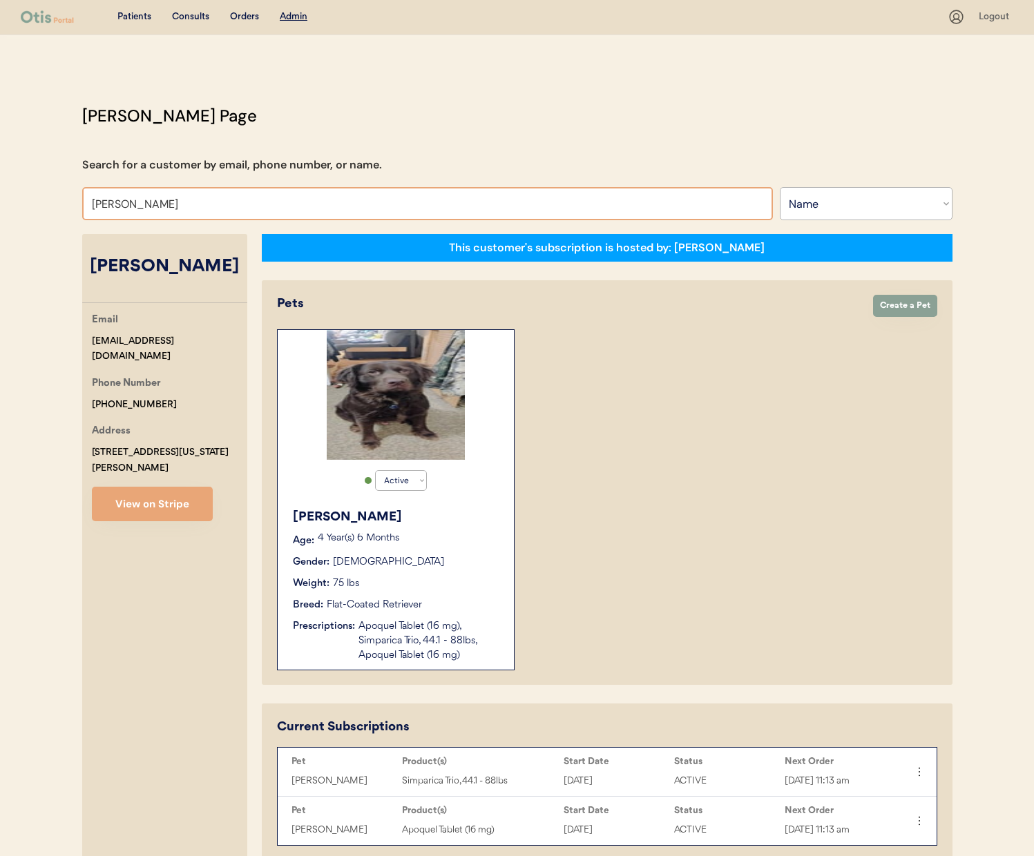
click at [264, 202] on input "Chuck promenesky" at bounding box center [427, 203] width 691 height 33
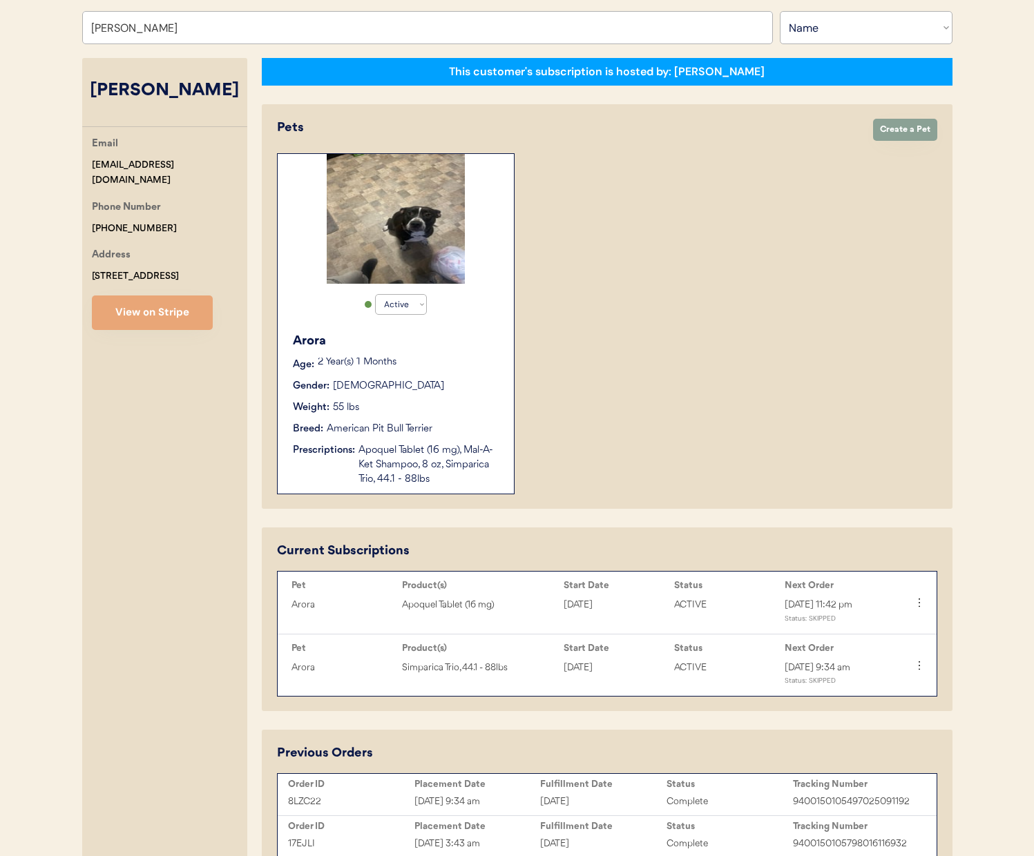
scroll to position [96, 0]
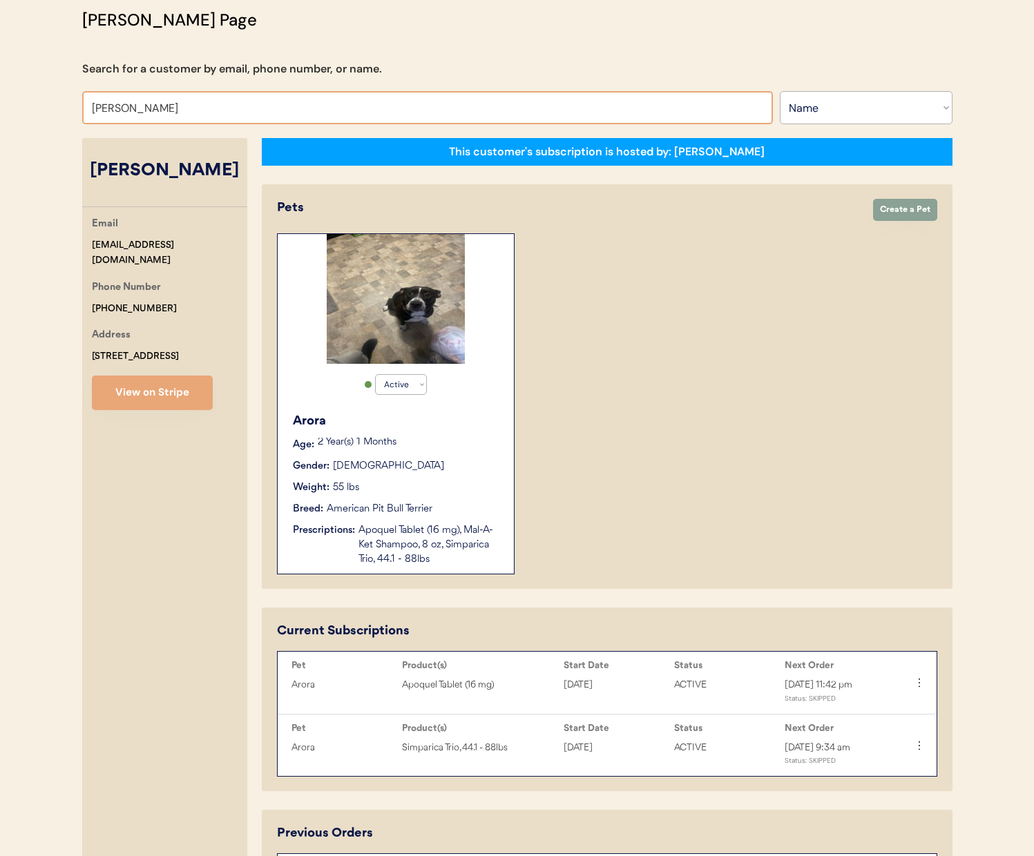
click at [316, 111] on input "Michael Dronebarger" at bounding box center [427, 107] width 691 height 33
type input "niina"
type input "niina Al-Hassan"
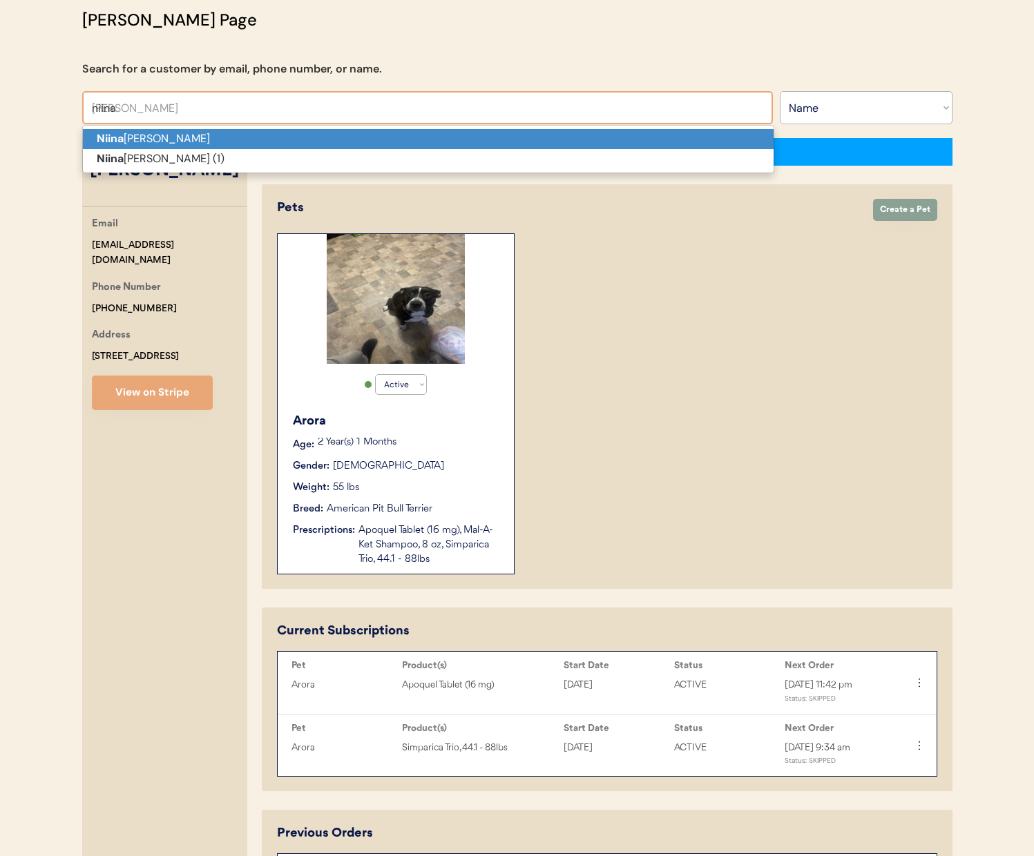
click at [317, 134] on p "Niina Al-Hassan" at bounding box center [428, 139] width 691 height 20
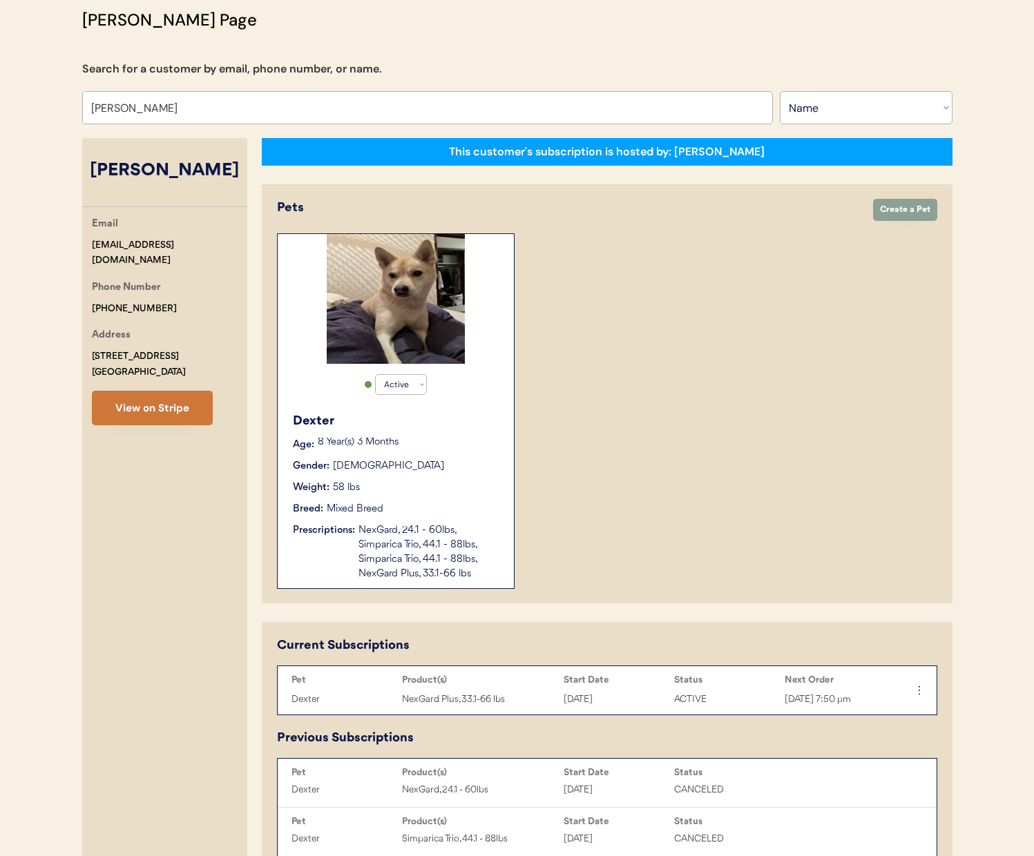
type input "Niina Al-Hassan"
click at [122, 408] on button "View on Stripe" at bounding box center [152, 408] width 121 height 35
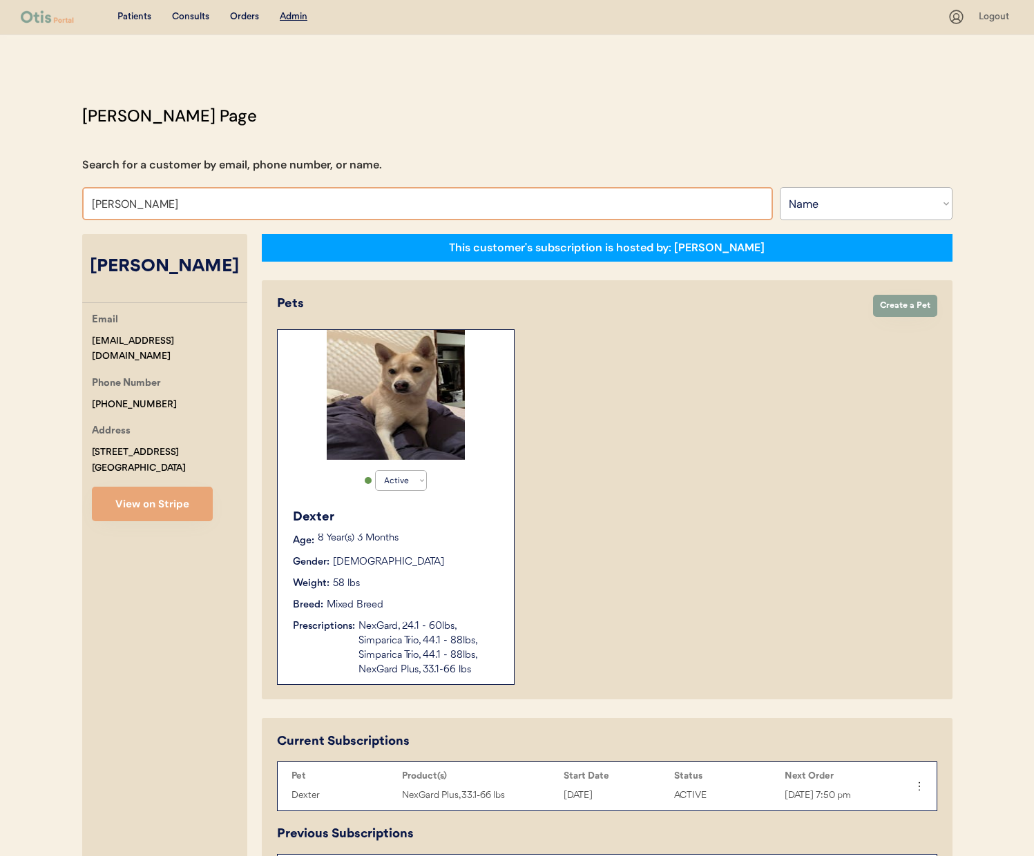
click at [211, 208] on input "Niina Al-Hassan" at bounding box center [427, 203] width 691 height 33
type input "margo"
type input "margo Holley"
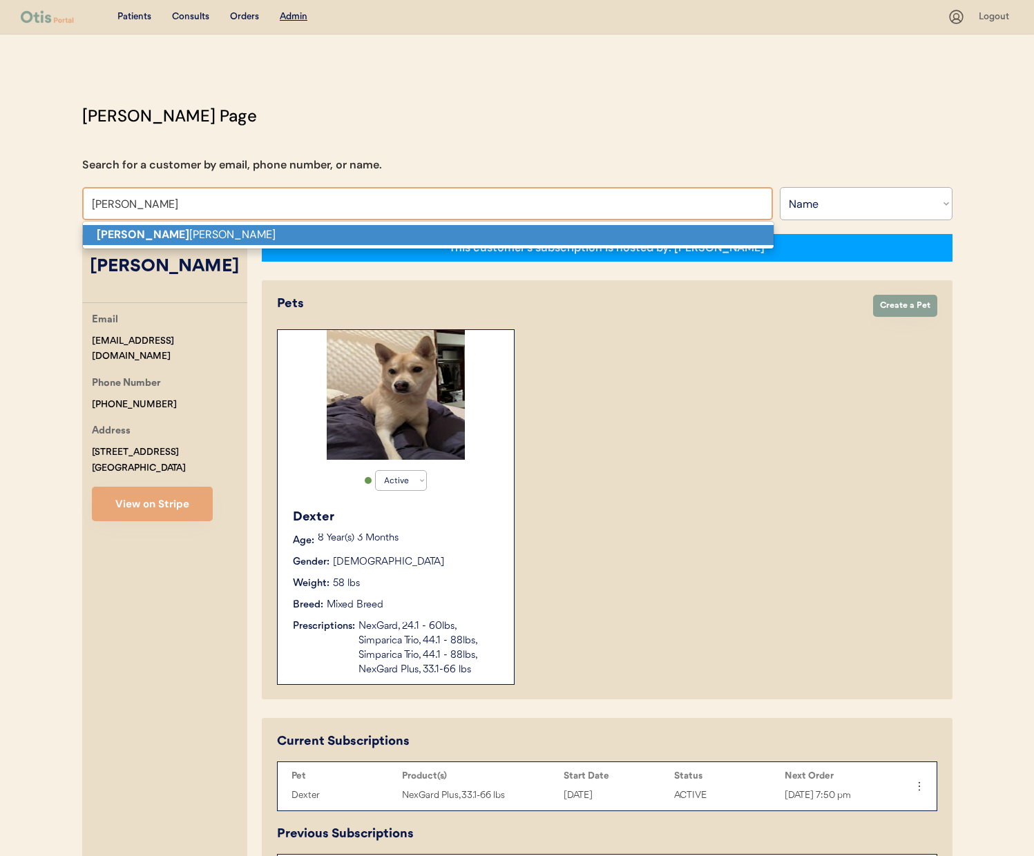
type input "margo hol"
type input "margo holley"
type input "[PERSON_NAME]"
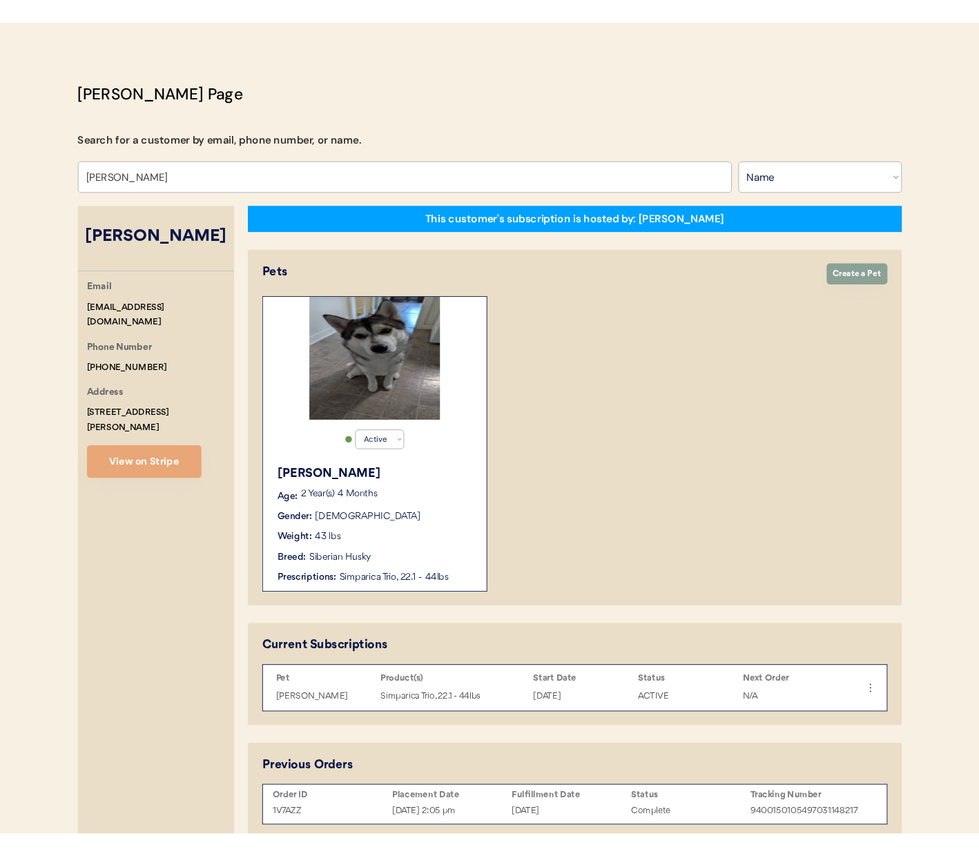
scroll to position [110, 0]
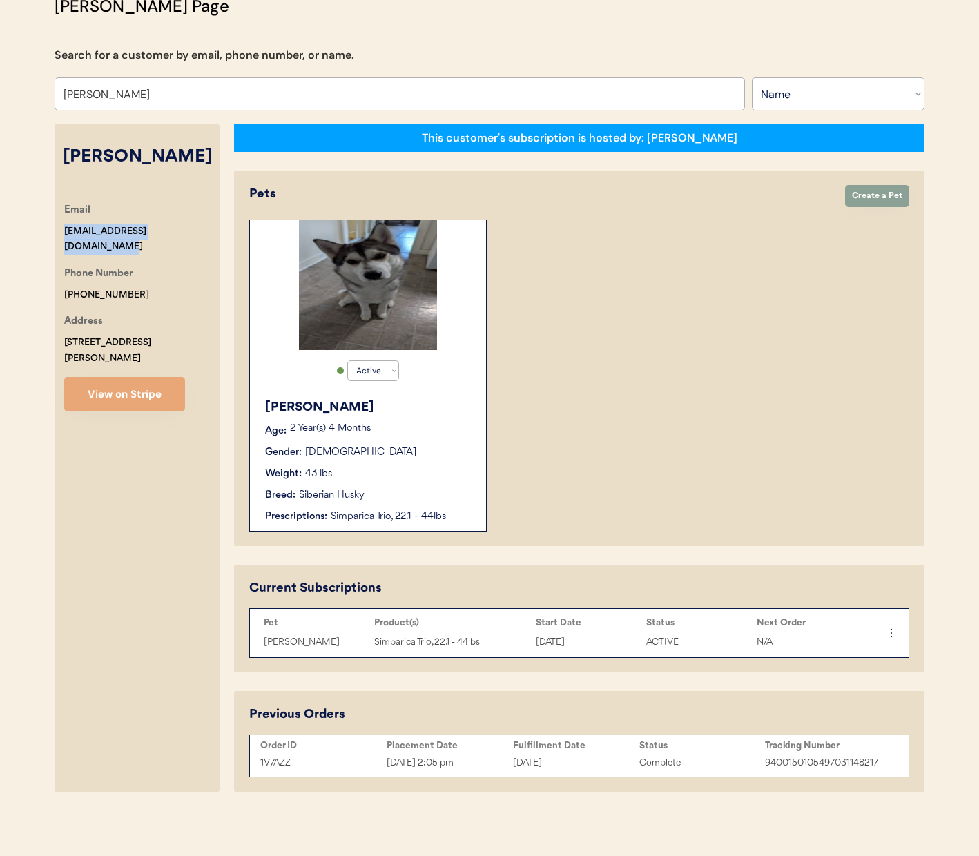
drag, startPoint x: 201, startPoint y: 228, endPoint x: 57, endPoint y: 232, distance: 144.4
click at [57, 232] on div "Email margoelaineholley@gmail.com Phone Number +16072833003 Address 19 Miller S…" at bounding box center [137, 306] width 165 height 209
copy div "[EMAIL_ADDRESS][DOMAIN_NAME]"
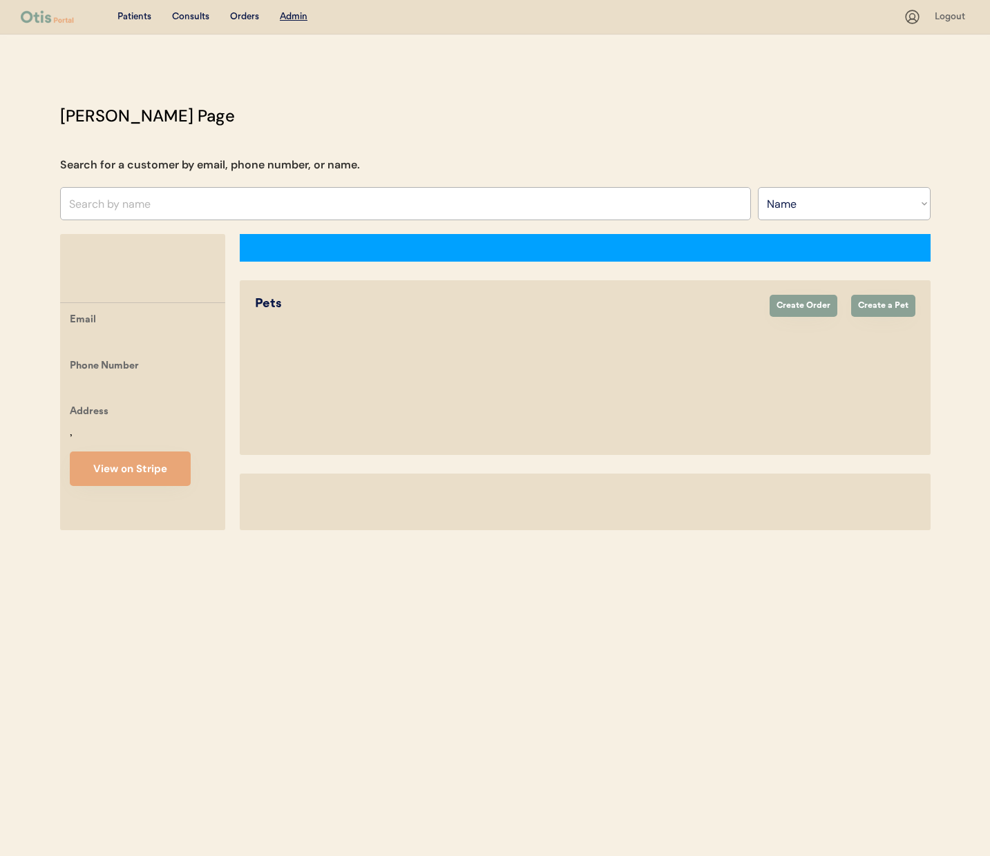
select select ""Name""
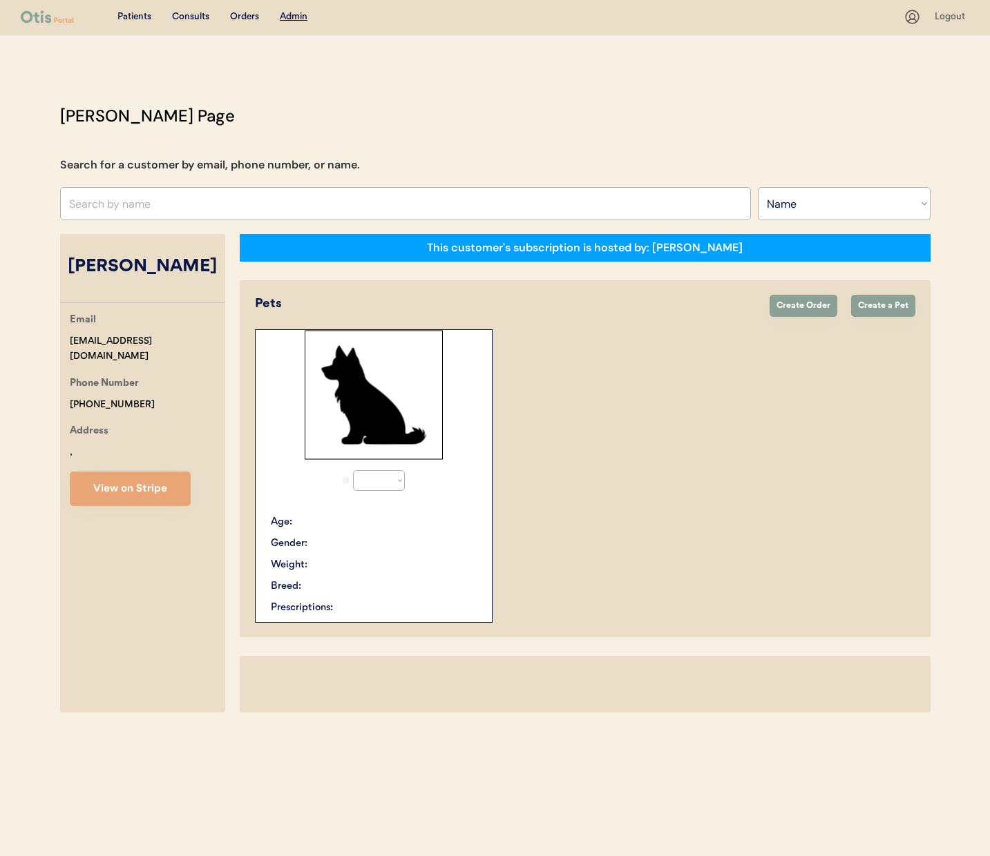
select select "true"
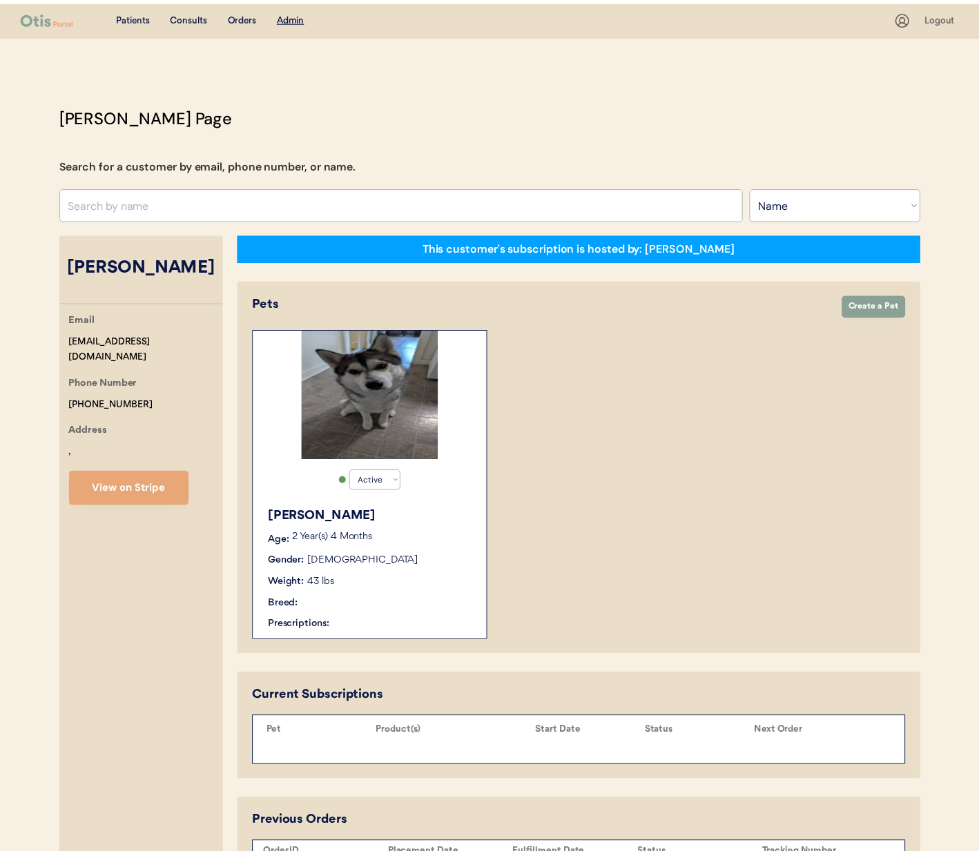
scroll to position [108, 0]
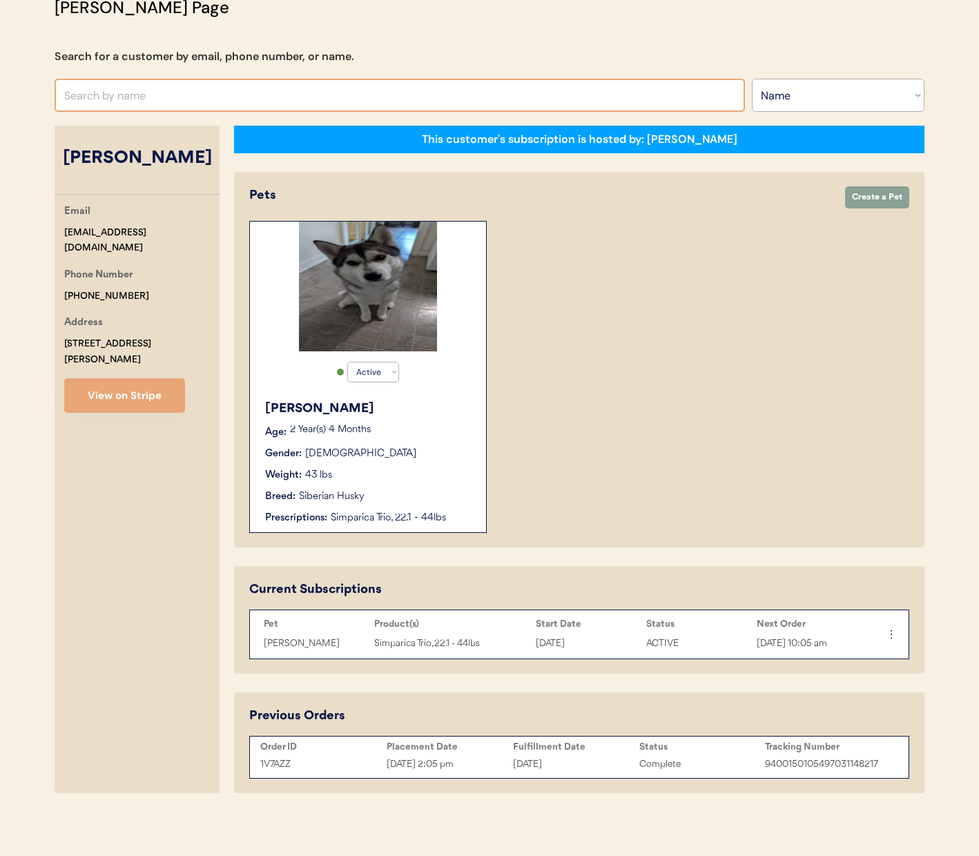
click at [155, 100] on input "text" at bounding box center [400, 95] width 691 height 33
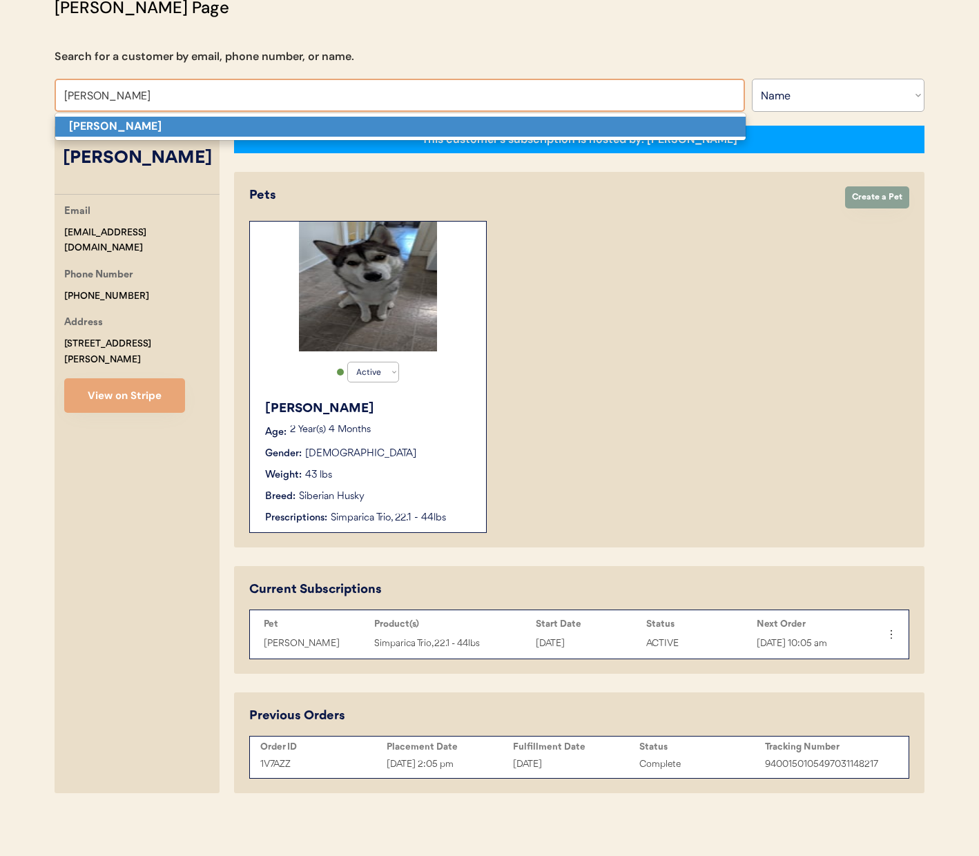
click at [160, 133] on p "[PERSON_NAME]" at bounding box center [400, 127] width 691 height 20
type input "[PERSON_NAME]"
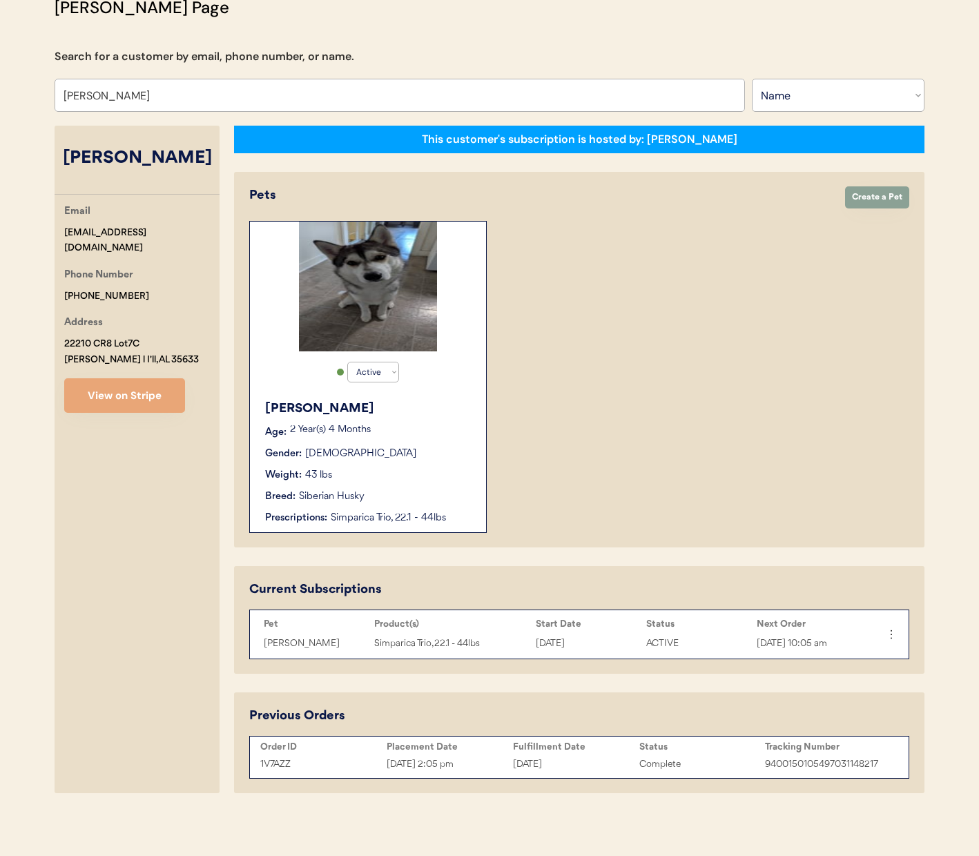
select select "true"
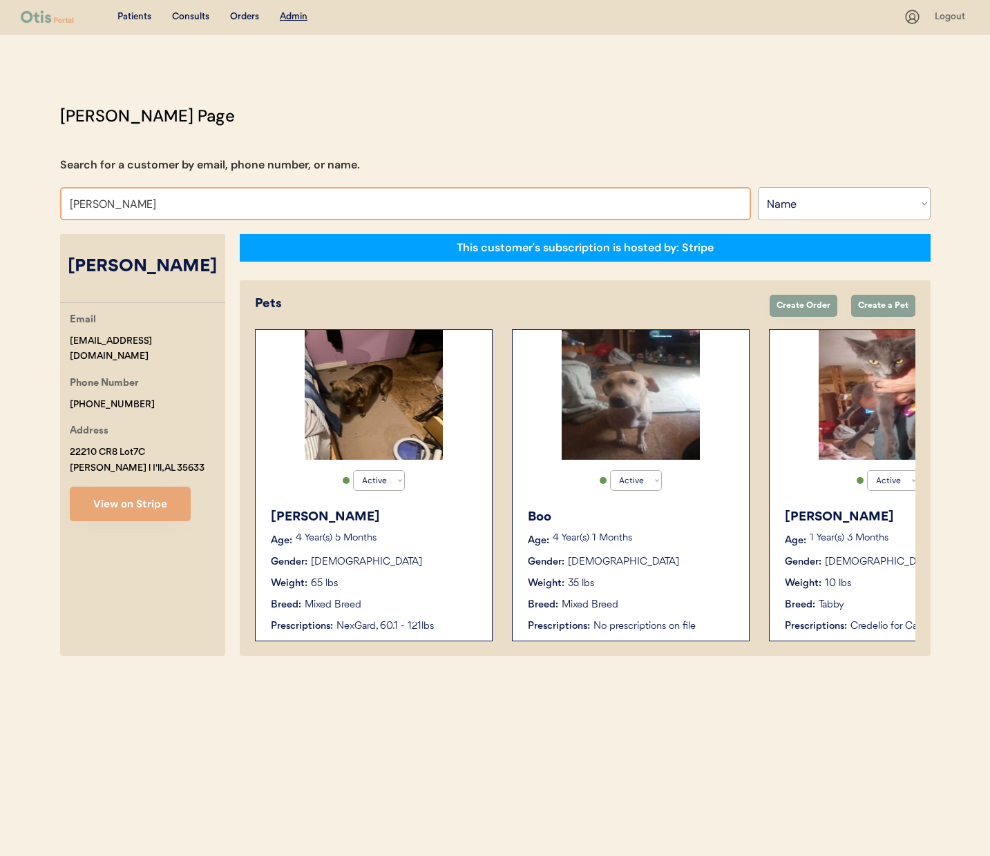
type input "[PERSON_NAME]"
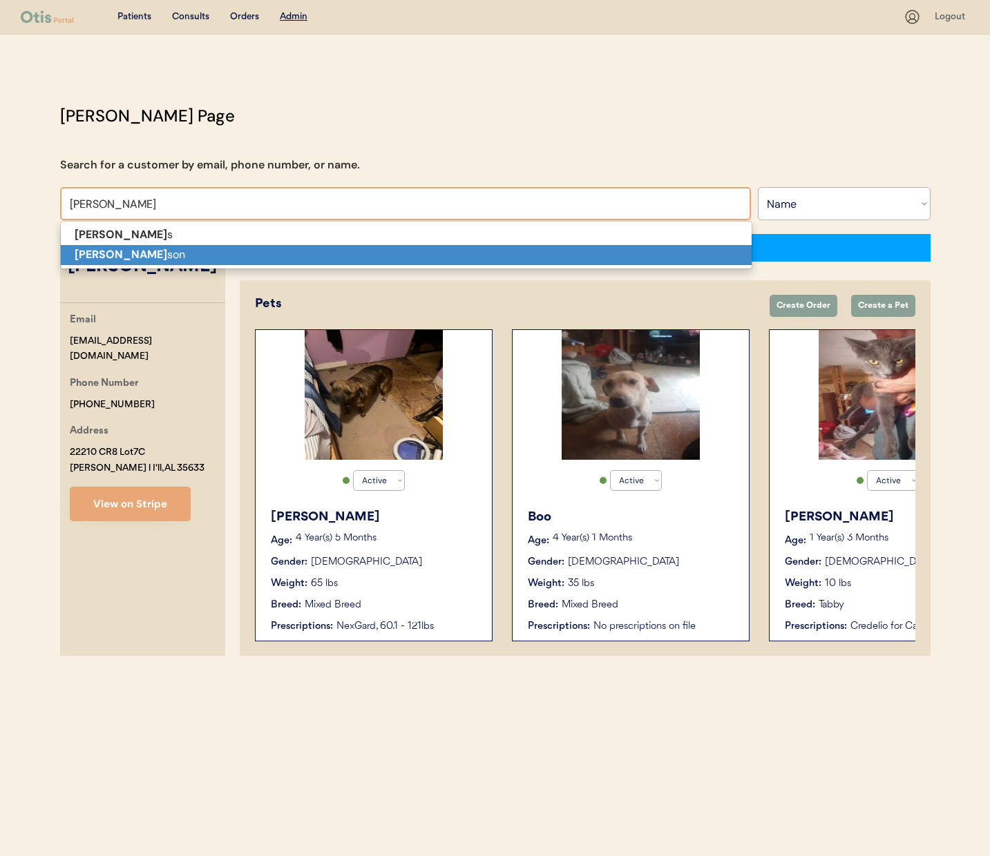
click at [145, 251] on p "[PERSON_NAME] son" at bounding box center [406, 255] width 691 height 20
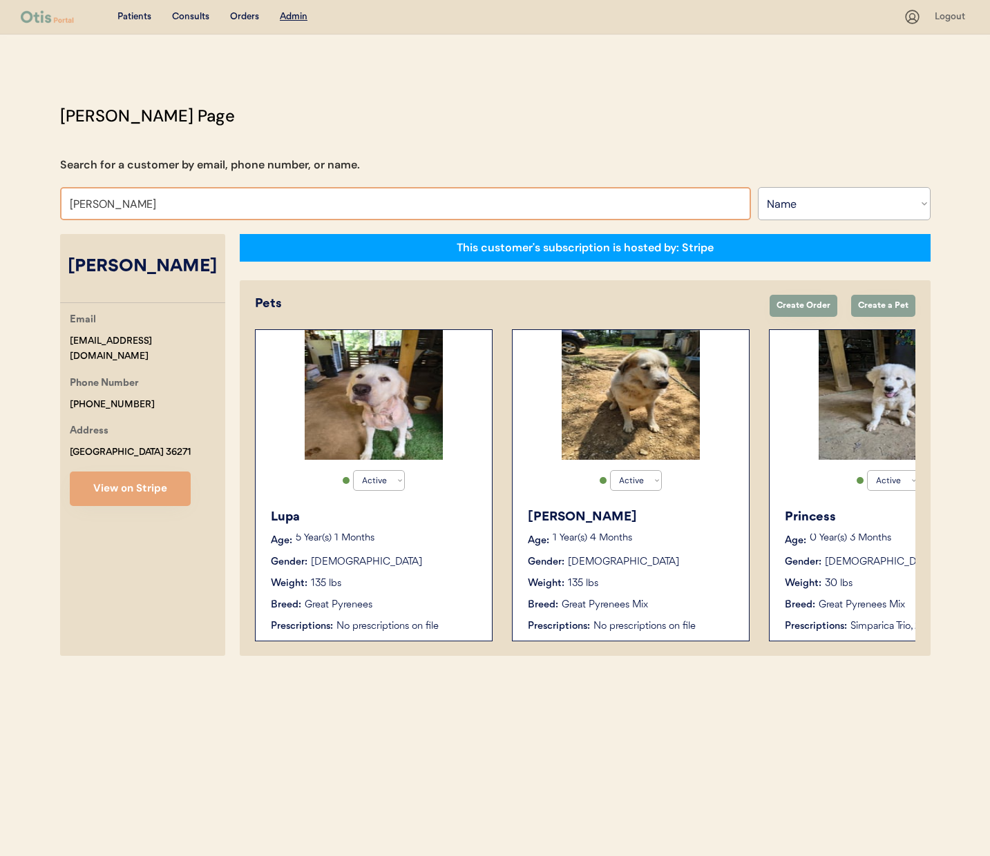
type input "dann"
type input "[PERSON_NAME]"
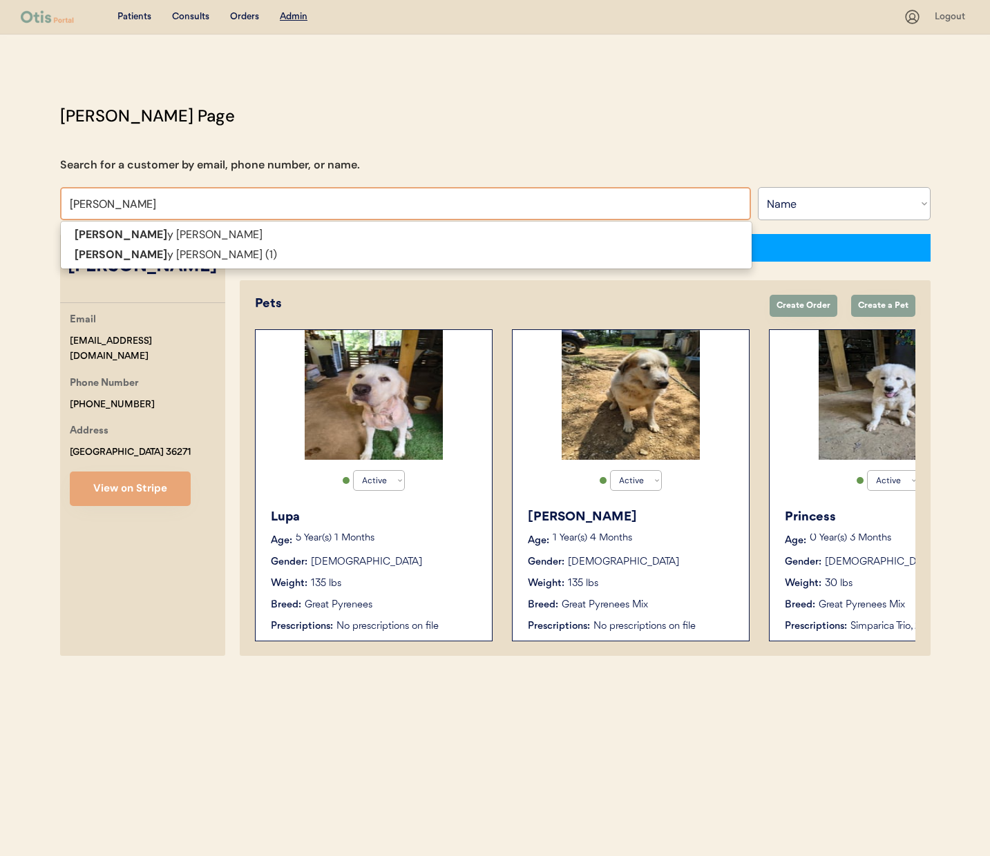
type input "[PERSON_NAME] vb"
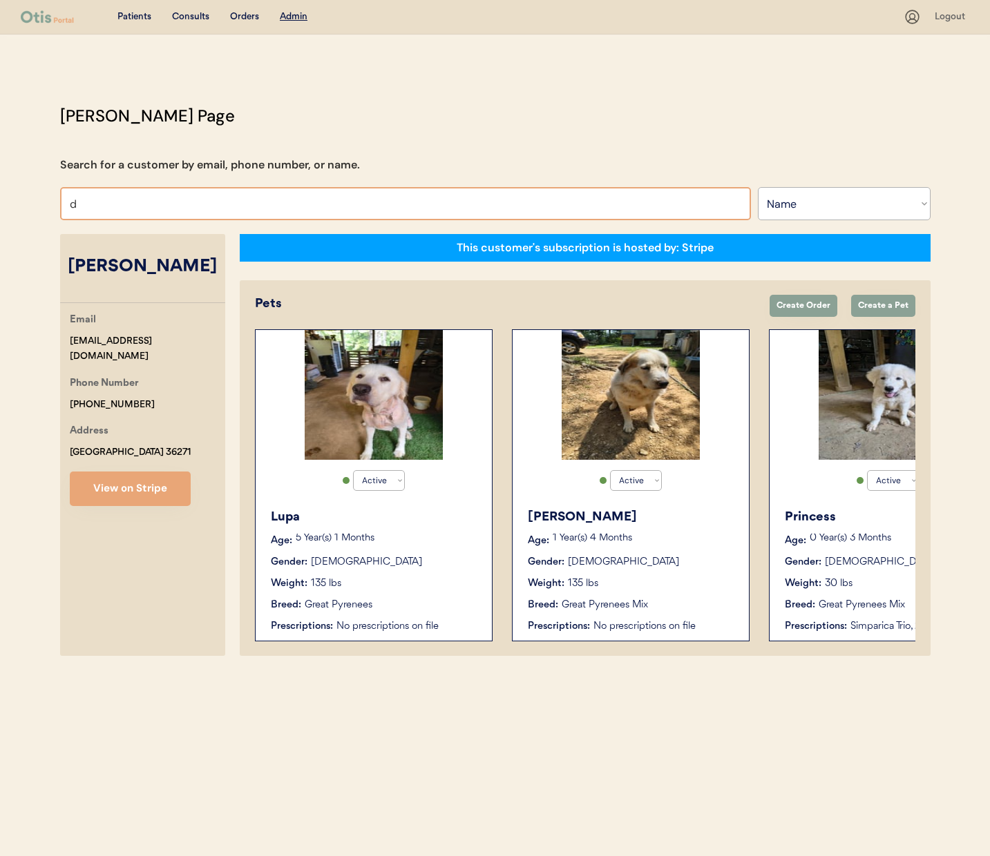
type input "da"
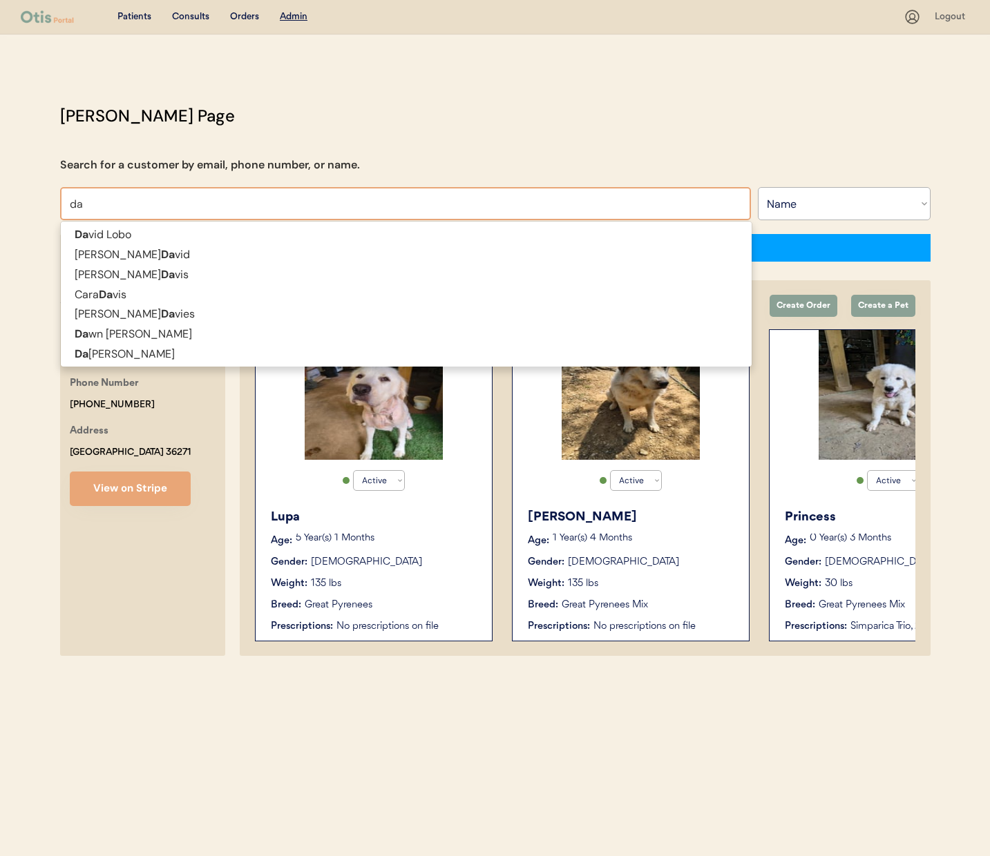
type input "[PERSON_NAME]"
type input "dann"
type input "[PERSON_NAME]"
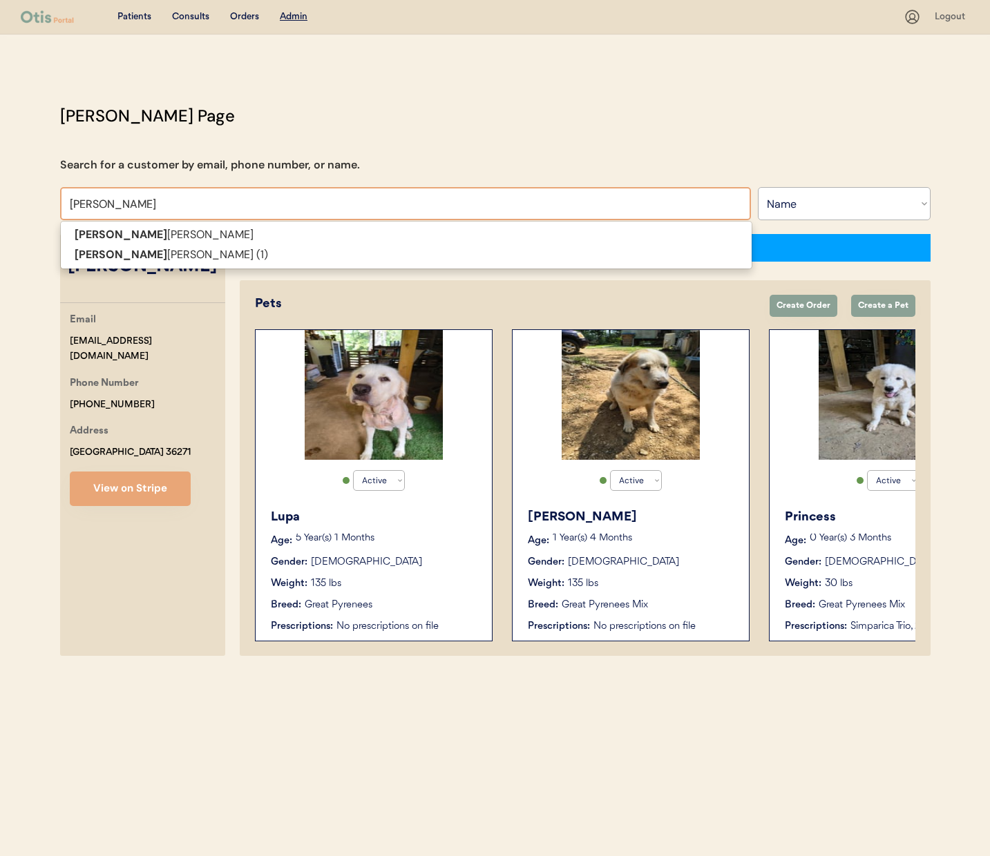
type input "[PERSON_NAME]"
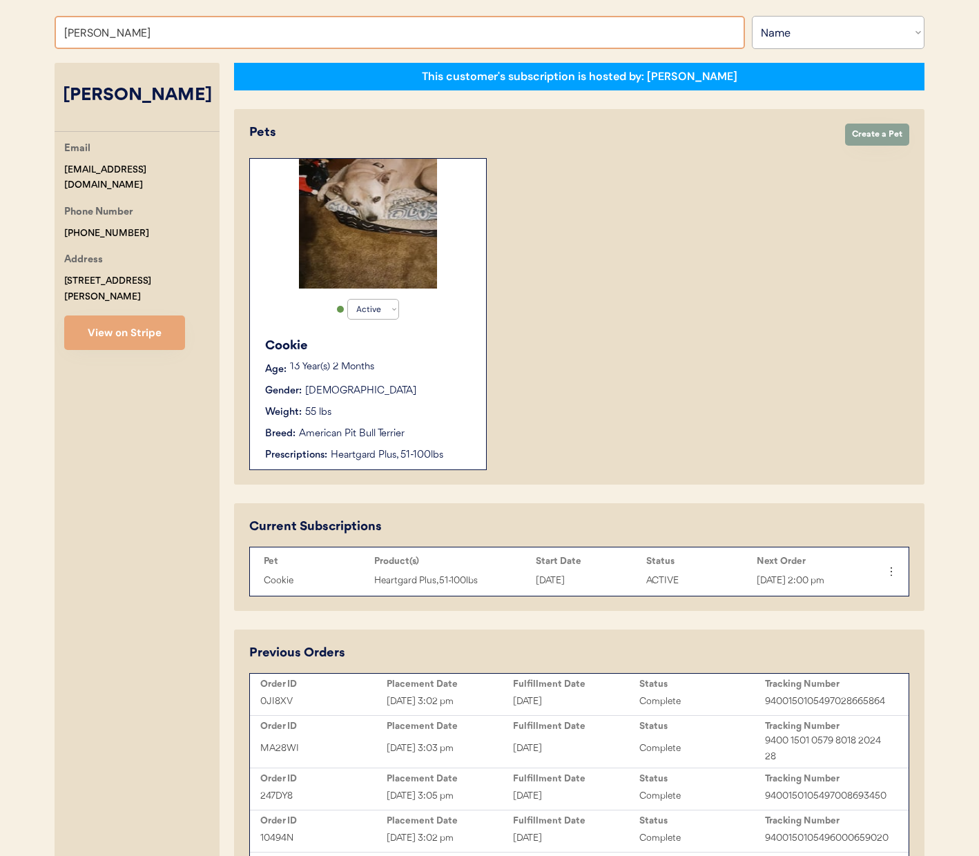
scroll to position [174, 0]
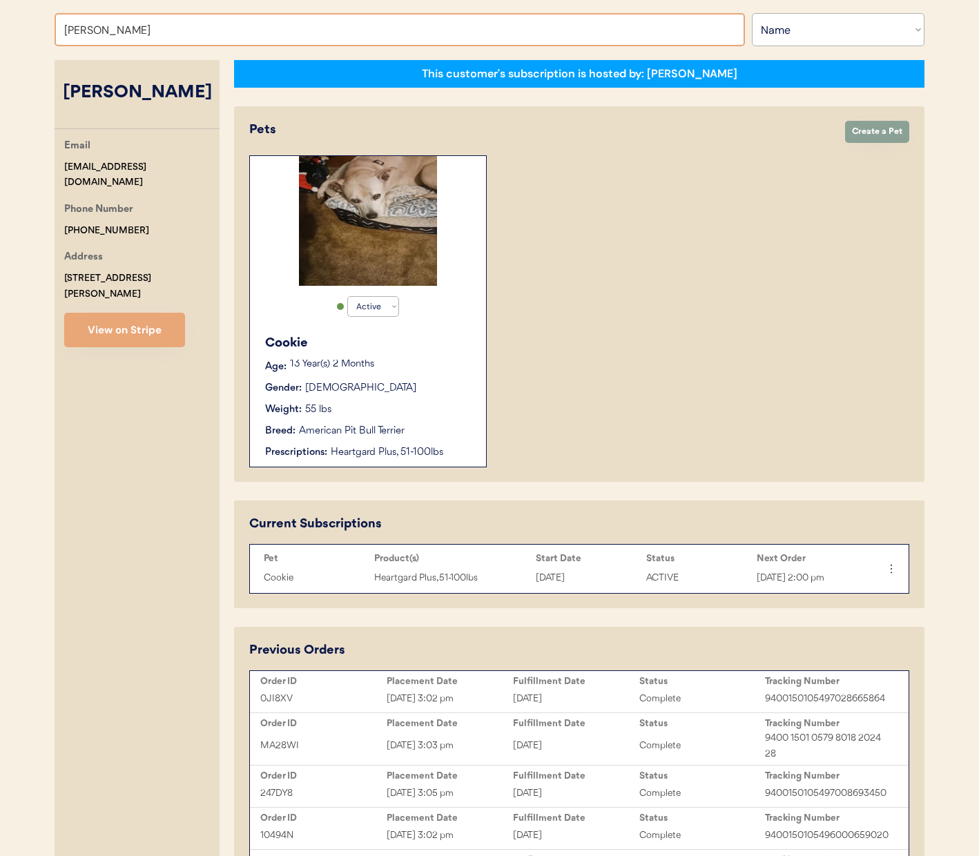
click at [172, 39] on input "[PERSON_NAME]" at bounding box center [400, 29] width 691 height 33
type input "da"
type input "[PERSON_NAME]"
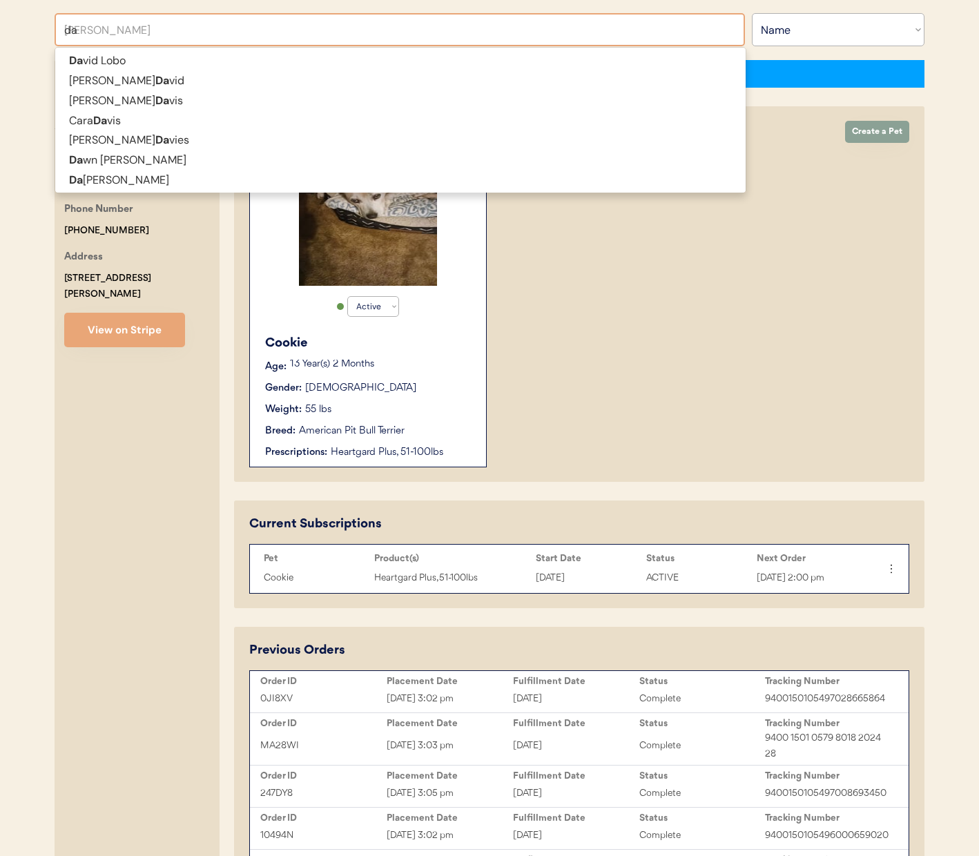
type input "[PERSON_NAME]"
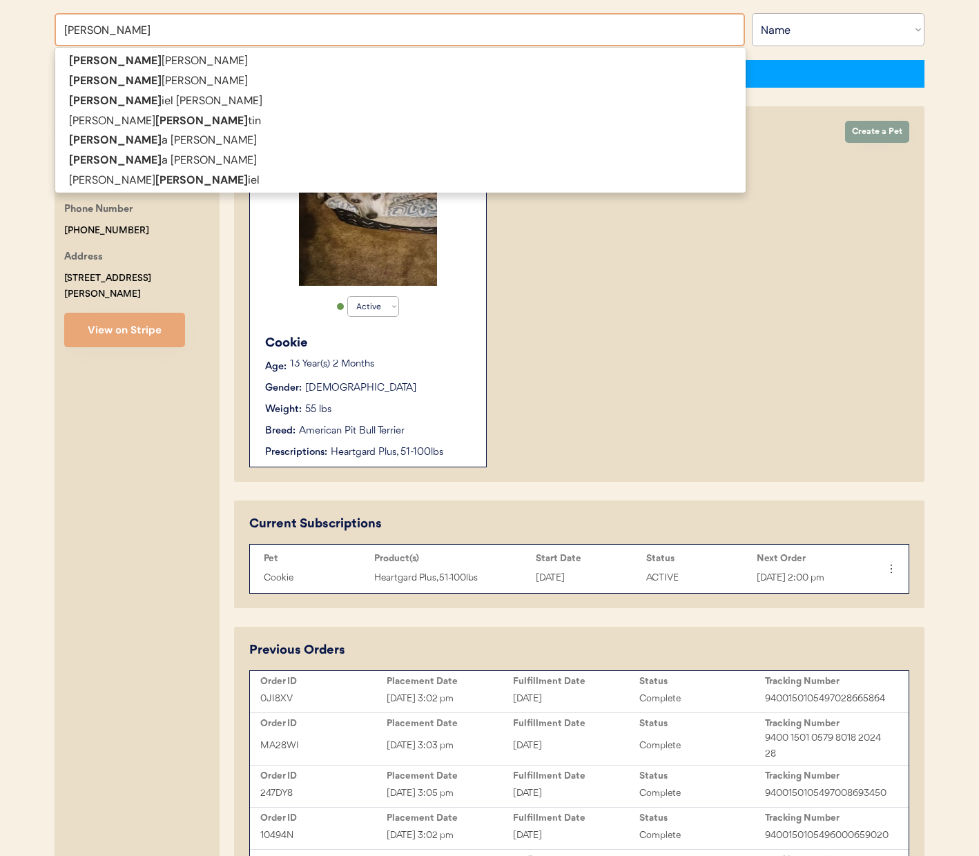
type input "dann"
type input "[PERSON_NAME]"
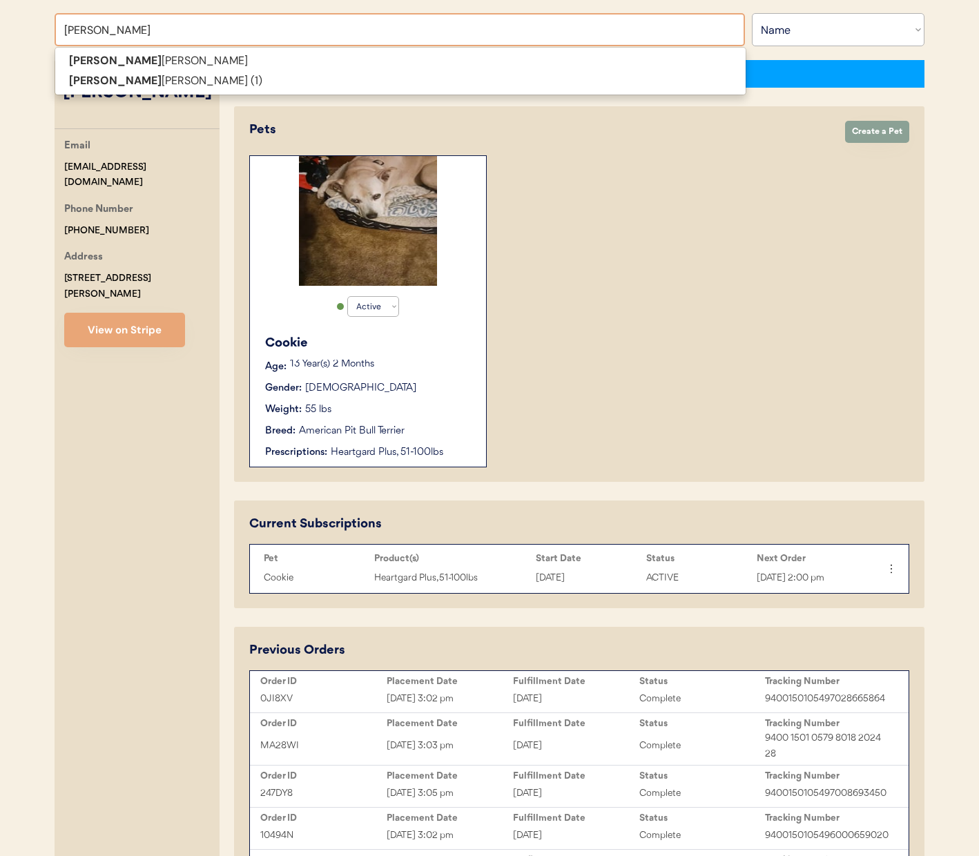
type input "[PERSON_NAME]"
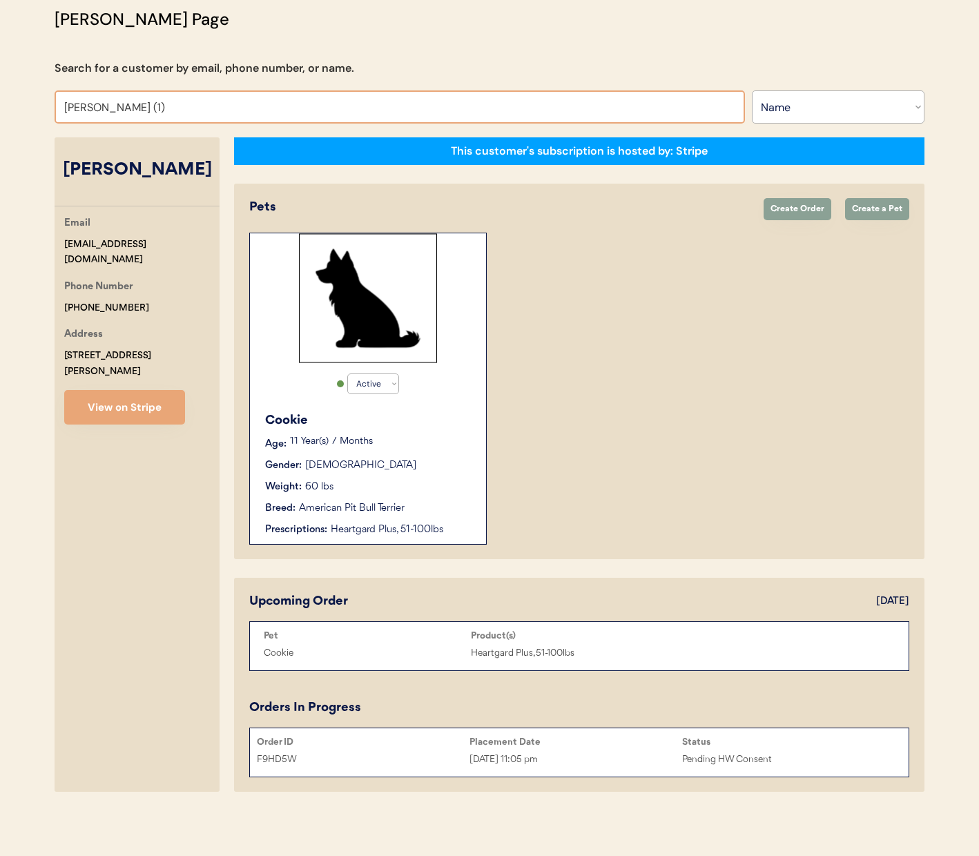
scroll to position [97, 0]
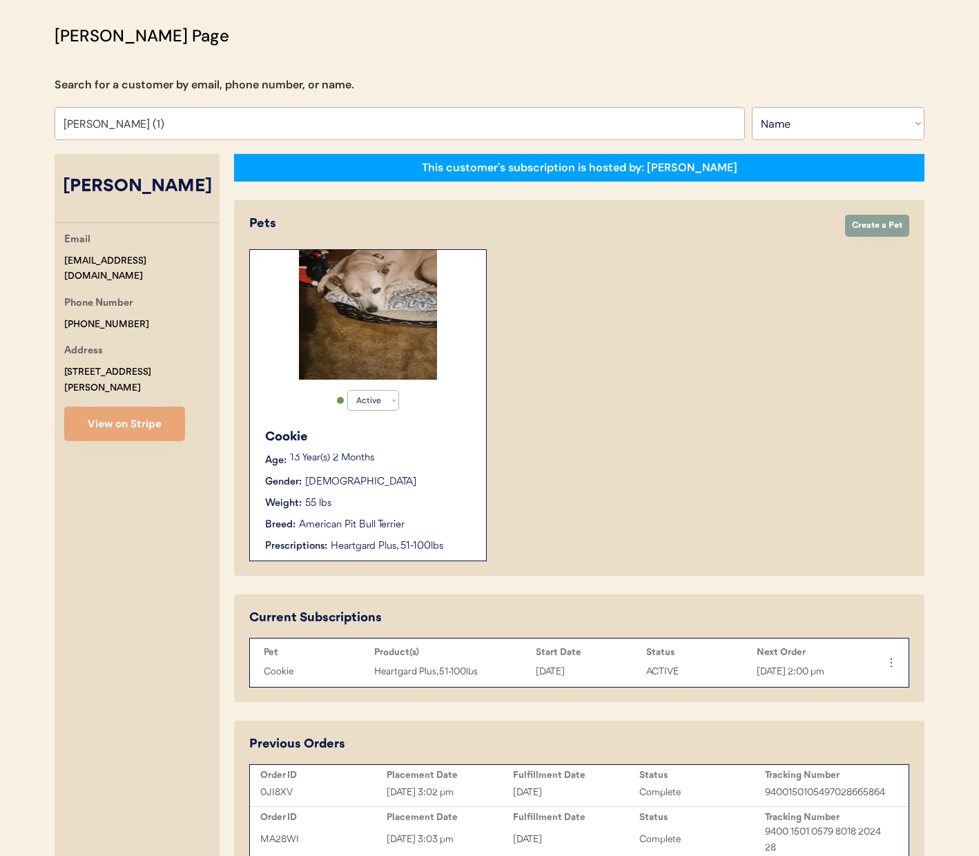
scroll to position [285, 0]
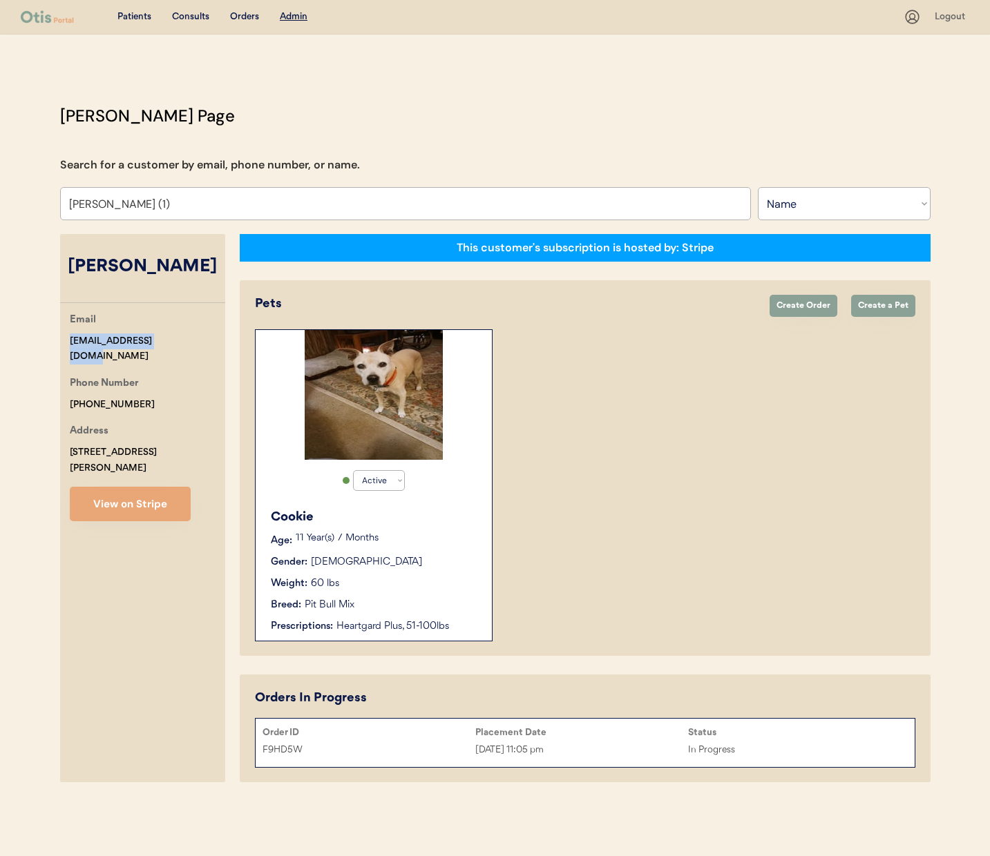
drag, startPoint x: 169, startPoint y: 342, endPoint x: 54, endPoint y: 341, distance: 115.4
click at [54, 341] on div "[PERSON_NAME] Page Search for a customer by email, phone number, or name. [PERS…" at bounding box center [495, 447] width 898 height 686
copy div "[EMAIL_ADDRESS][DOMAIN_NAME]"
click at [285, 210] on input "[PERSON_NAME] (1)" at bounding box center [405, 203] width 691 height 33
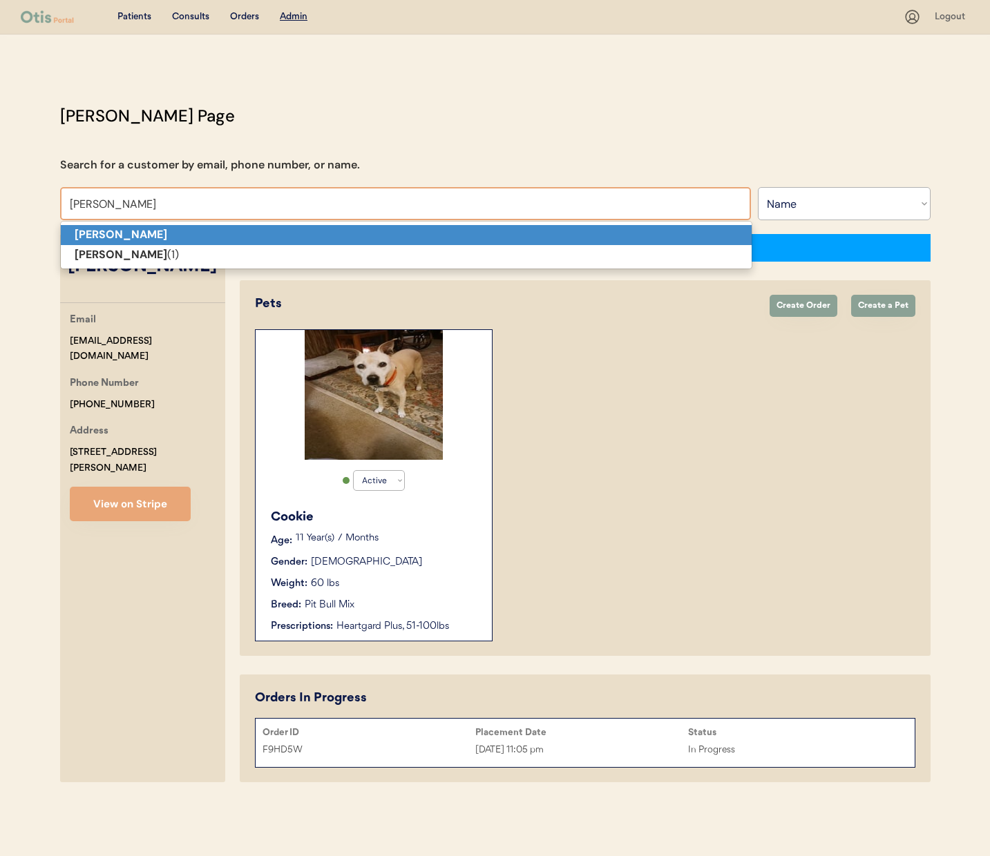
click at [268, 235] on p "[PERSON_NAME]" at bounding box center [406, 235] width 691 height 20
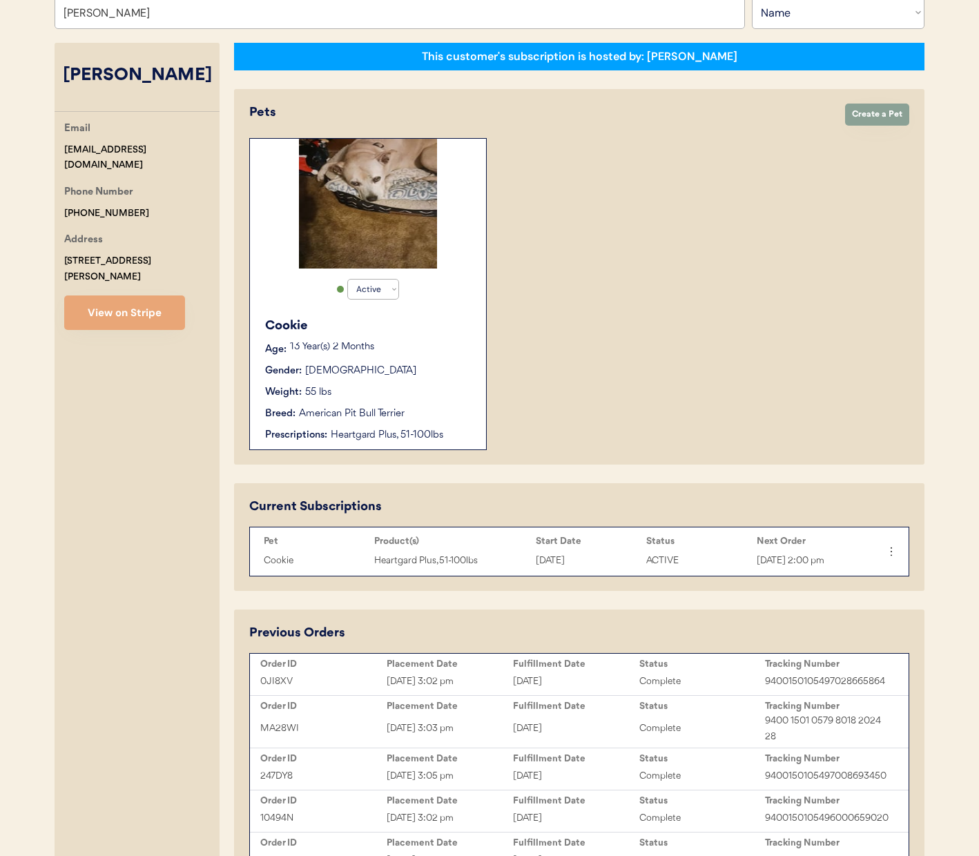
scroll to position [187, 0]
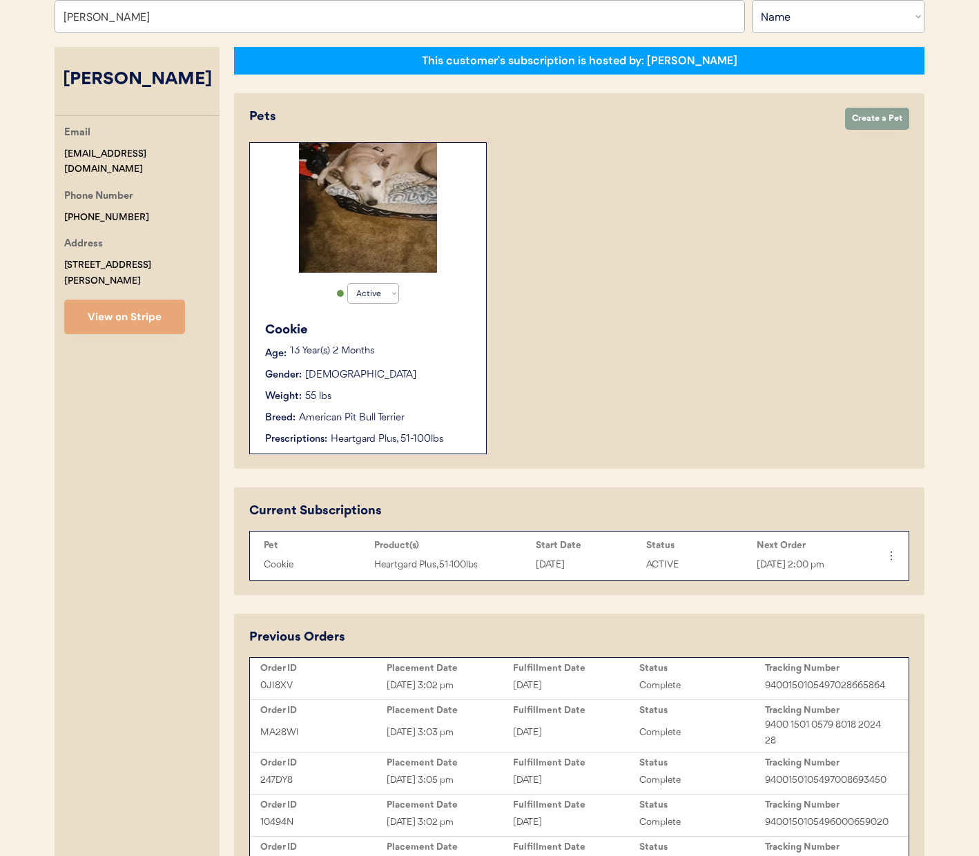
type input "[PERSON_NAME]"
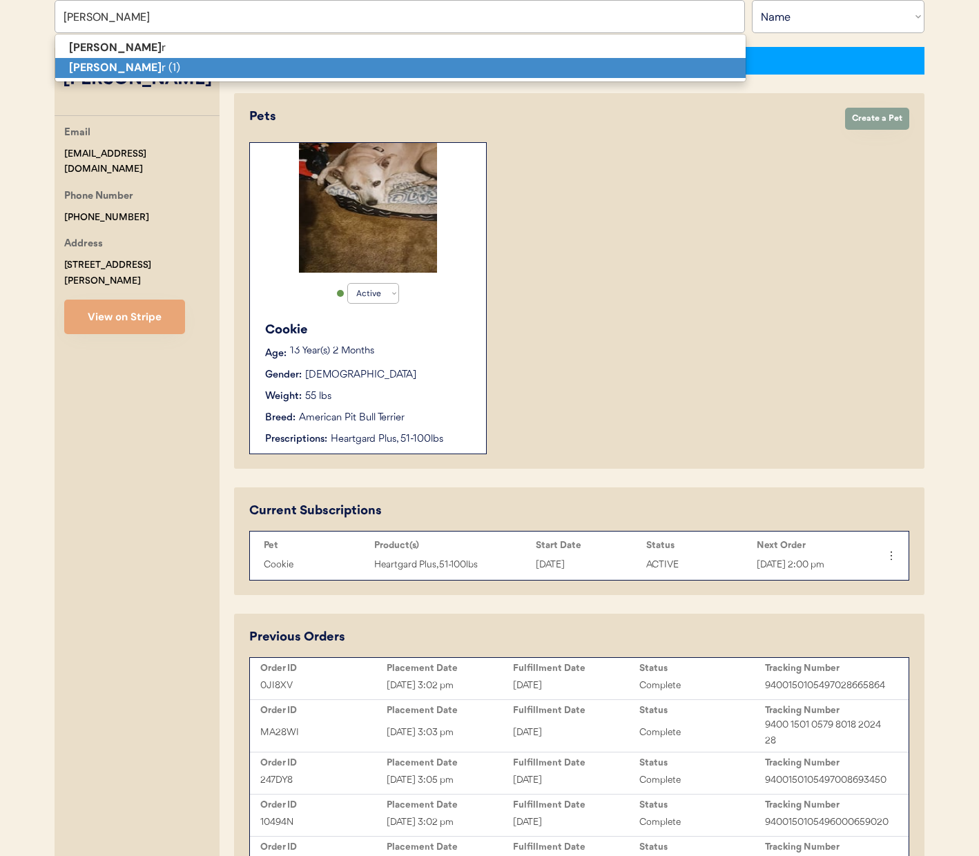
click at [272, 68] on p "[PERSON_NAME] r (1)" at bounding box center [400, 68] width 691 height 20
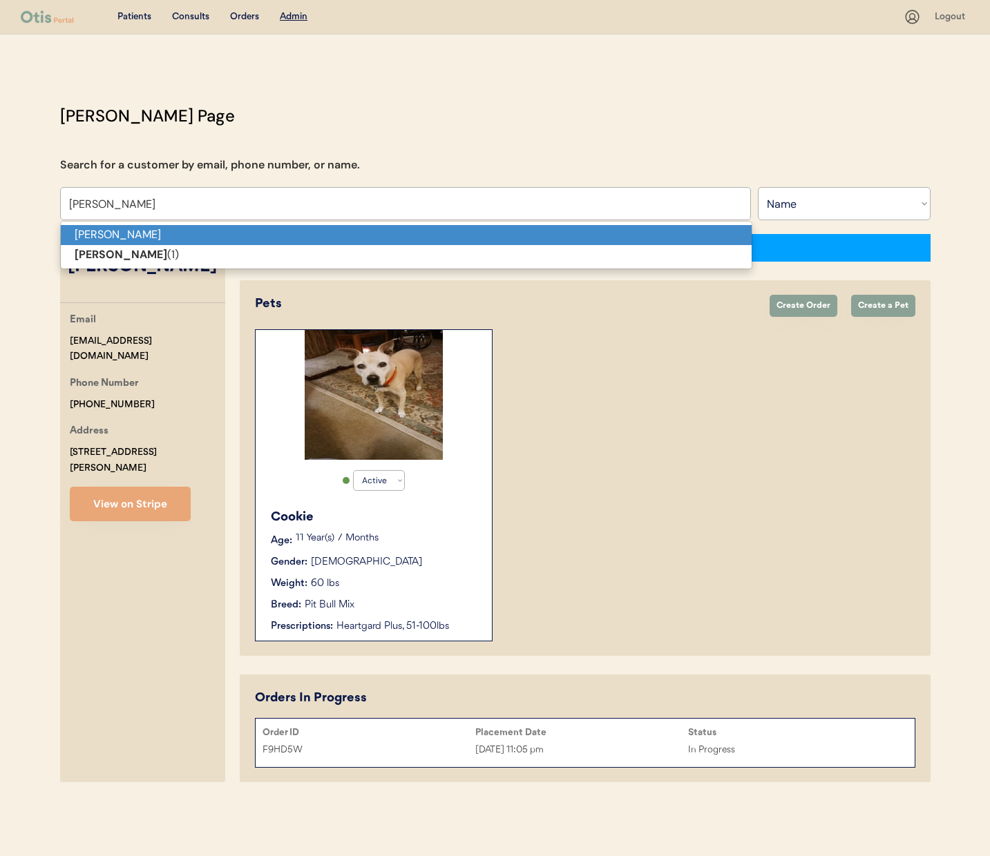
click at [235, 236] on p "[PERSON_NAME]" at bounding box center [406, 235] width 691 height 20
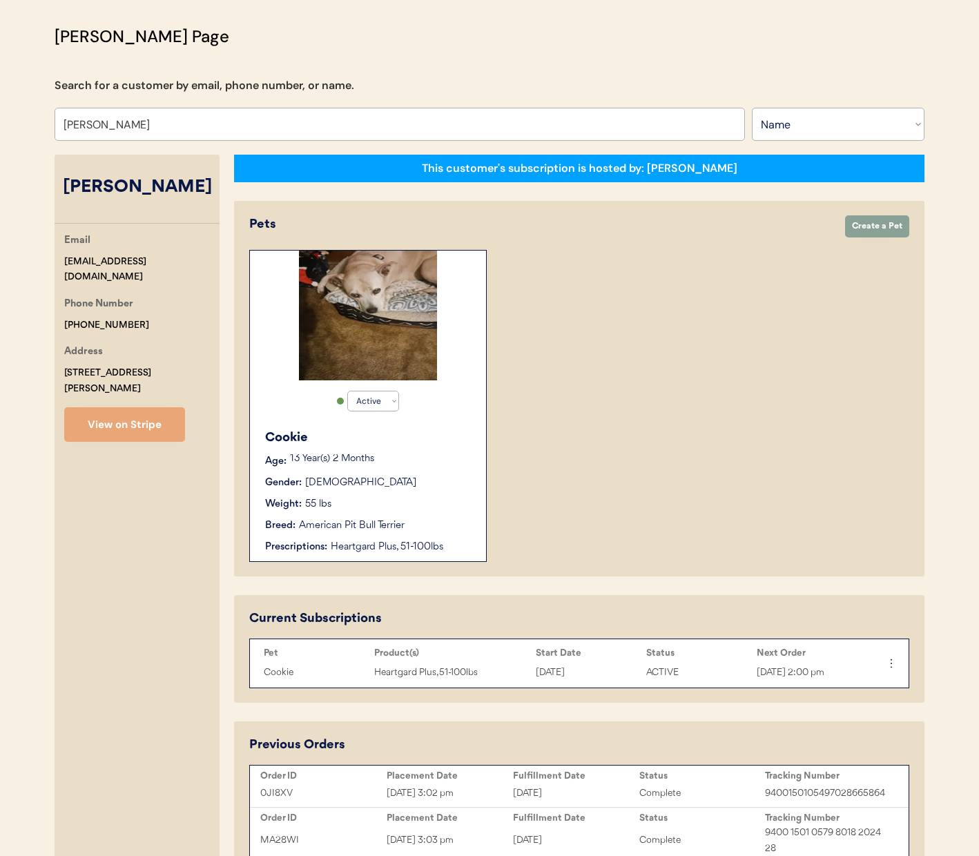
scroll to position [82, 0]
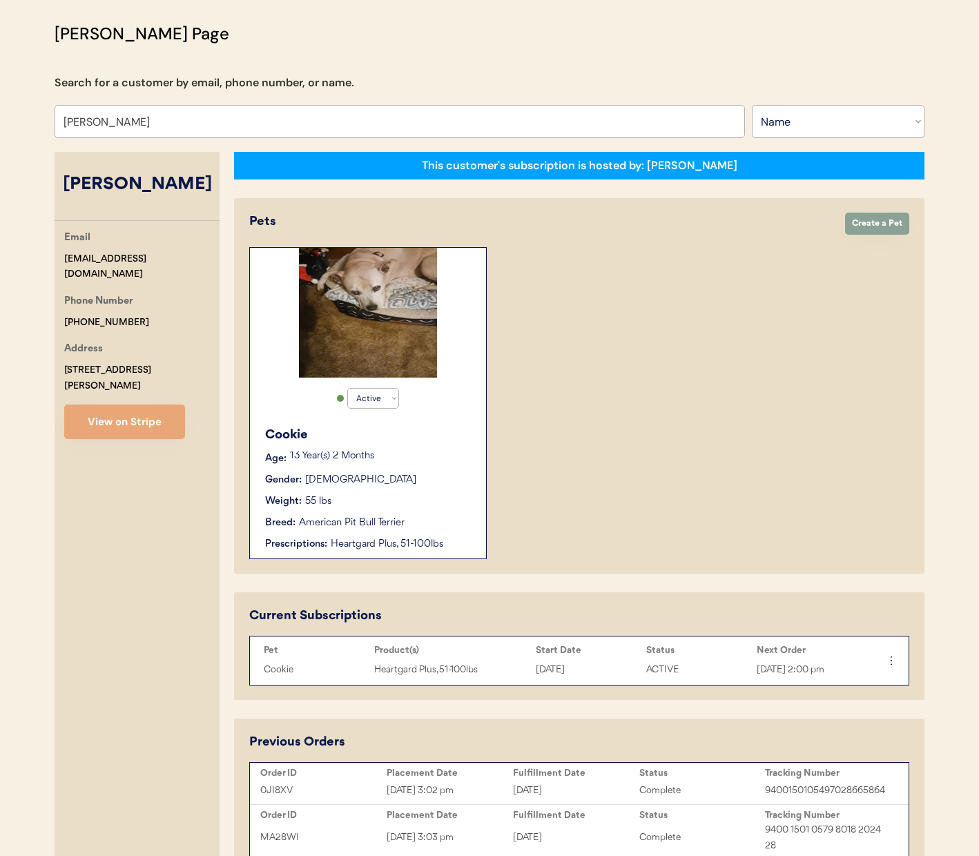
type input "[PERSON_NAME]"
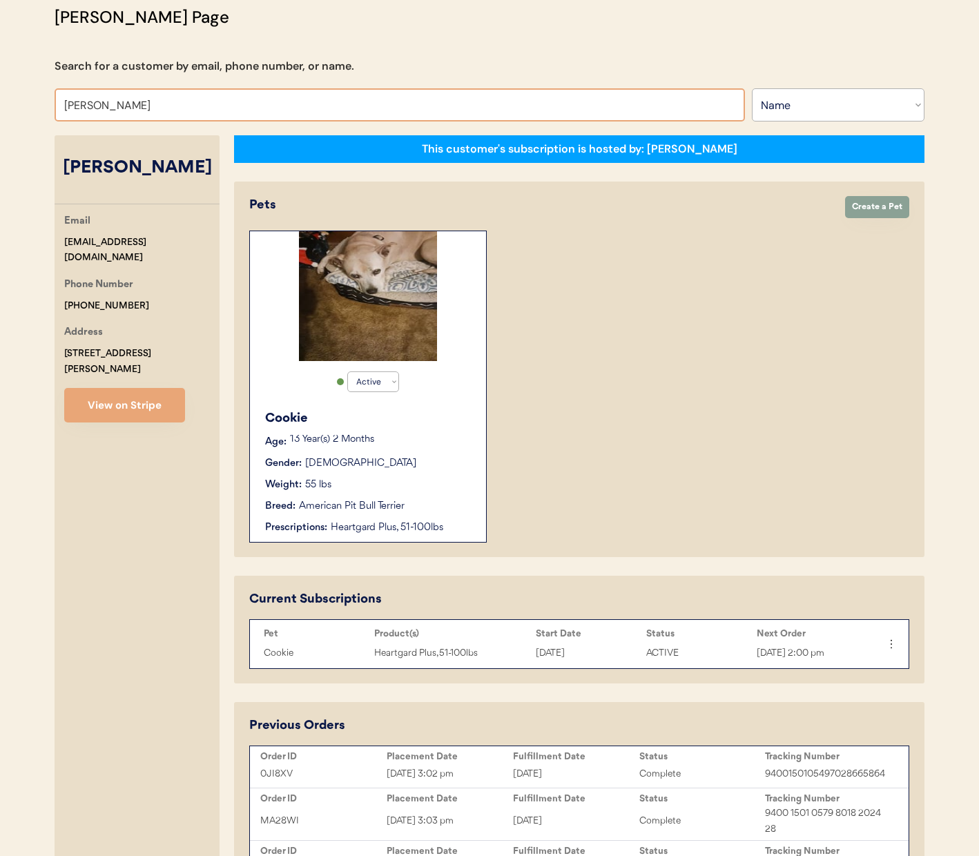
scroll to position [233, 0]
